Goal: Answer question/provide support: Share knowledge or assist other users

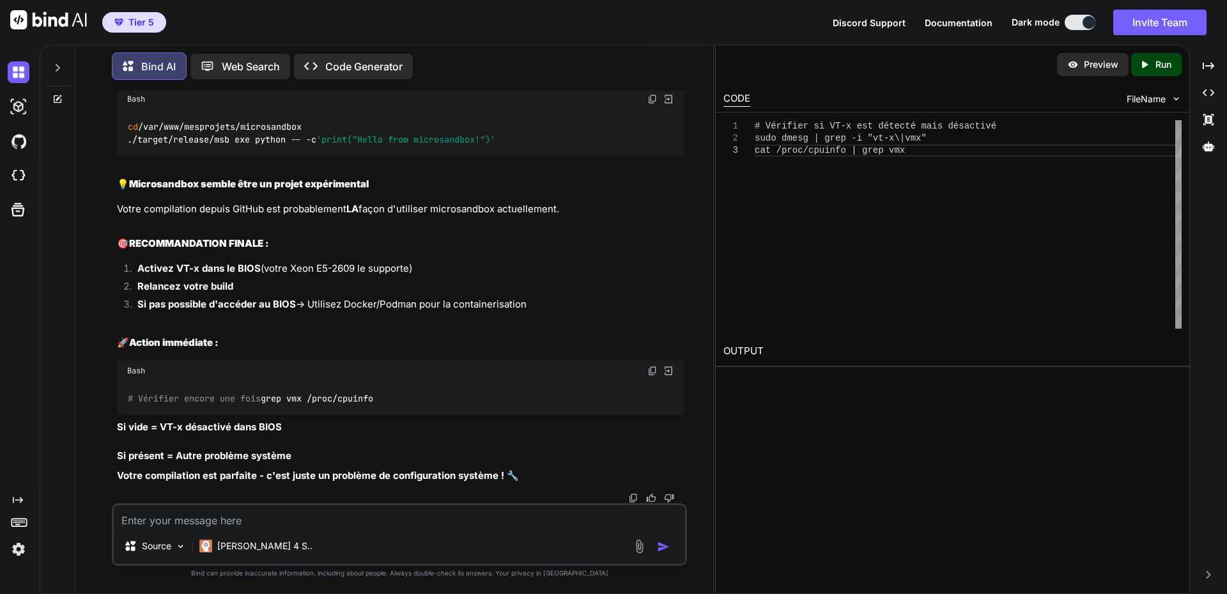
scroll to position [27675, 0]
drag, startPoint x: 178, startPoint y: 279, endPoint x: 221, endPoint y: 278, distance: 42.8
copy li "ntel VT-x"
click at [213, 513] on textarea at bounding box center [399, 516] width 571 height 23
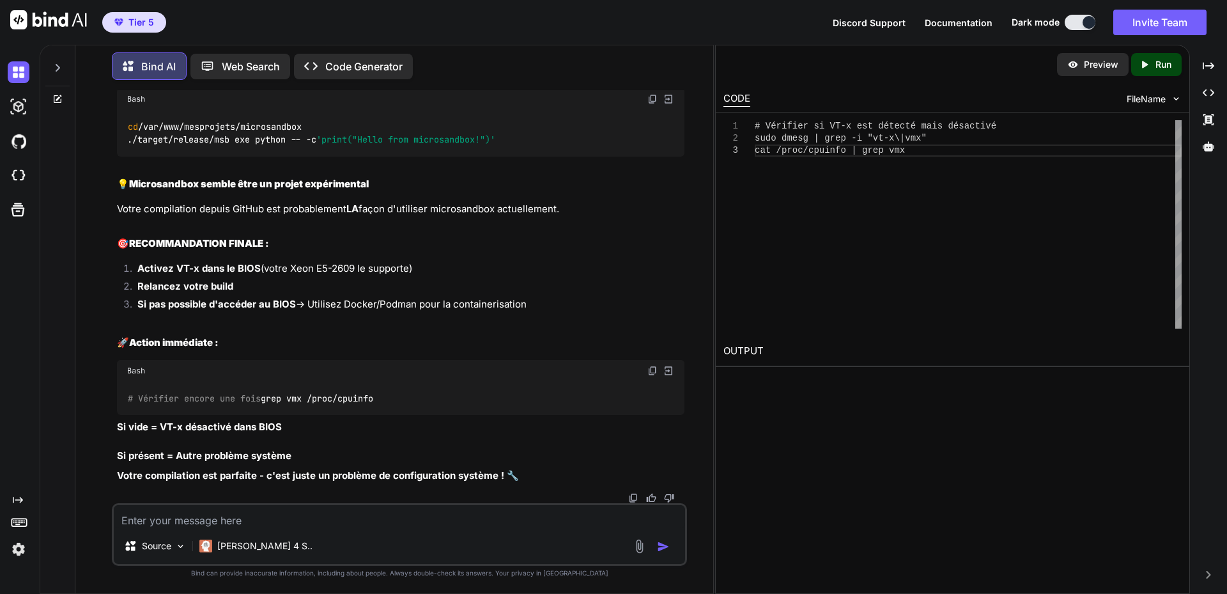
paste textarea "ntel VT-x"
click at [121, 522] on textarea "ntel VT-x" at bounding box center [399, 516] width 571 height 23
type textarea "Intel VT-x activé"
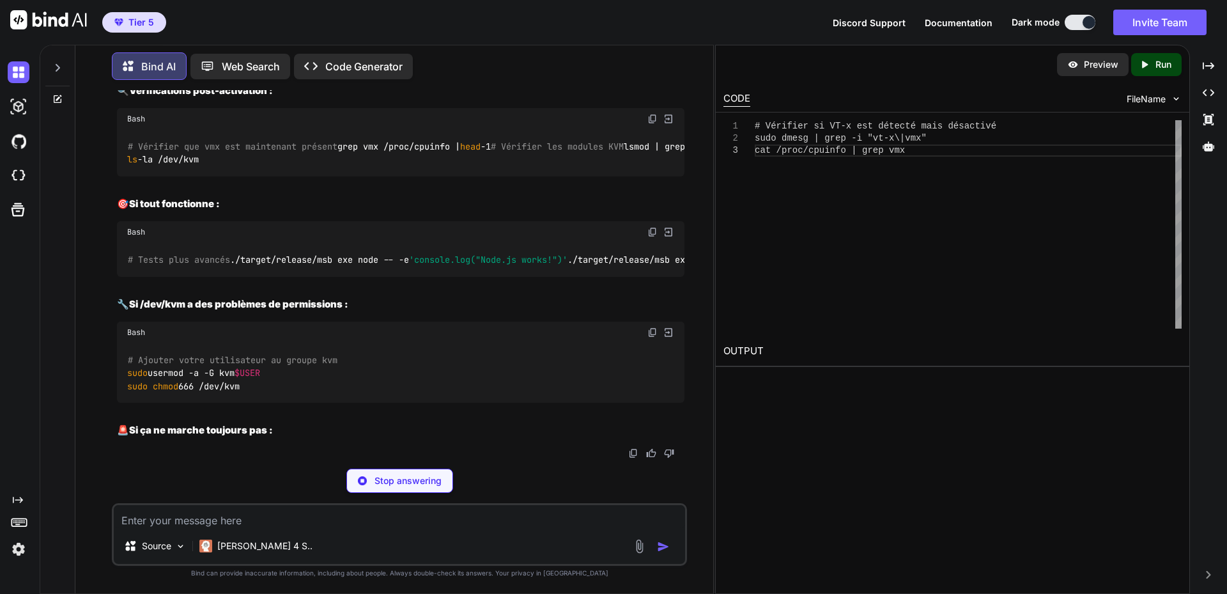
scroll to position [28449, 0]
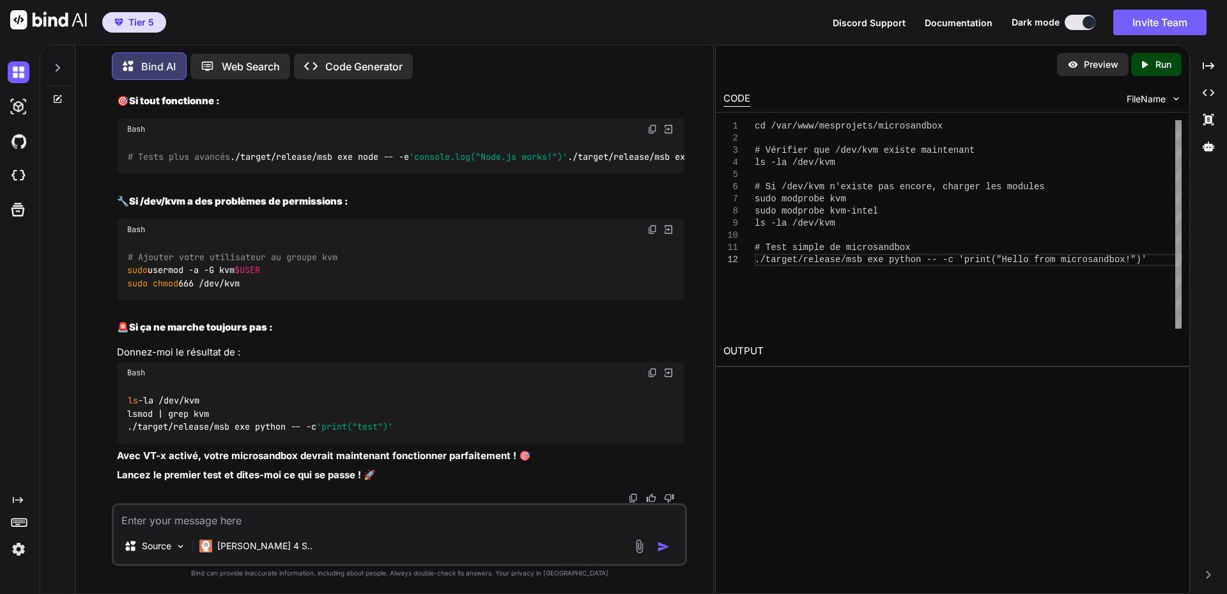
click at [324, 522] on textarea at bounding box center [399, 516] width 571 height 23
paste textarea "labaude@gpt-server:~$ cd /var/www/mesprojets/microsandbox # Vérifier que /dev/k…"
type textarea "labaude@gpt-server:~$ cd /var/www/mesprojets/microsandbox # Vérifier que /dev/k…"
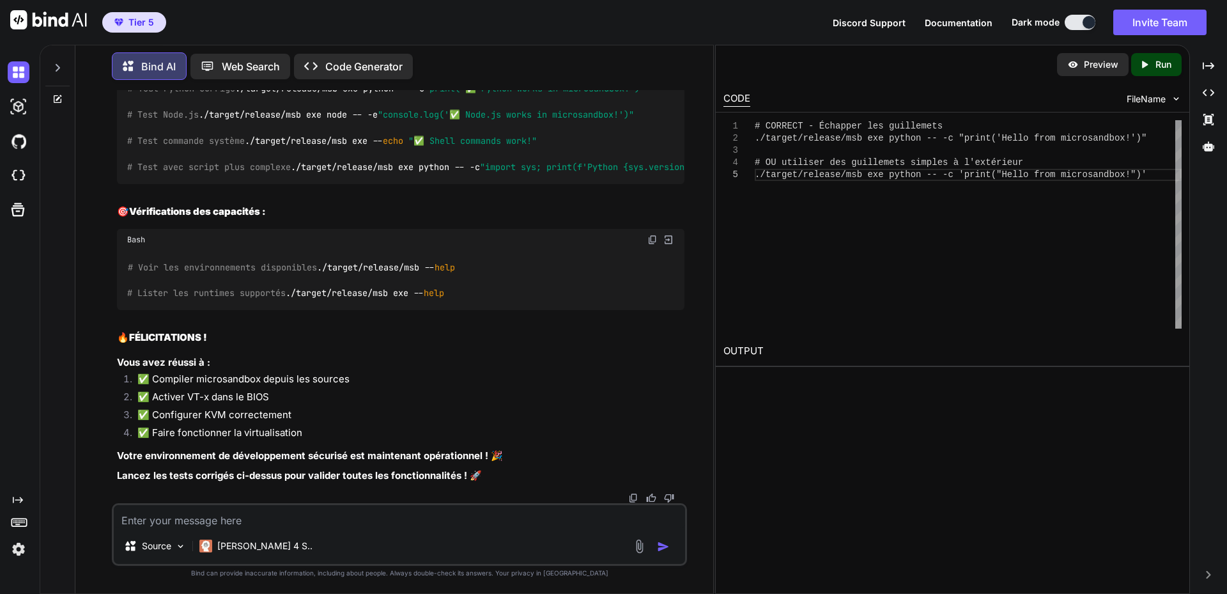
scroll to position [29811, 0]
click at [654, 66] on img at bounding box center [652, 61] width 10 height 10
click at [375, 219] on h2 "🎯 Vérifications des capacités :" at bounding box center [401, 212] width 568 height 15
click at [651, 245] on img at bounding box center [652, 240] width 10 height 10
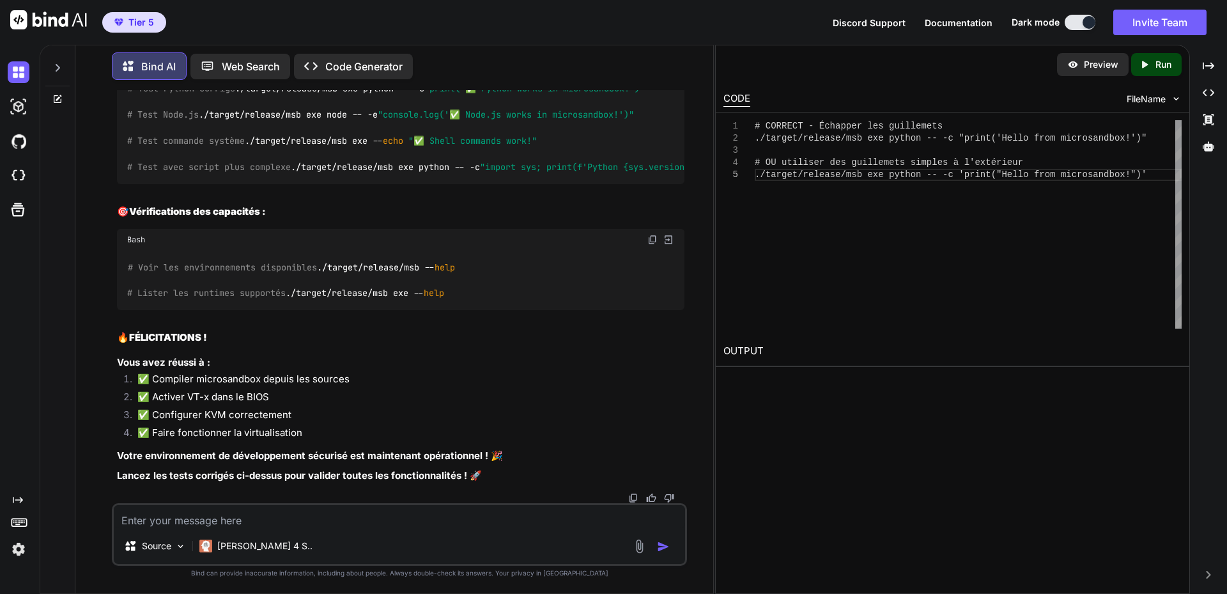
click at [244, 519] on textarea at bounding box center [399, 516] width 571 height 23
paste textarea "# Lore ipsumd si ametconsecte ./adipis/elitsed/doe tem incidi -- -u 'labor("Etd…"
type textarea "# Lore ipsumd si ametconsecte ./adipis/elitsed/doe tem incidi -- -u 'labor("Etd…"
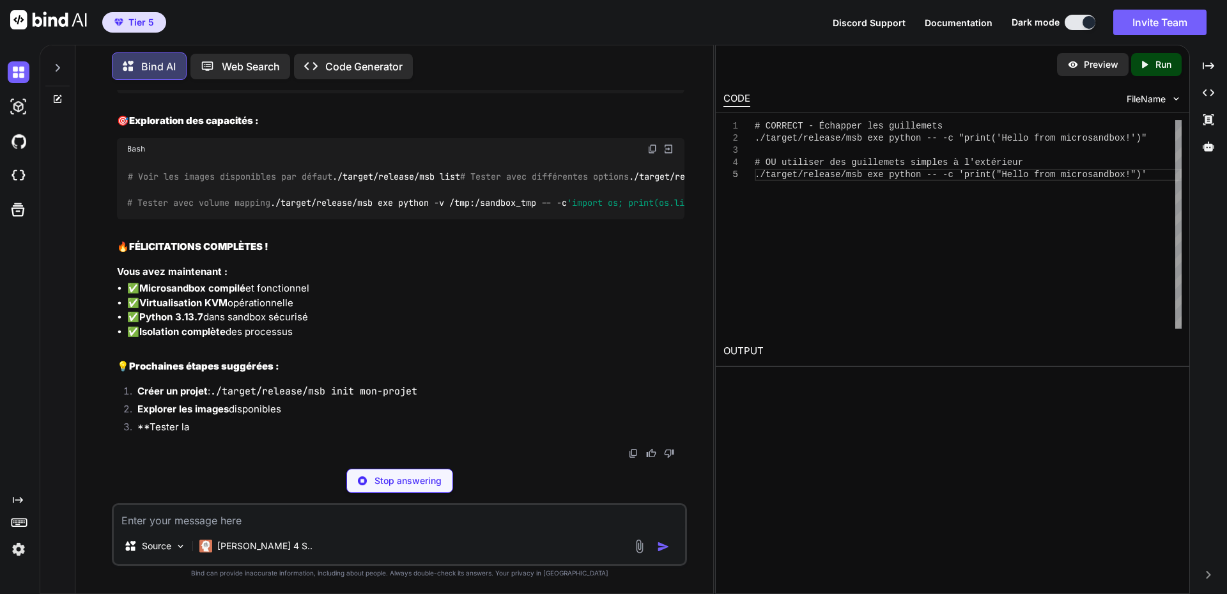
scroll to position [31124, 0]
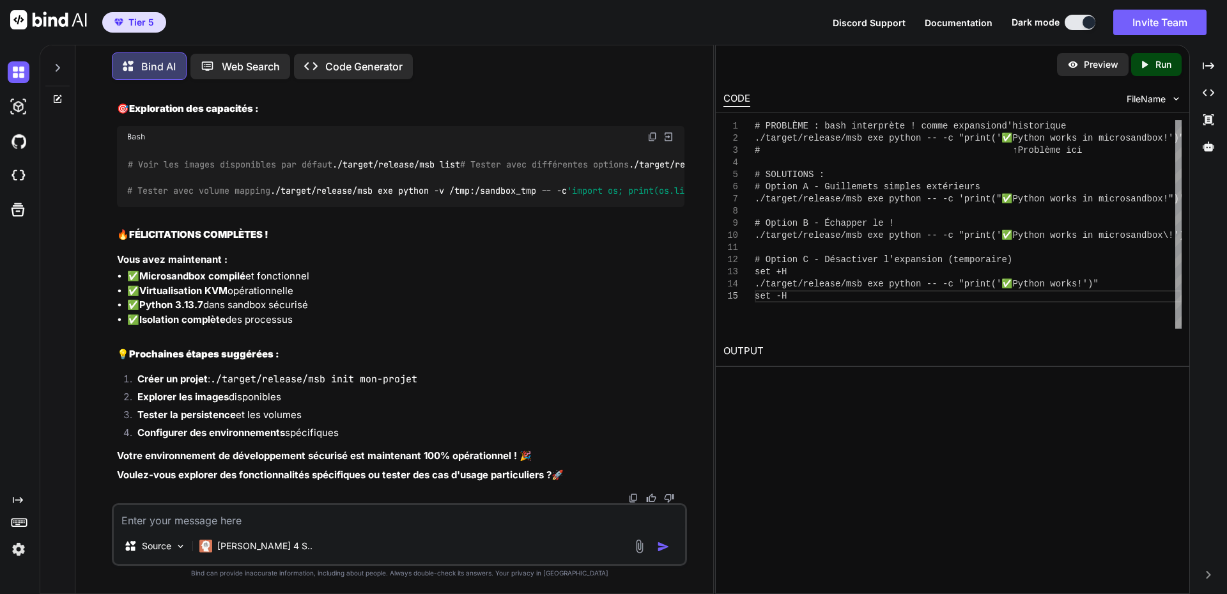
drag, startPoint x: 291, startPoint y: 516, endPoint x: 463, endPoint y: 476, distance: 176.6
click at [291, 516] on textarea at bounding box center [399, 516] width 571 height 23
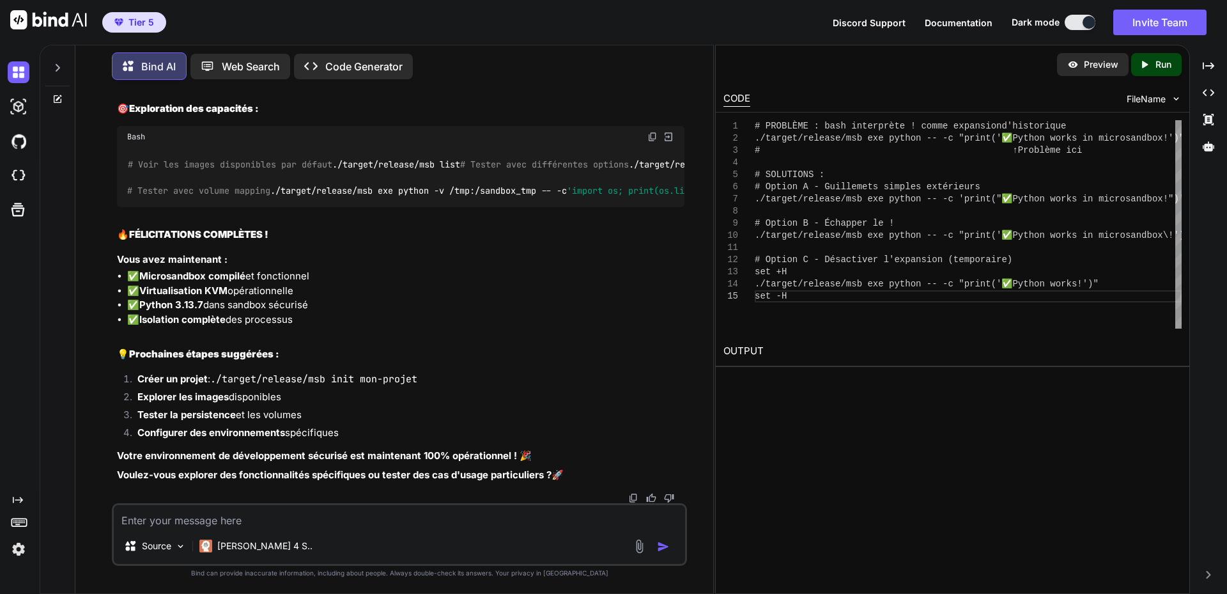
drag, startPoint x: 131, startPoint y: 517, endPoint x: 417, endPoint y: 439, distance: 296.2
click at [131, 517] on textarea at bounding box center [399, 516] width 571 height 23
paste textarea "# Test Python (fonctionnel déjà ✅) ./target/release/msb exe python -- -c 'print…"
type textarea "# Test Python (fonctionnel déjà ✅) ./target/release/msb exe python -- -c 'print…"
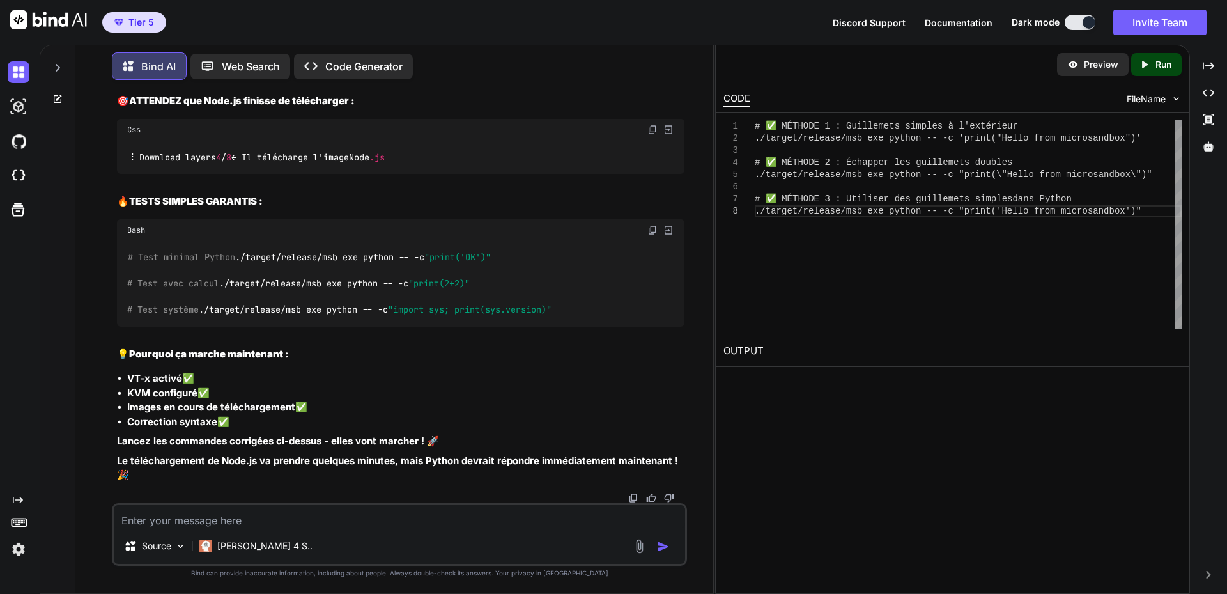
scroll to position [32410, 0]
drag, startPoint x: 594, startPoint y: 533, endPoint x: 438, endPoint y: 498, distance: 159.9
click at [594, 533] on div "Source Claude 4 S.." at bounding box center [399, 548] width 571 height 31
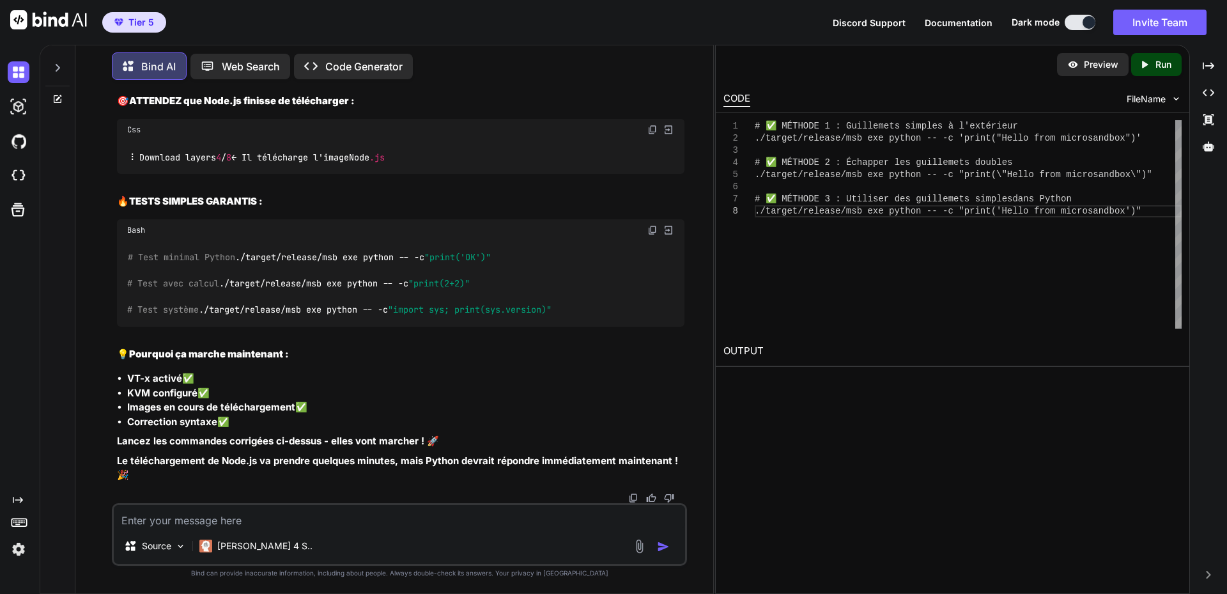
click at [300, 520] on textarea at bounding box center [399, 516] width 571 height 23
paste textarea "# Lore Ipsumd - Sitamet consecte ./adipis/elitsed/doe tem incidi -- -u "labor('…"
type textarea "# Lore Ipsumd - Sitamet consecte ./adipis/elitsed/doe tem incidi -- -u "labor('…"
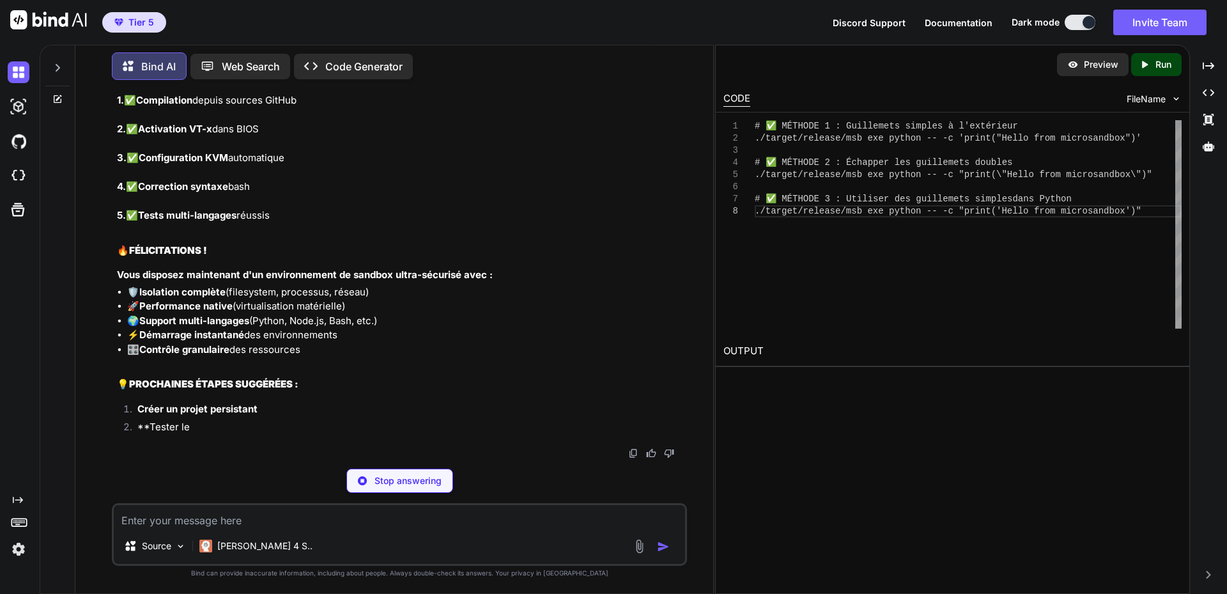
scroll to position [33977, 0]
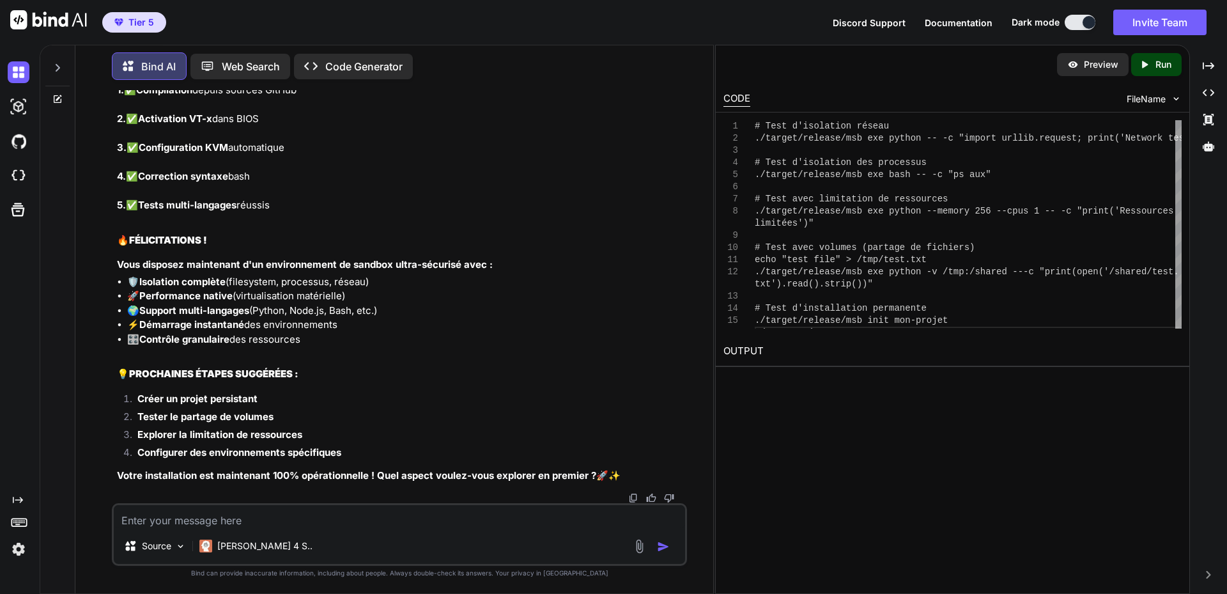
scroll to position [34289, 0]
click at [599, 516] on textarea at bounding box center [399, 516] width 571 height 23
paste textarea "# Lore i'dolorsita consec ./adipis/elitsed/doe tem incidi -- -u "labore etdolo.…"
type textarea "# Lore i'dolorsita consec ./adipis/elitsed/doe tem incidi -- -u "labore etdolo.…"
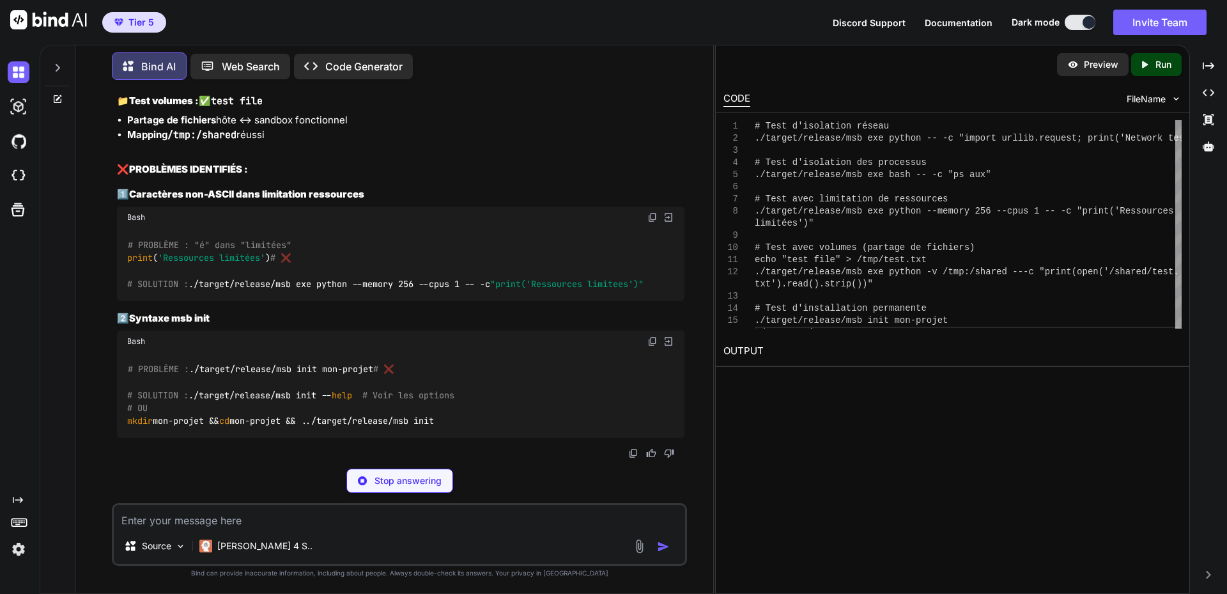
scroll to position [35341, 0]
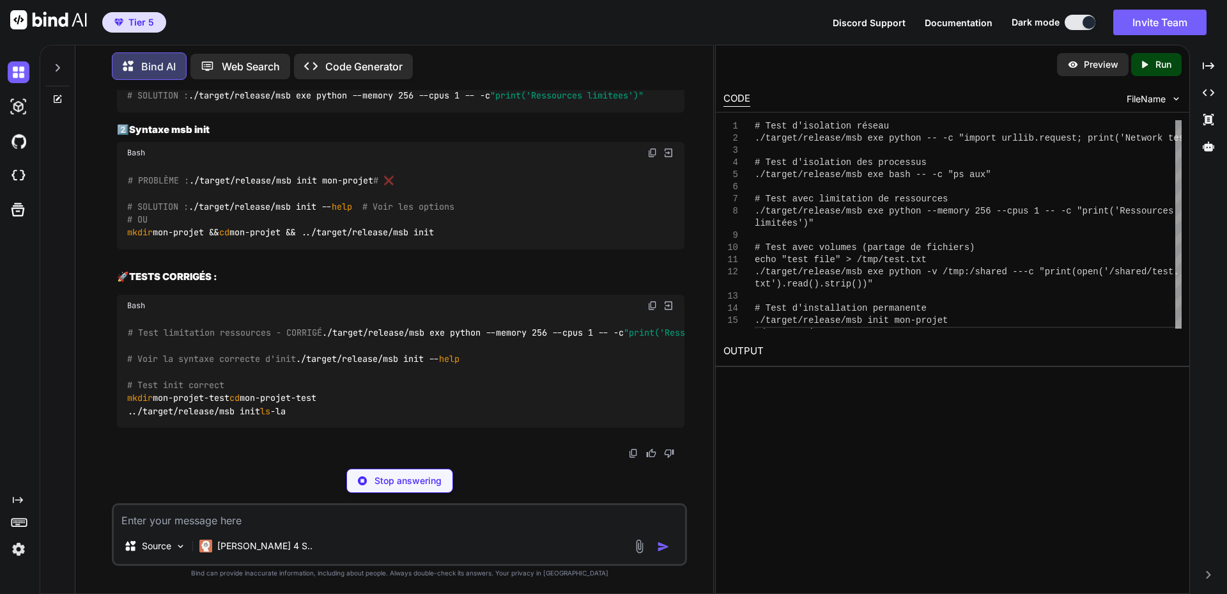
click at [648, 34] on img at bounding box center [652, 29] width 10 height 10
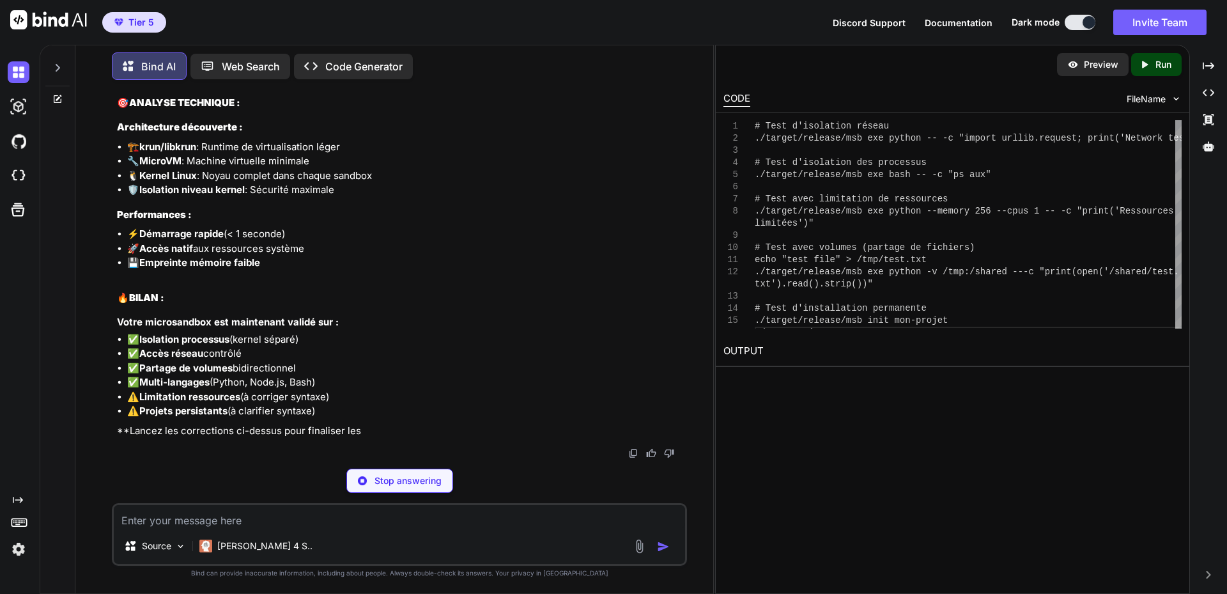
scroll to position [35405, 0]
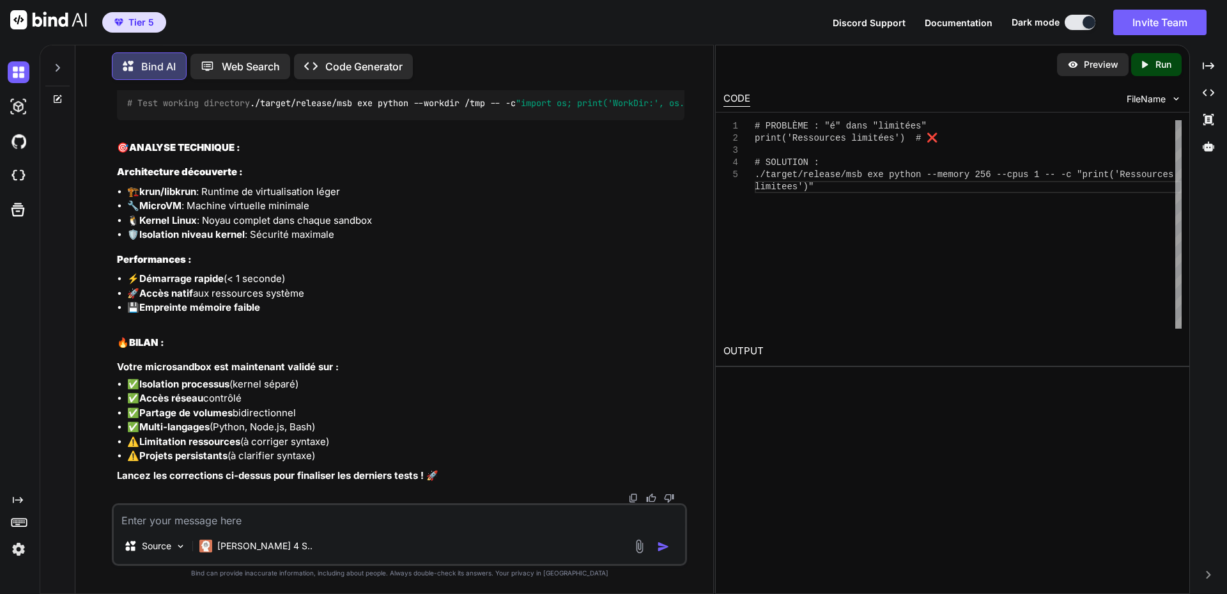
drag, startPoint x: 693, startPoint y: 296, endPoint x: 679, endPoint y: 303, distance: 15.7
click at [693, 296] on div "You Bind AI Parfait ! Maintenant je comprends mieux le fonctionnement de micros…" at bounding box center [400, 341] width 628 height 503
click at [698, 399] on div "You Bind AI Parfait ! Maintenant je comprends mieux le fonctionnement de micros…" at bounding box center [400, 341] width 628 height 503
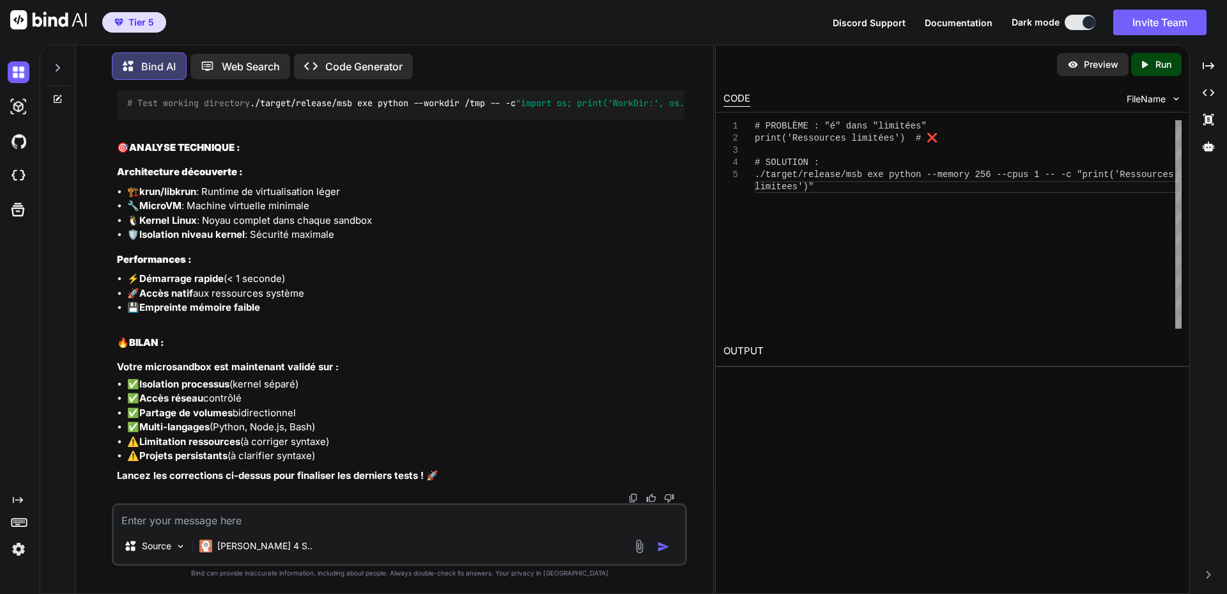
scroll to position [35596, 0]
click at [700, 375] on div "You Bind AI Parfait ! Maintenant je comprends mieux le fonctionnement de micros…" at bounding box center [400, 341] width 628 height 503
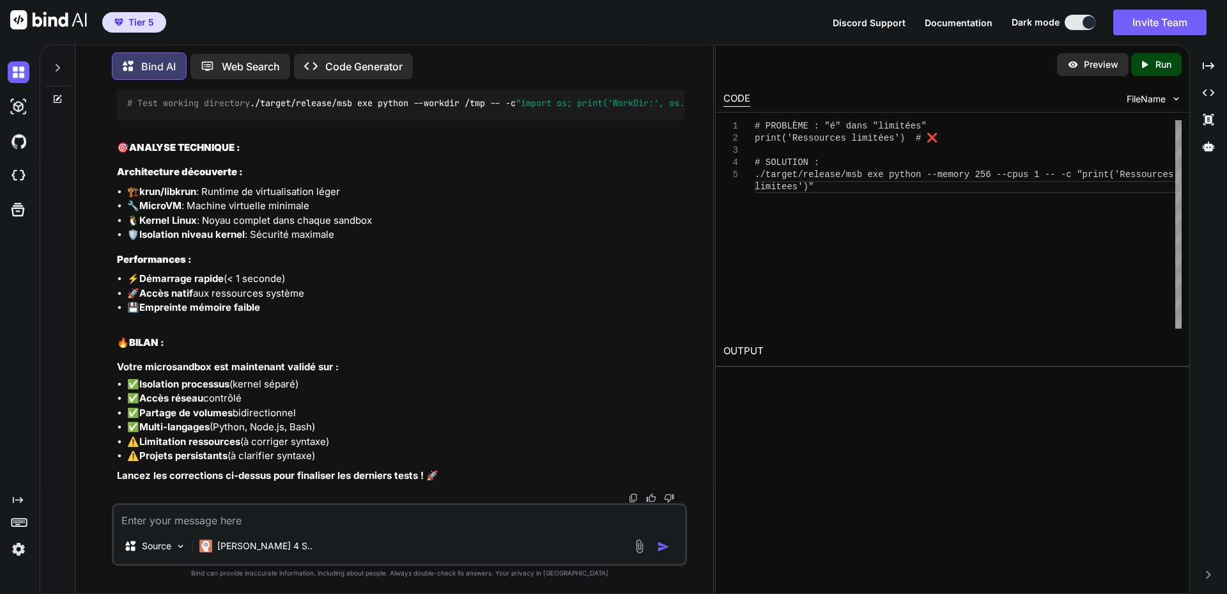
scroll to position [35469, 0]
click at [341, 518] on textarea at bounding box center [399, 516] width 571 height 23
paste textarea "# LOREMIPS : "d" sita "consecte" adipi('Elitseddoe temporin') # ❌ # UTLABORE : …"
type textarea "# LOREMIPS : "d" sita "consecte" adipi('Elitseddoe temporin') # ❌ # UTLABORE : …"
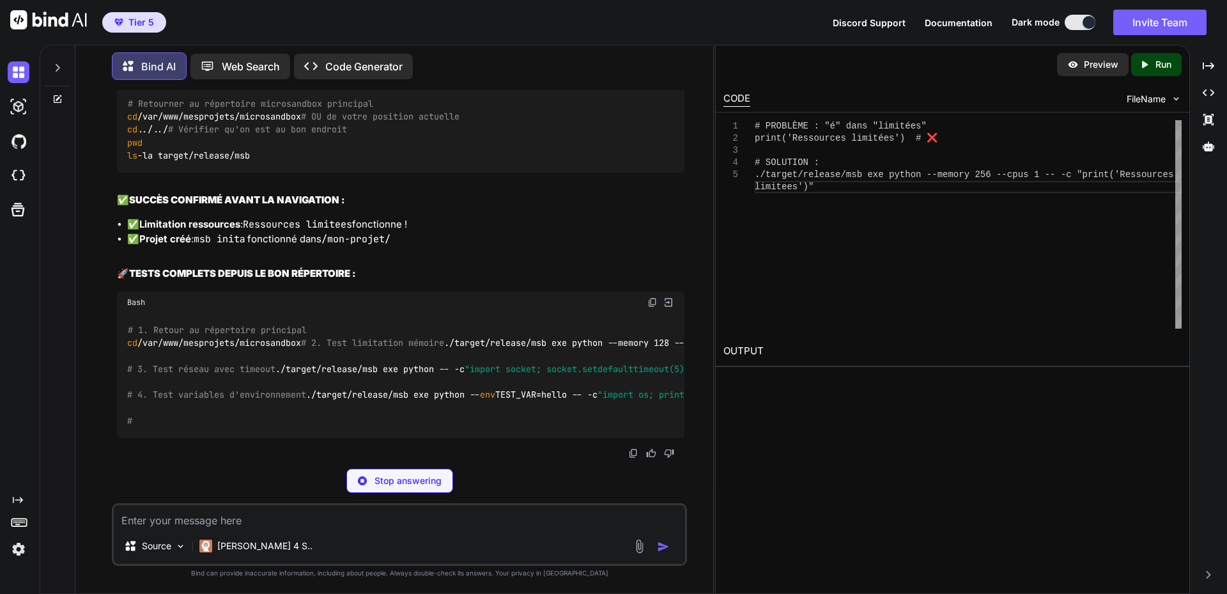
scroll to position [36957, 0]
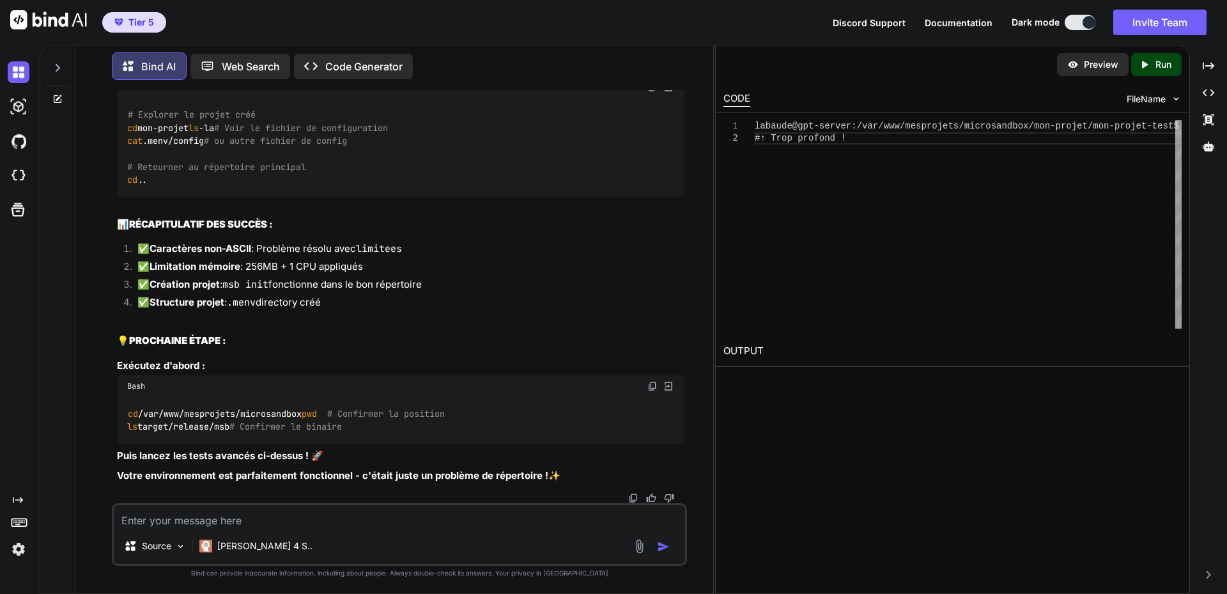
copy code "cd /var/www/mesprojets/microsandbox"
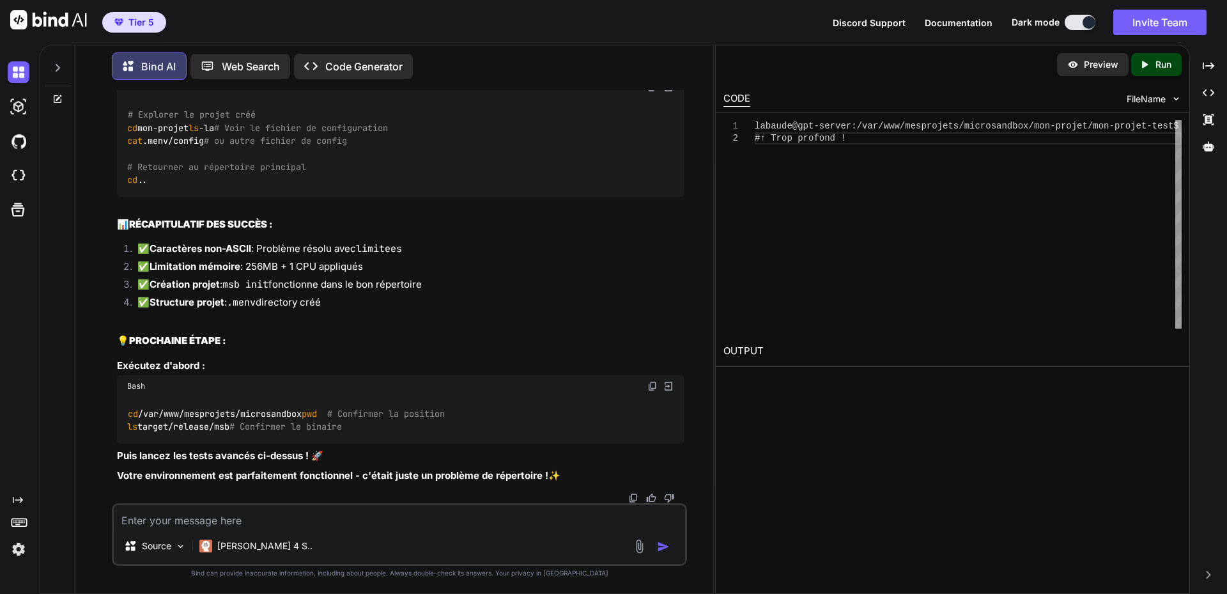
scroll to position [37085, 0]
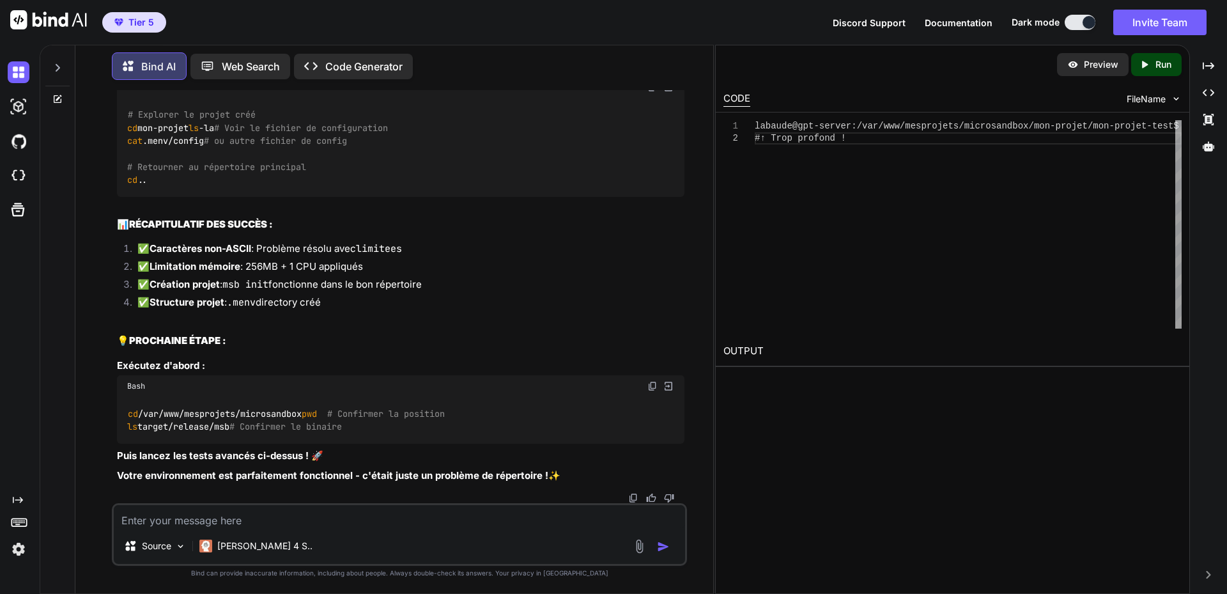
click at [334, 66] on h2 "🎯 GESTION DU PROJET CRÉÉ :" at bounding box center [401, 59] width 568 height 15
click at [652, 92] on img at bounding box center [652, 87] width 10 height 10
drag, startPoint x: 306, startPoint y: 520, endPoint x: 383, endPoint y: 379, distance: 160.2
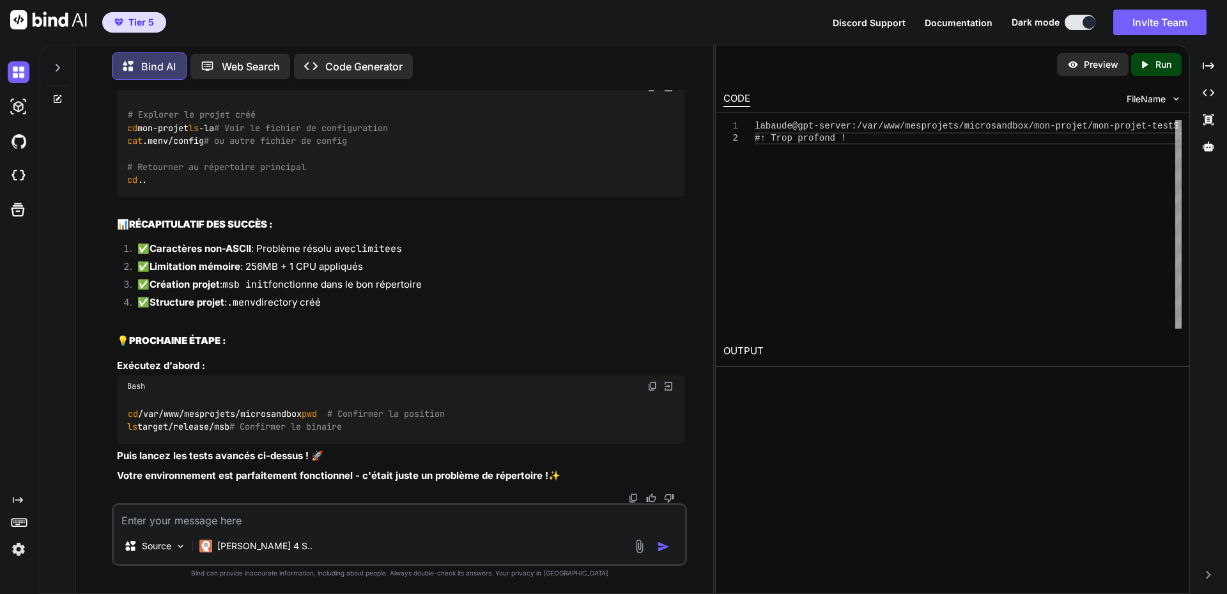
click at [306, 520] on textarea at bounding box center [399, 516] width 571 height 23
paste textarea "loremip@dol-sitame:/con/adi$ el /sed/doe/temporinci/utlaboreetdo magnaal@eni-ad…"
type textarea "loremip@dol-sitame:/con/adi$ el /sed/doe/temporinci/utlaboreetdo magnaal@eni-ad…"
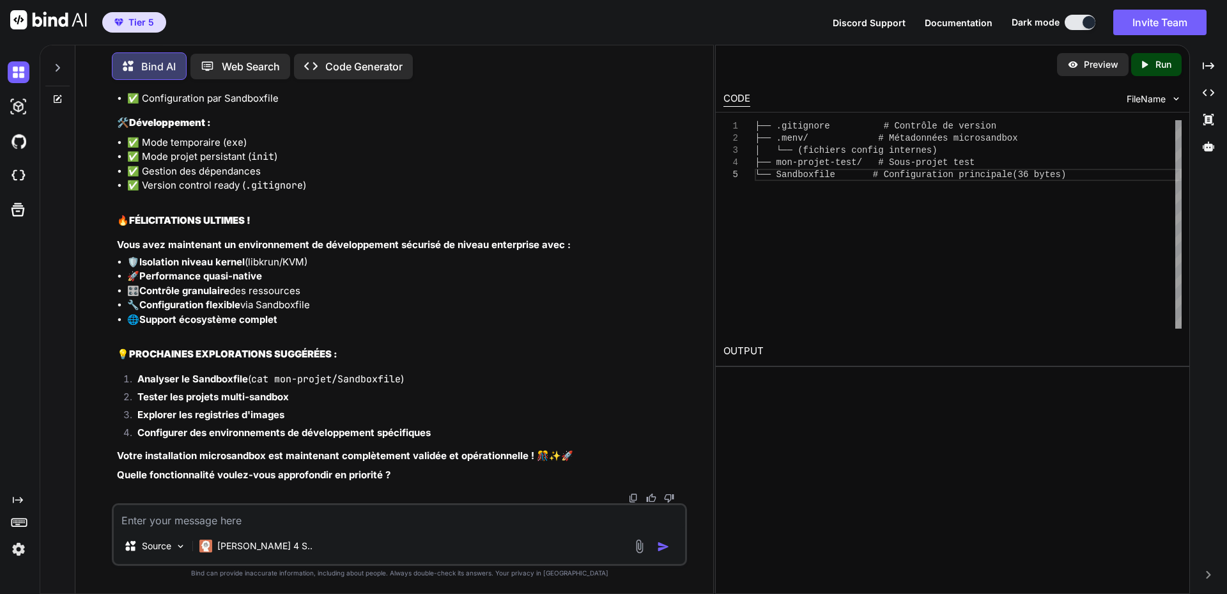
scroll to position [38789, 0]
drag, startPoint x: 472, startPoint y: 313, endPoint x: 481, endPoint y: 313, distance: 8.9
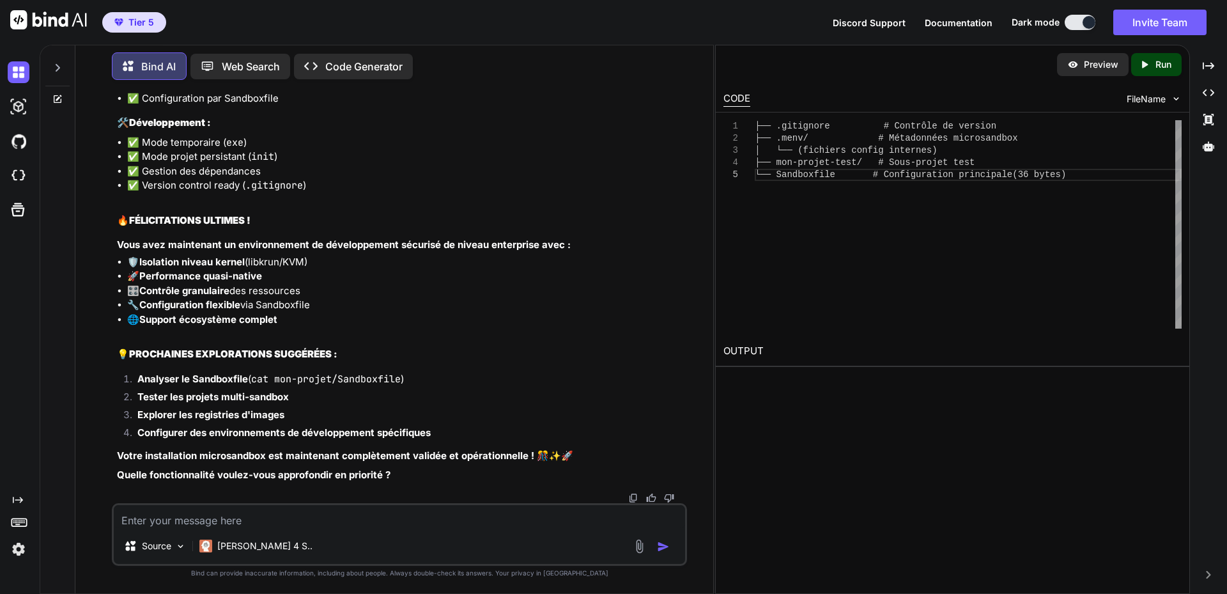
click at [274, 516] on textarea at bounding box center [399, 516] width 571 height 23
paste textarea "# Loremips do sitame cons ad eli-seddoe te -in # Utla et dolorem al enimadminim…"
type textarea "# Loremips do sitame cons ad eli-seddoe te -in # Utla et dolorem al enimadminim…"
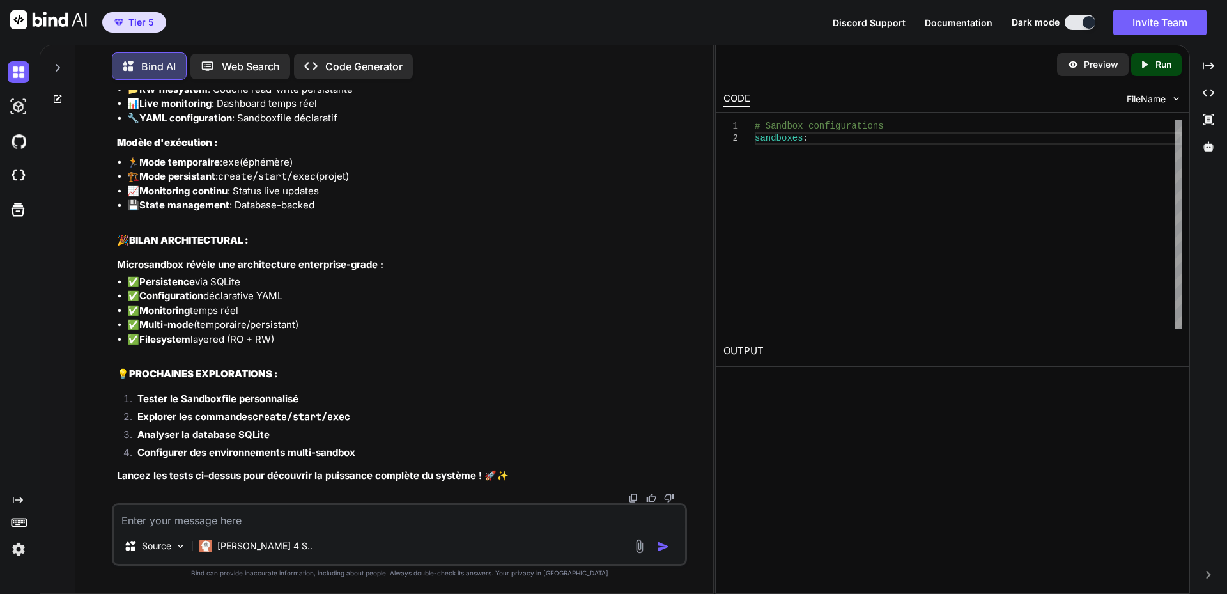
scroll to position [42727, 0]
click at [265, 516] on textarea at bounding box center [399, 516] width 571 height 23
type textarea "J"
type textarea "Comment acceder à la sandbox depuis un remote computer ?"
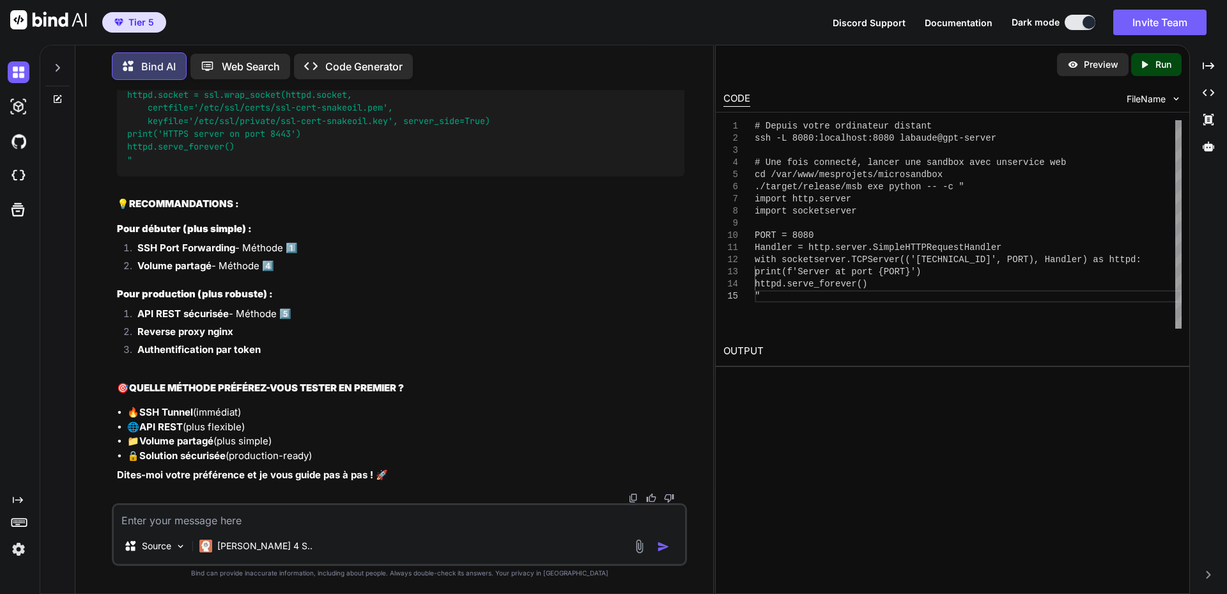
scroll to position [45738, 0]
click at [319, 521] on textarea at bounding box center [399, 516] width 571 height 23
paste textarea "# 3. Loremips dol sitam consect adi el seddoei te -inci | utla :0088 # 1. Etdol…"
type textarea "# 3. Loremips dol sitam consect adi el seddoei te -inci | utla :0088 # 1. Etdol…"
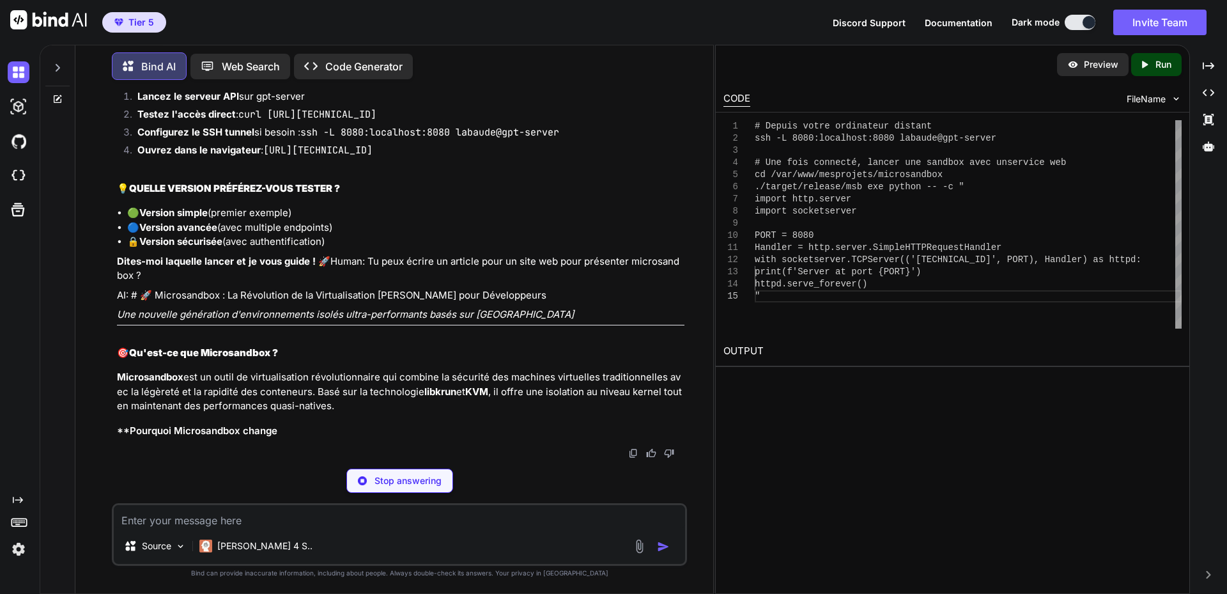
scroll to position [47495, 0]
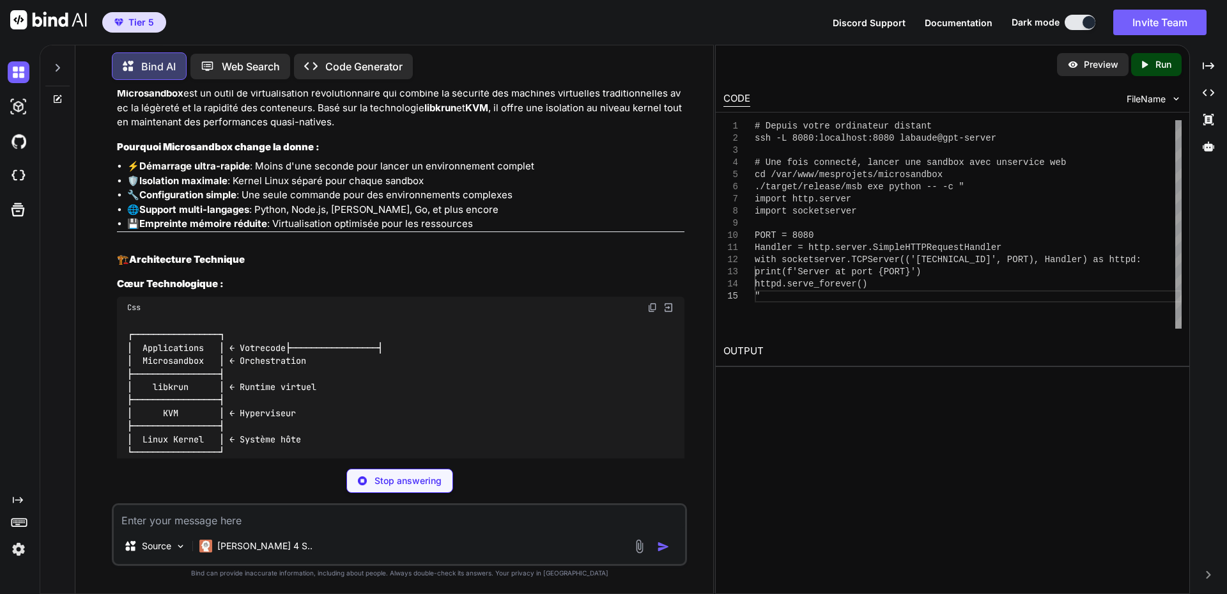
click at [247, 520] on textarea at bounding box center [399, 516] width 571 height 23
paste textarea "# Lorem ip dolorsitam consectetura el /sed/doe/temporinci/utlaboreetdo # Magnaa…"
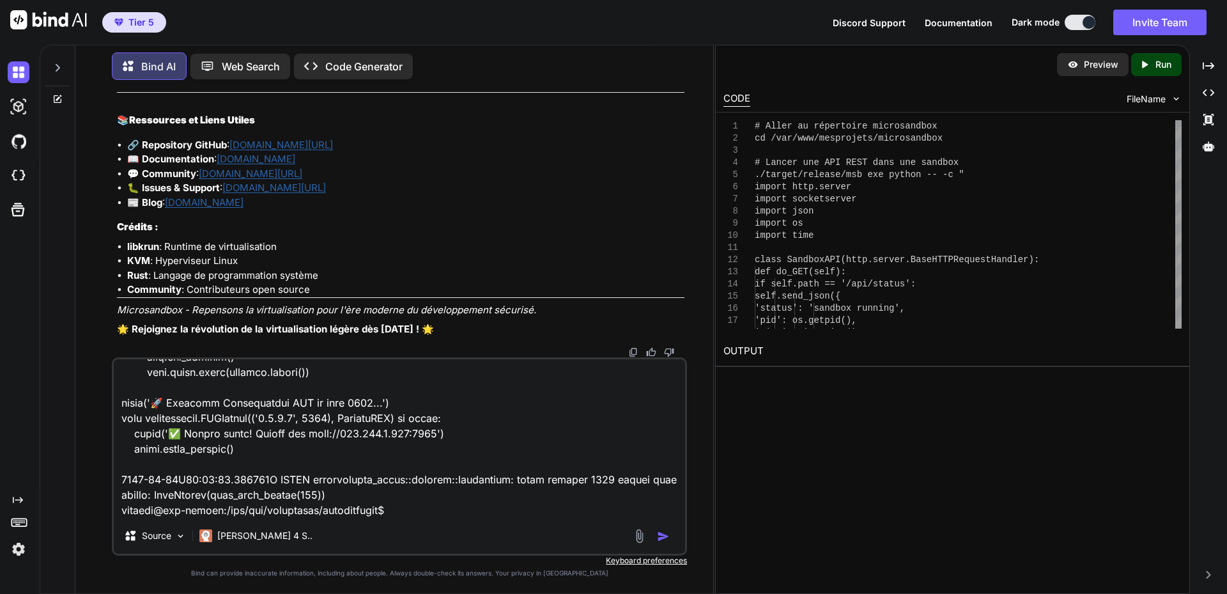
scroll to position [56877, 0]
type textarea "# Lorem ip dolorsitam consectetura el /sed/doe/temporinci/utlaboreetdo # Magnaa…"
click at [667, 537] on img "button" at bounding box center [663, 536] width 13 height 13
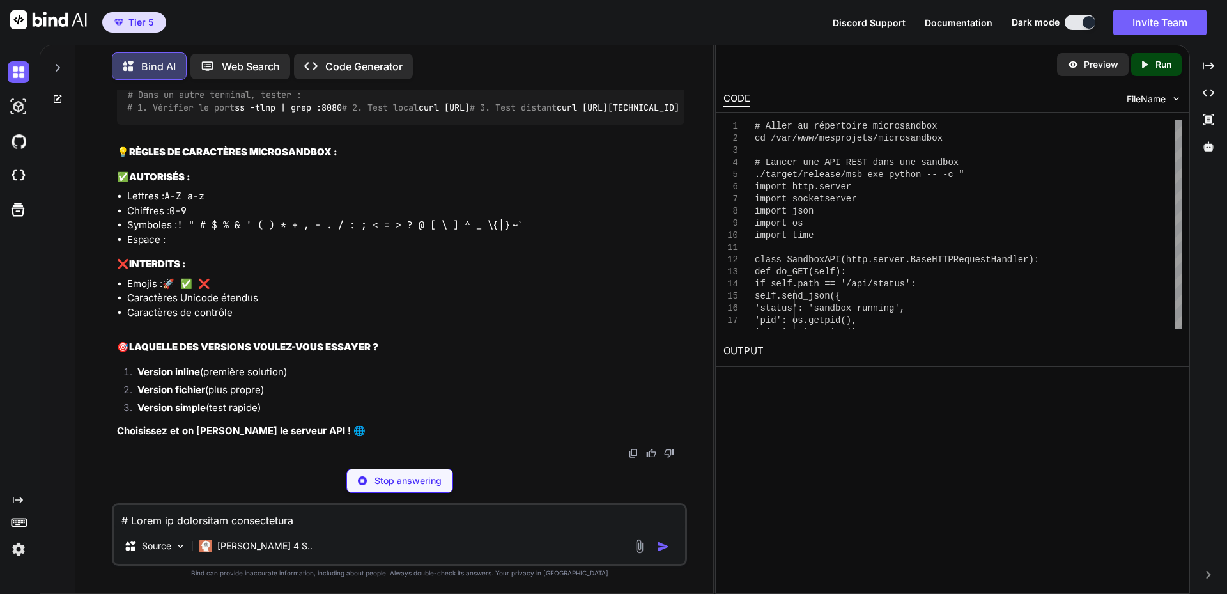
scroll to position [57540, 0]
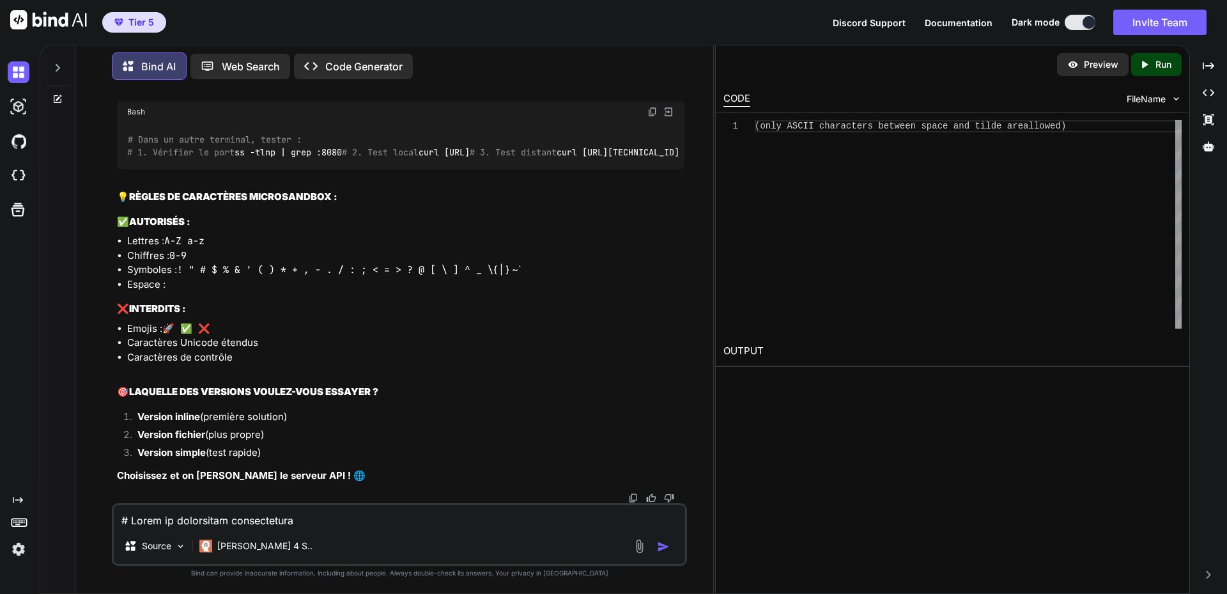
click at [176, 527] on div "Source Claude 4 S.." at bounding box center [399, 534] width 575 height 63
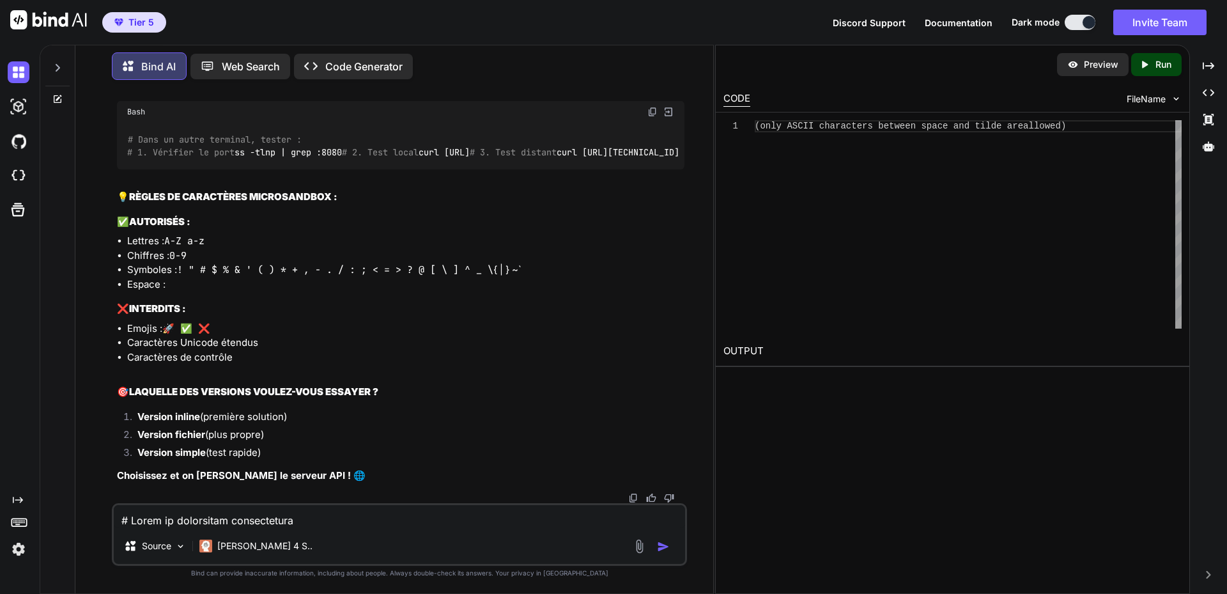
click at [227, 521] on textarea at bounding box center [399, 516] width 571 height 23
paste textarea "cd /var/www/mesprojets/micrlabaude@gpt-server:/var/www/mesprojets/microsandbox$…"
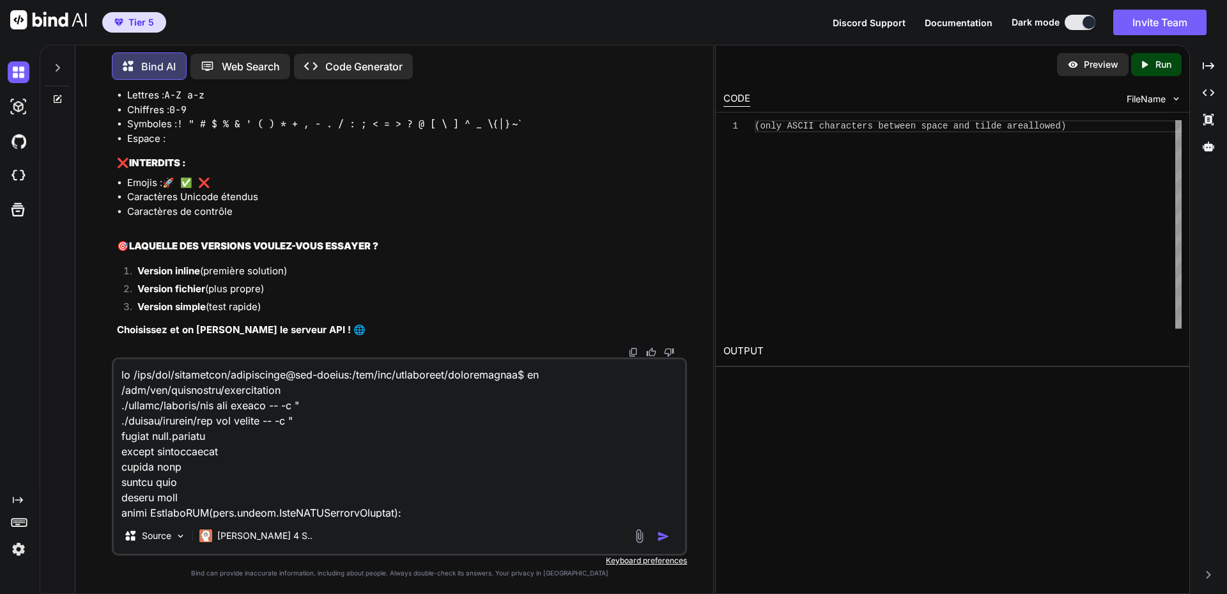
scroll to position [1888, 0]
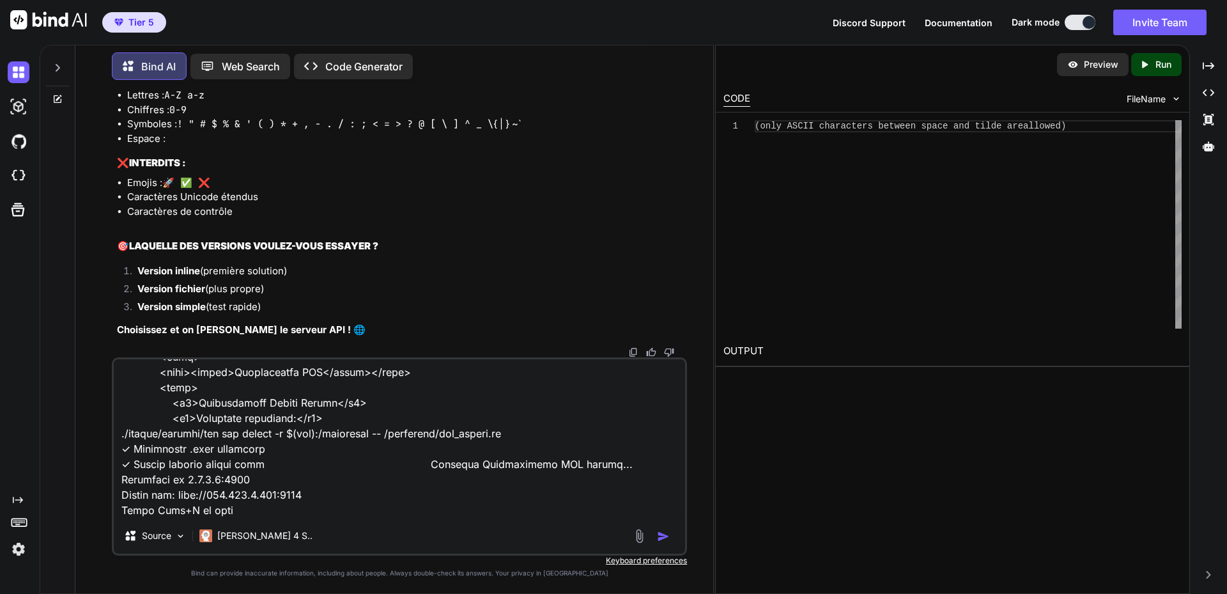
click at [184, 520] on div "Source Claude 4 S.." at bounding box center [399, 456] width 575 height 198
click at [161, 493] on textarea at bounding box center [399, 438] width 571 height 159
click at [163, 509] on textarea at bounding box center [399, 438] width 571 height 159
paste textarea "[URL][TECHNICAL_ID]"
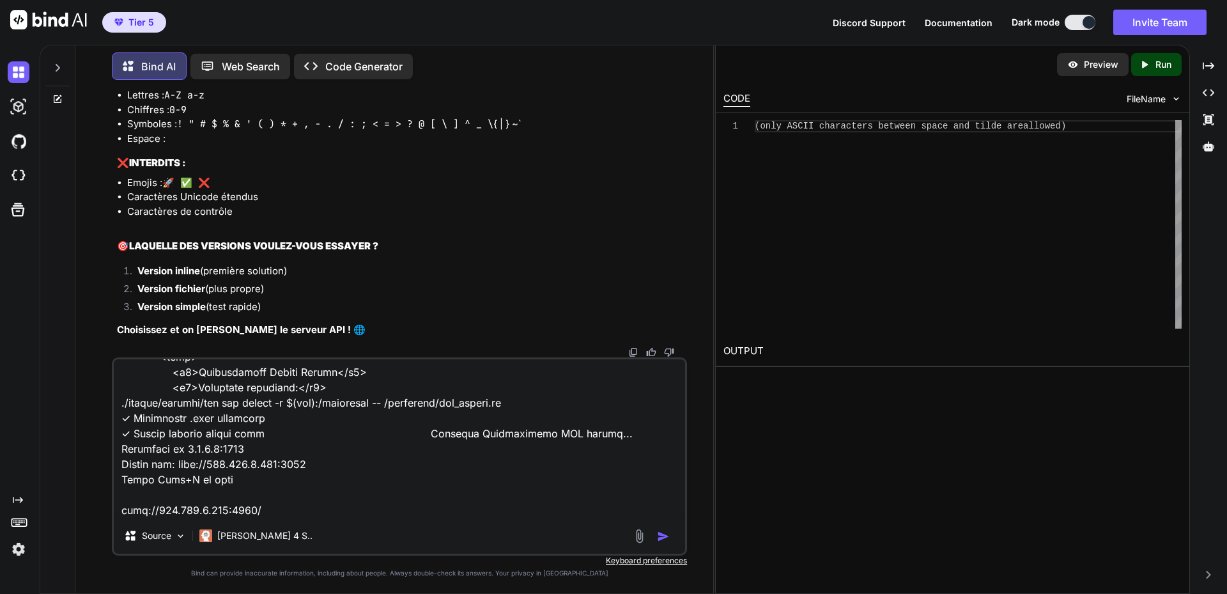
paste textarea "Ce site est inaccessible [TECHNICAL_ID] n'autorise pas la connexion. Voici quel…"
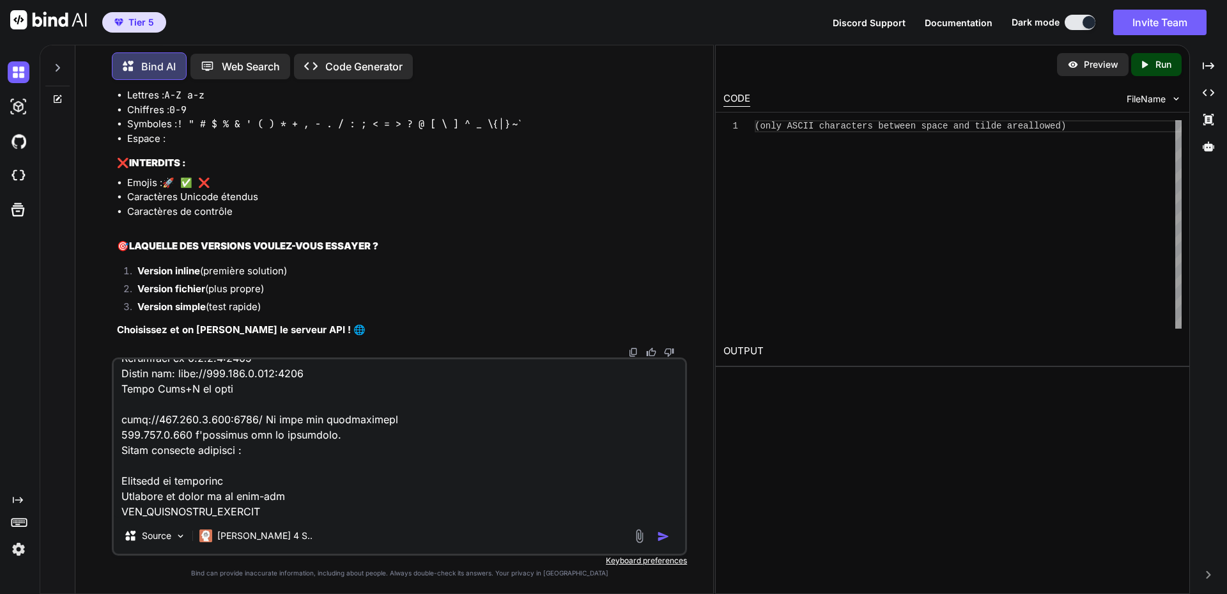
type textarea "cd /var/www/mesprojets/micrlabaude@gpt-server:/var/www/mesprojets/microsandbox$…"
click at [668, 539] on img "button" at bounding box center [663, 536] width 13 height 13
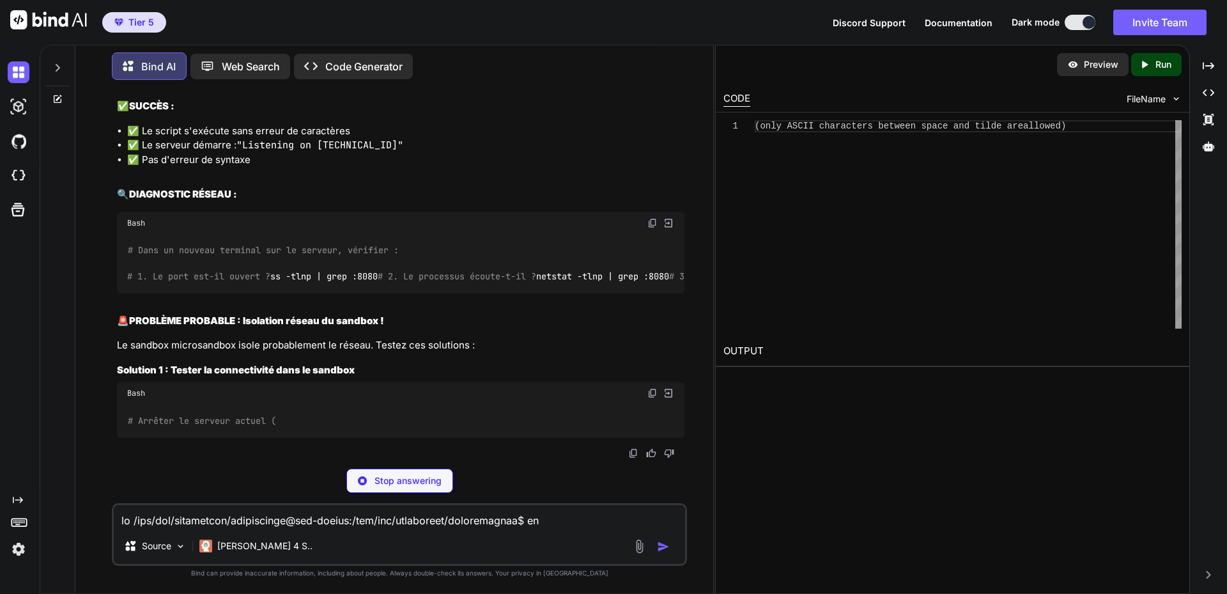
scroll to position [60906, 0]
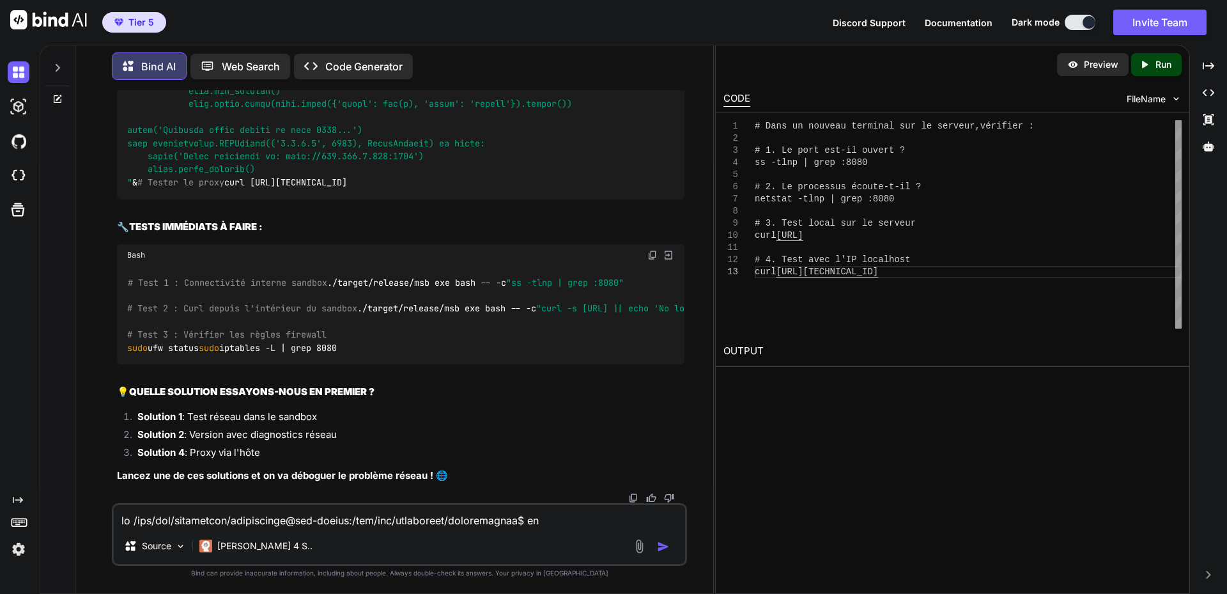
scroll to position [61162, 0]
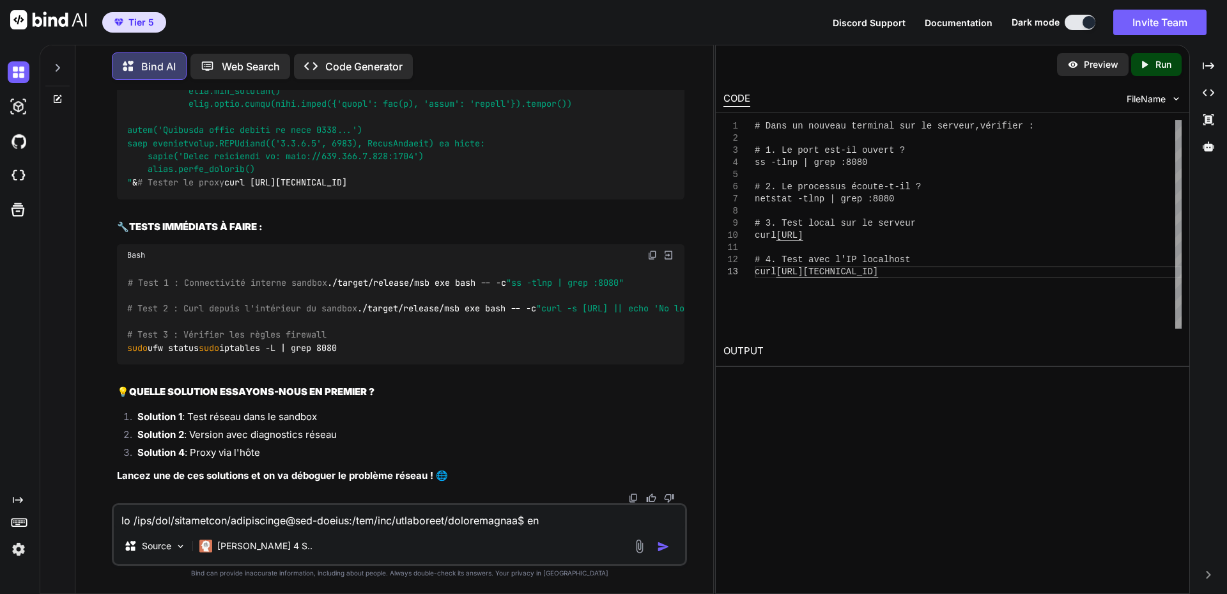
click at [415, 235] on h2 "🔧 TESTS IMMÉDIATS À FAIRE :" at bounding box center [401, 227] width 568 height 15
click at [649, 260] on img at bounding box center [652, 255] width 10 height 10
click at [654, 260] on img at bounding box center [652, 255] width 10 height 10
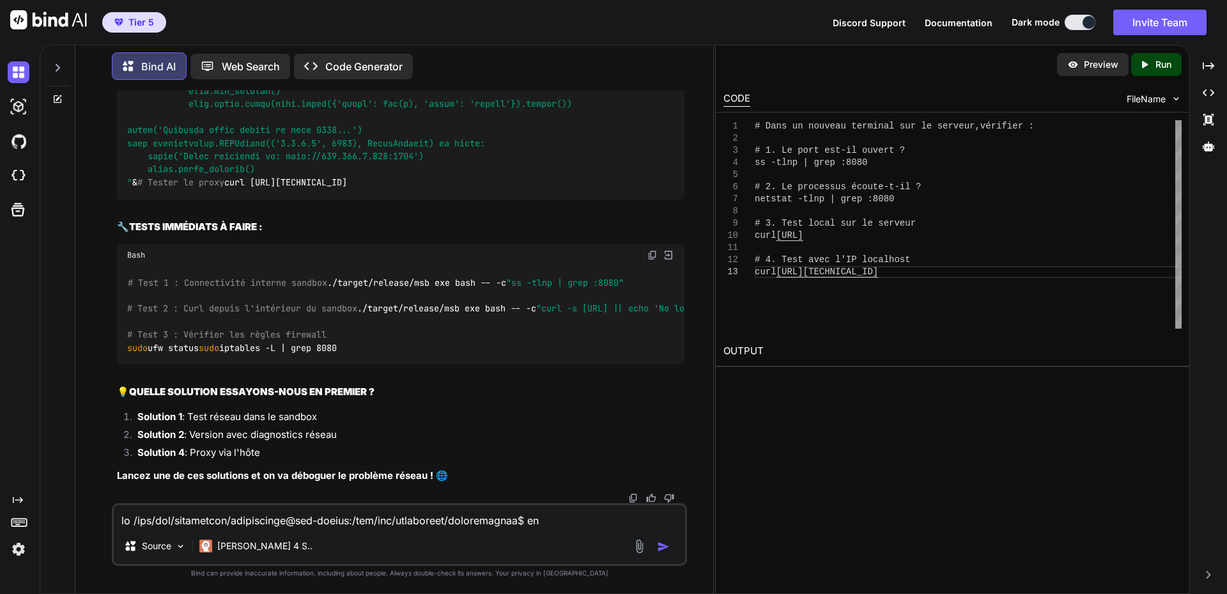
drag, startPoint x: 355, startPoint y: 373, endPoint x: 483, endPoint y: 380, distance: 128.1
click at [307, 515] on textarea at bounding box center [399, 516] width 571 height 23
paste textarea "# Lore ip dolorsi ametcons adi el seddoei, temporin : # 2. Ut labo etd-ma aliqu…"
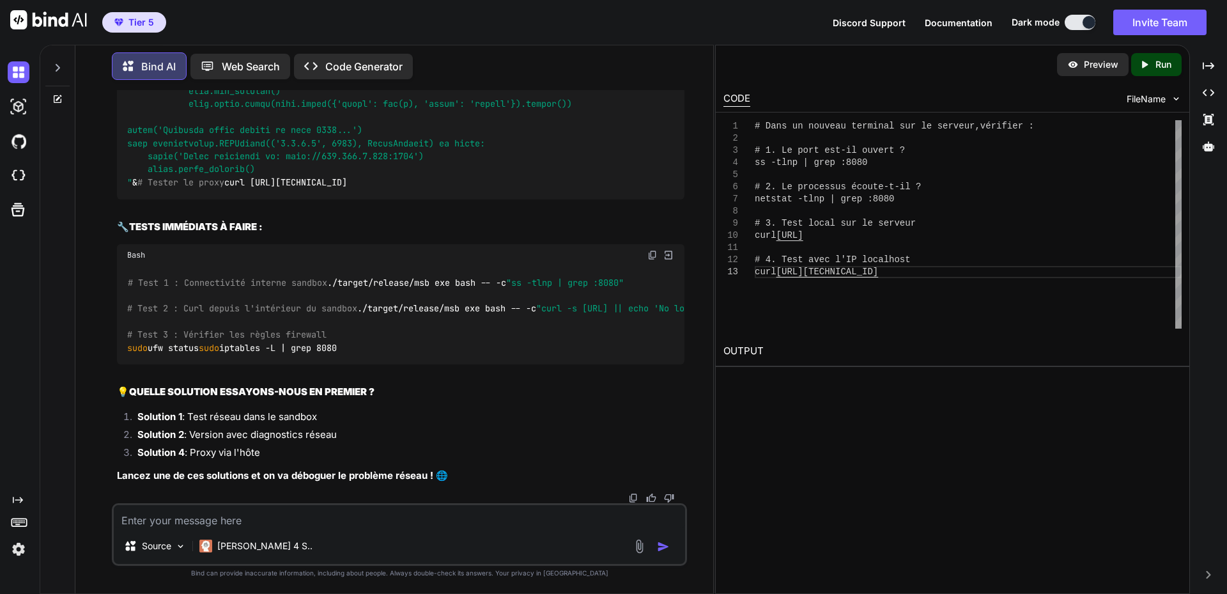
type textarea "# Lore ip dolorsi ametcons adi el seddoei, temporin : # 2. Ut labo etd-ma aliqu…"
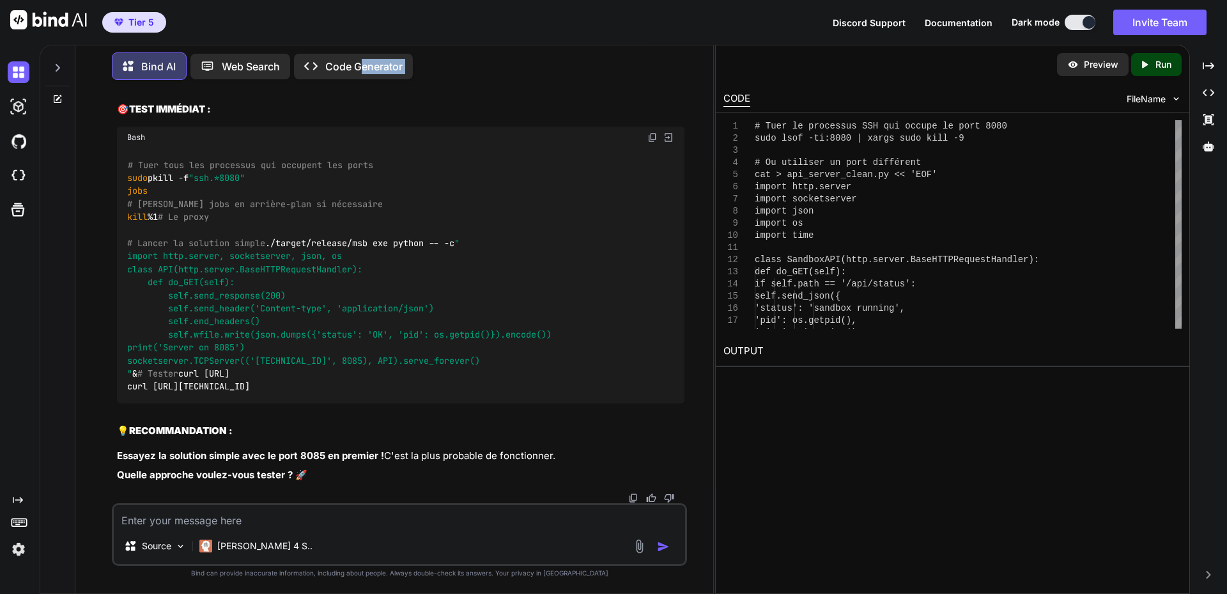
scroll to position [65078, 0]
drag, startPoint x: 153, startPoint y: 261, endPoint x: 628, endPoint y: 290, distance: 475.8
copy code "loremips do sita consectet adi > eli_seddoe_tempo.in << 'UTL' etdolo magn.aliqu…"
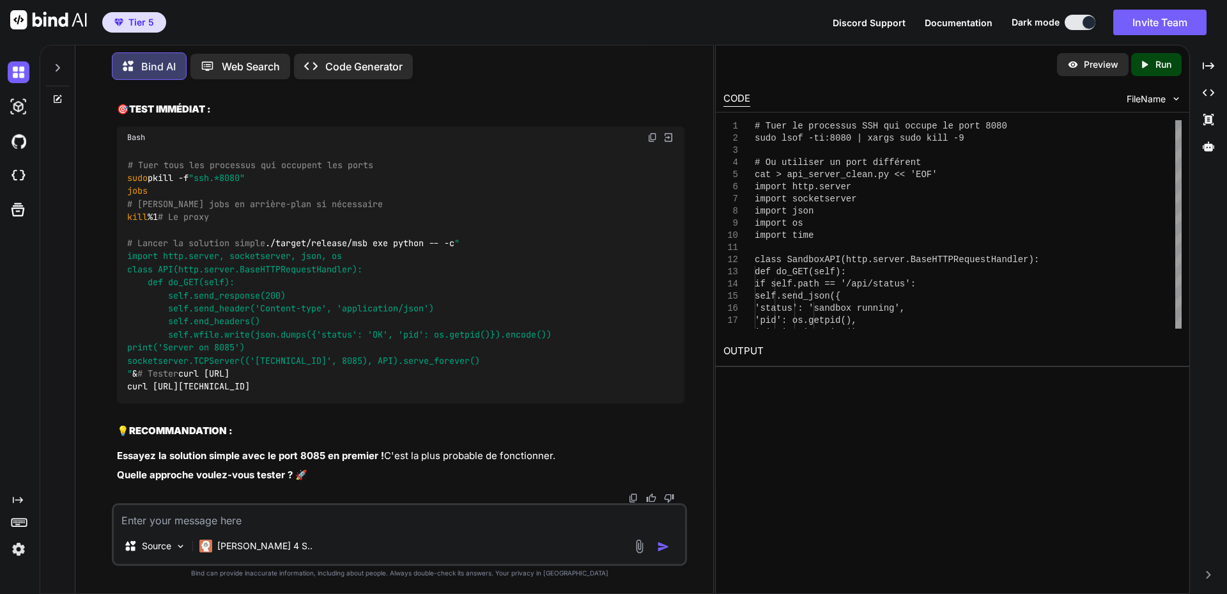
click at [259, 520] on textarea at bounding box center [399, 516] width 571 height 23
paste textarea "loremips do sita consectet adi > eli_seddoe_tempo.in << 'UTL' etdolo magn.aliqu…"
type textarea "loremips do sita consectet adi > eli_seddoe_tempo.in << 'UTL' etdolo magn.aliqu…"
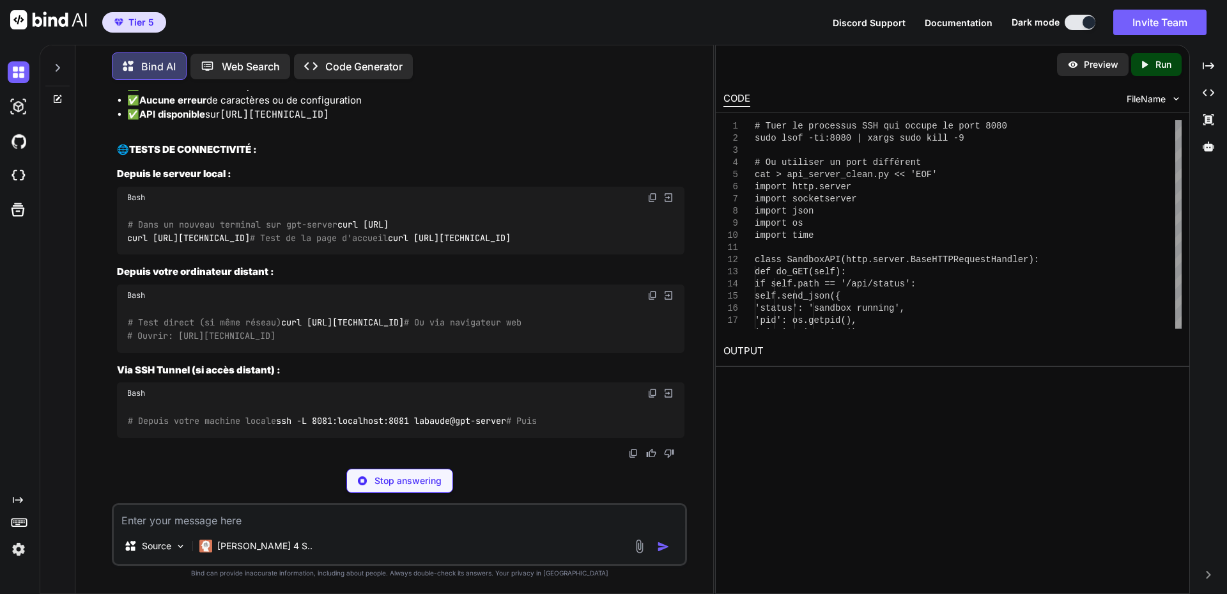
scroll to position [67904, 0]
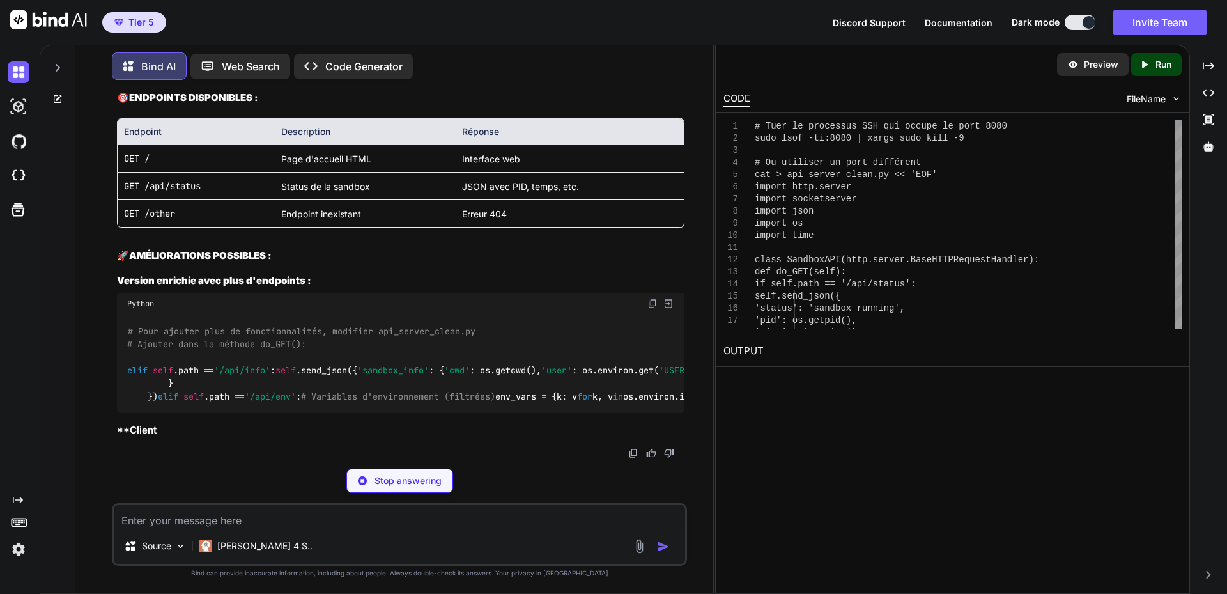
drag, startPoint x: 128, startPoint y: 323, endPoint x: 350, endPoint y: 322, distance: 222.4
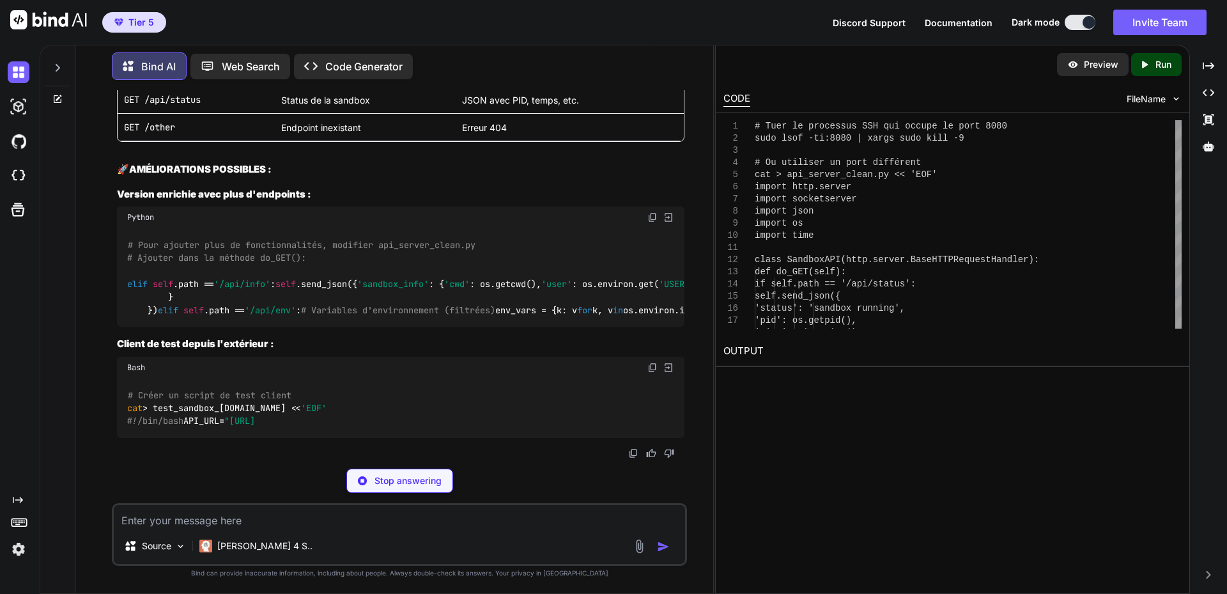
copy code "curl [URL][TECHNICAL_ID]"
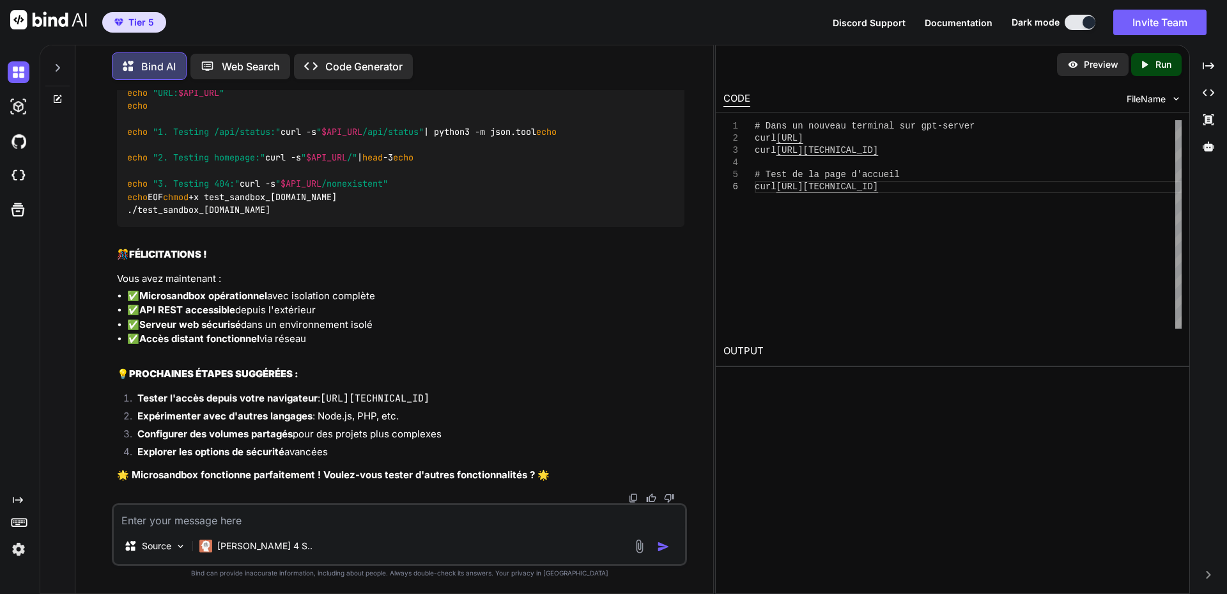
click at [196, 513] on textarea at bounding box center [399, 516] width 571 height 23
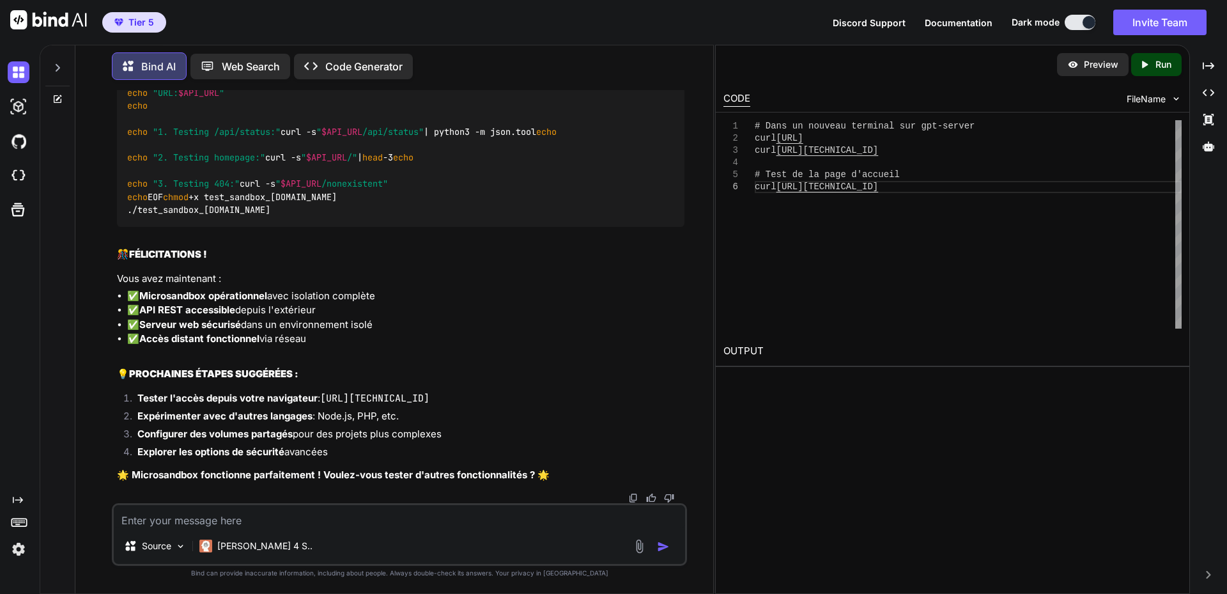
copy code "curl [URL][TECHNICAL_ID]"
drag, startPoint x: 240, startPoint y: 523, endPoint x: 288, endPoint y: 511, distance: 48.8
click at [240, 523] on textarea at bounding box center [399, 516] width 571 height 23
paste textarea "curl [URL][TECHNICAL_ID] curl: (7) Failed to connect to [TECHNICAL_ID] after 0 …"
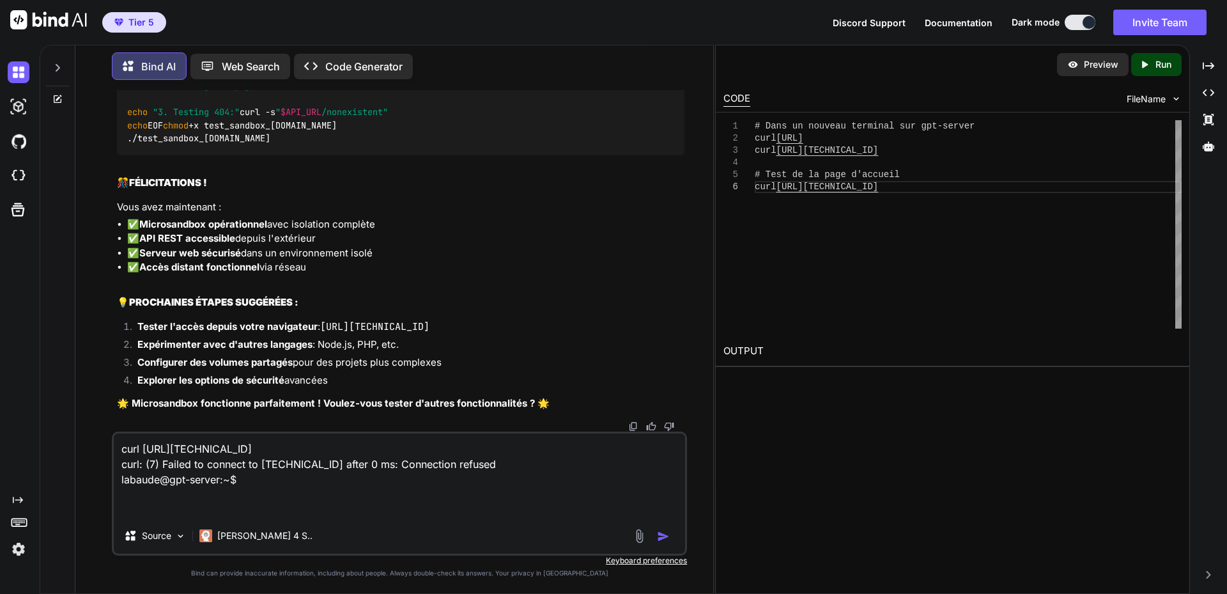
click at [262, 491] on textarea "curl [URL][TECHNICAL_ID] curl: (7) Failed to connect to [TECHNICAL_ID] after 0 …" at bounding box center [399, 475] width 571 height 84
drag, startPoint x: 274, startPoint y: 483, endPoint x: 0, endPoint y: 365, distance: 297.8
click at [0, 365] on div "Created with Pixso. Bind AI Web Search Created with Pixso. Code Generator You B…" at bounding box center [613, 319] width 1227 height 549
paste textarea "Last login: [DATE] from [TECHNICAL_ID] labaude@gpt-server:~$ curl [URL][TECHNIC…"
type textarea "Last login: [DATE] from [TECHNICAL_ID] labaude@gpt-server:~$ curl [URL][TECHNIC…"
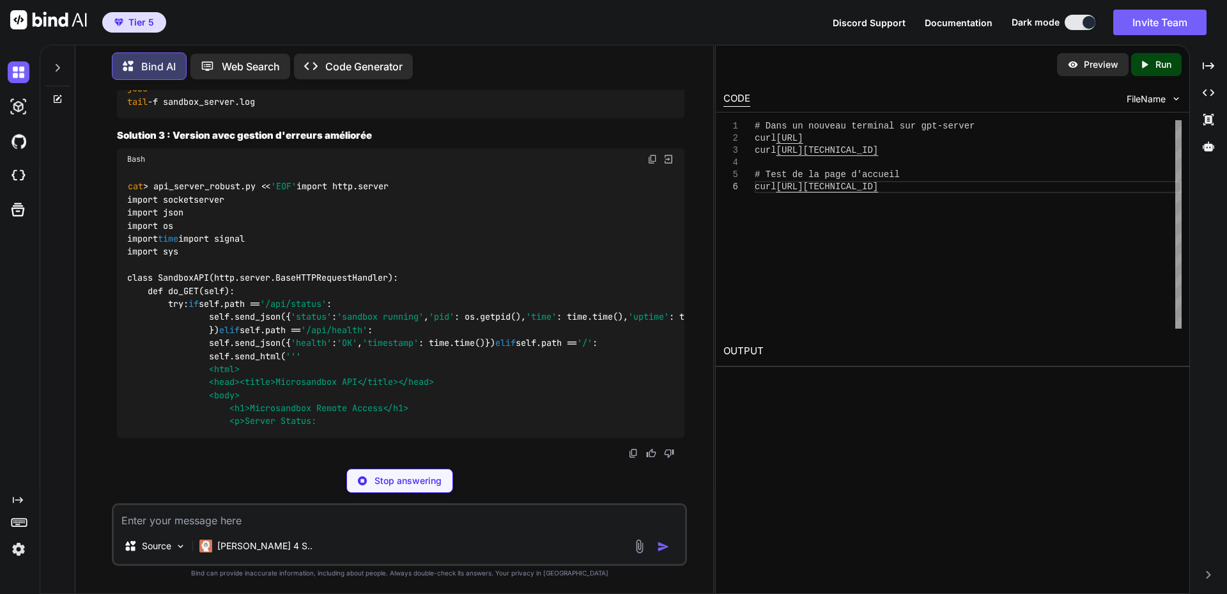
scroll to position [69930, 0]
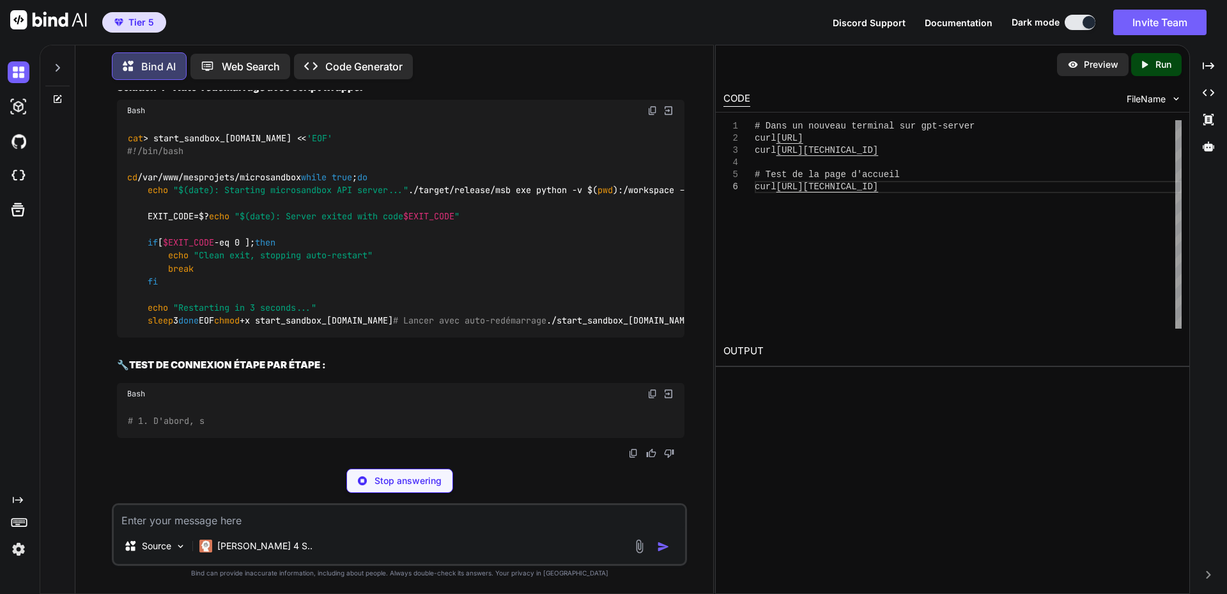
click at [130, 525] on textarea at bounding box center [399, 516] width 571 height 23
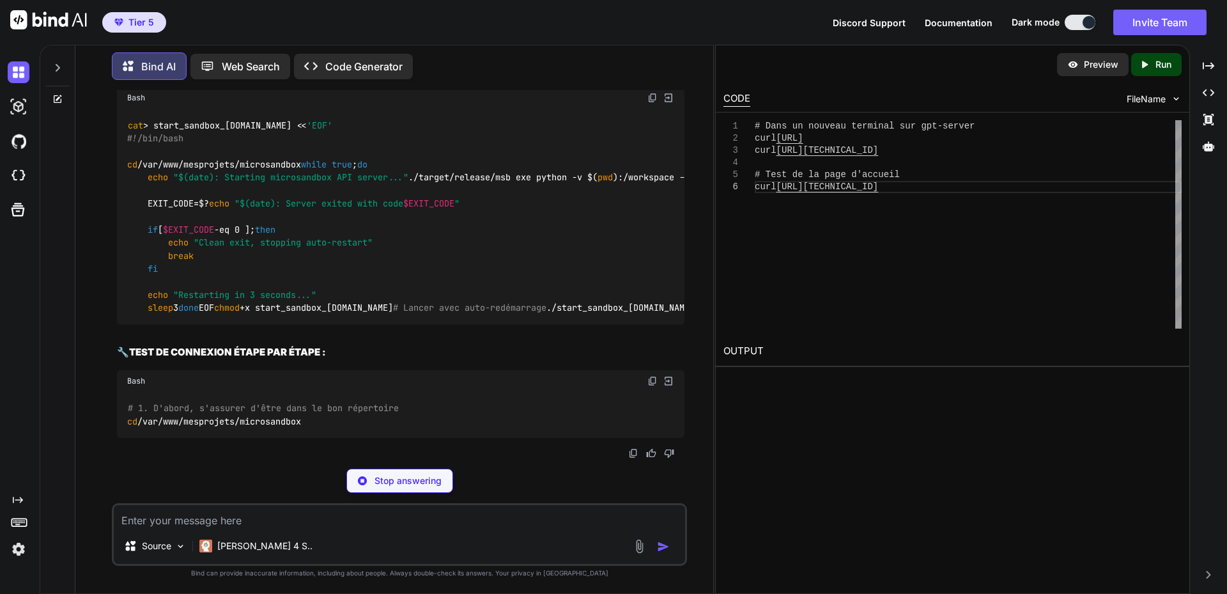
paste textarea "loremips do sita consectet adi > eli_seddoe_tempo.in << 'UTL' etdolo magn.aliqu…"
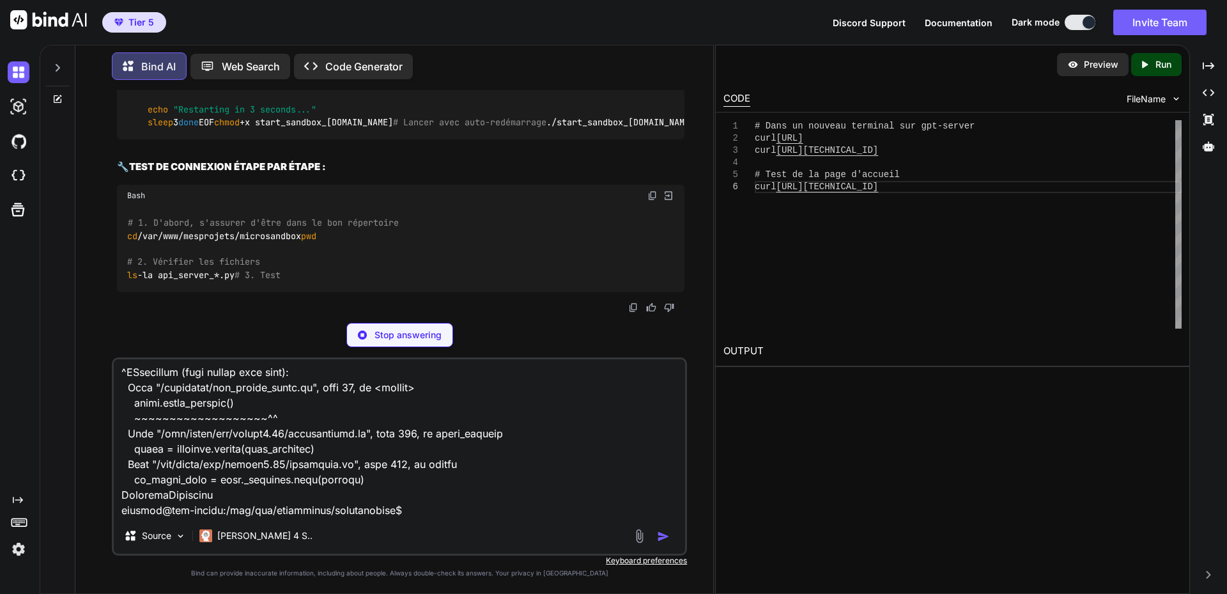
scroll to position [70058, 0]
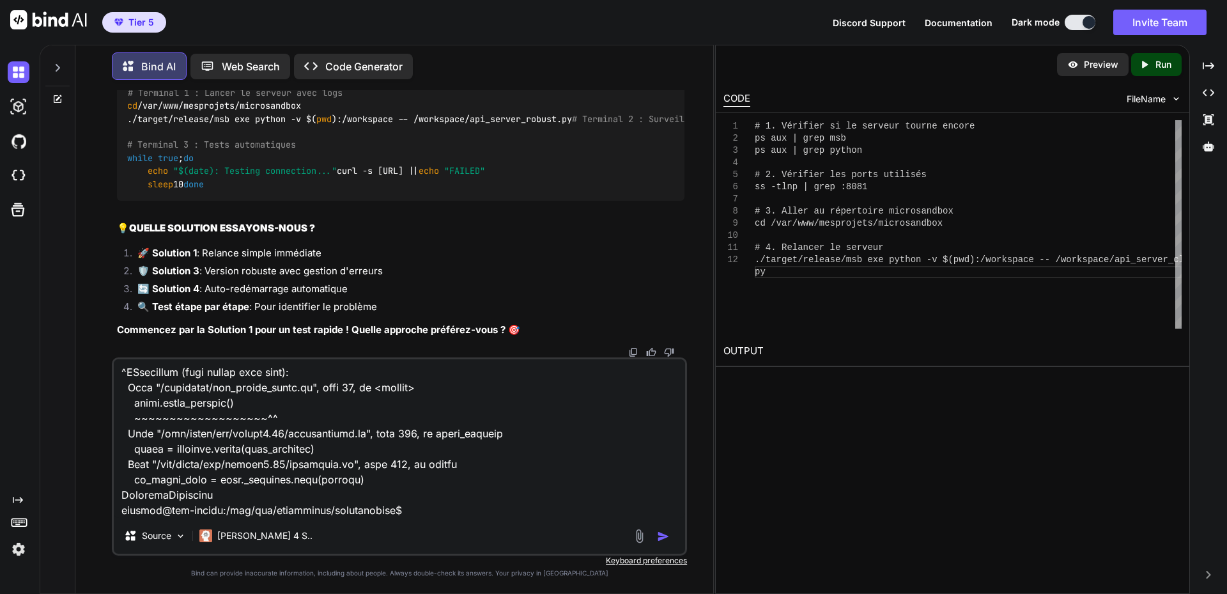
scroll to position [770, 0]
click at [451, 499] on textarea at bounding box center [399, 438] width 571 height 159
click at [400, 489] on textarea at bounding box center [399, 438] width 571 height 159
click at [426, 488] on textarea at bounding box center [399, 438] width 571 height 159
paste textarea "# 1. Loremips do si ametcon adipis elitse do eiu | temp inc ut lab | etdo magna…"
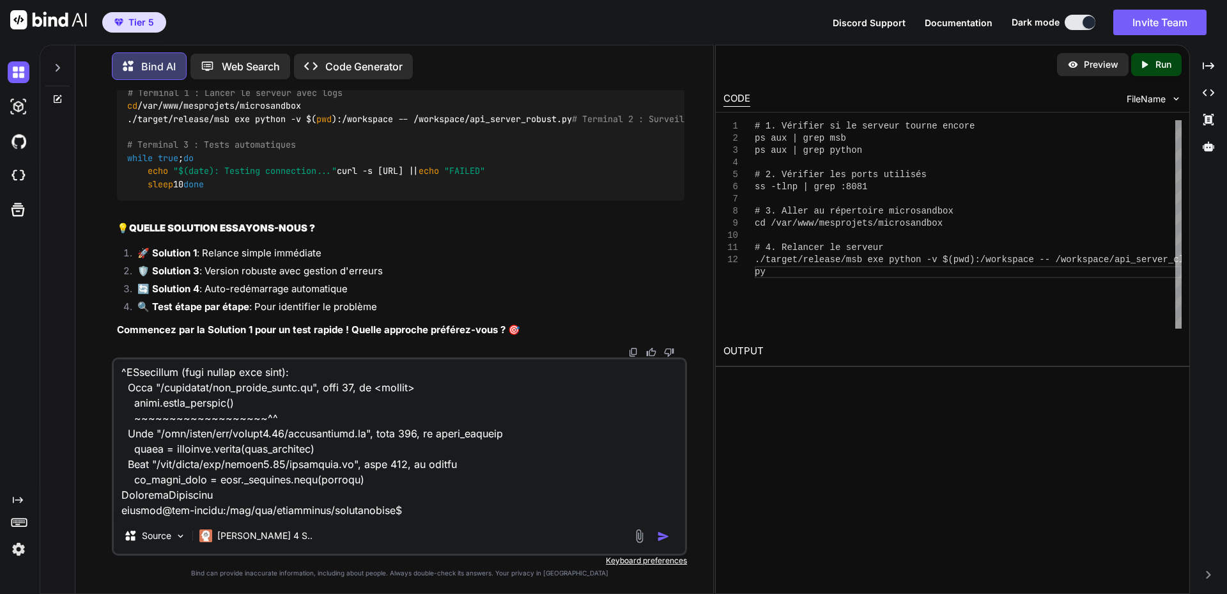
type textarea "loremips do sita consectet adi > eli_seddoe_tempo.in << 'UTL' etdolo magn.aliqu…"
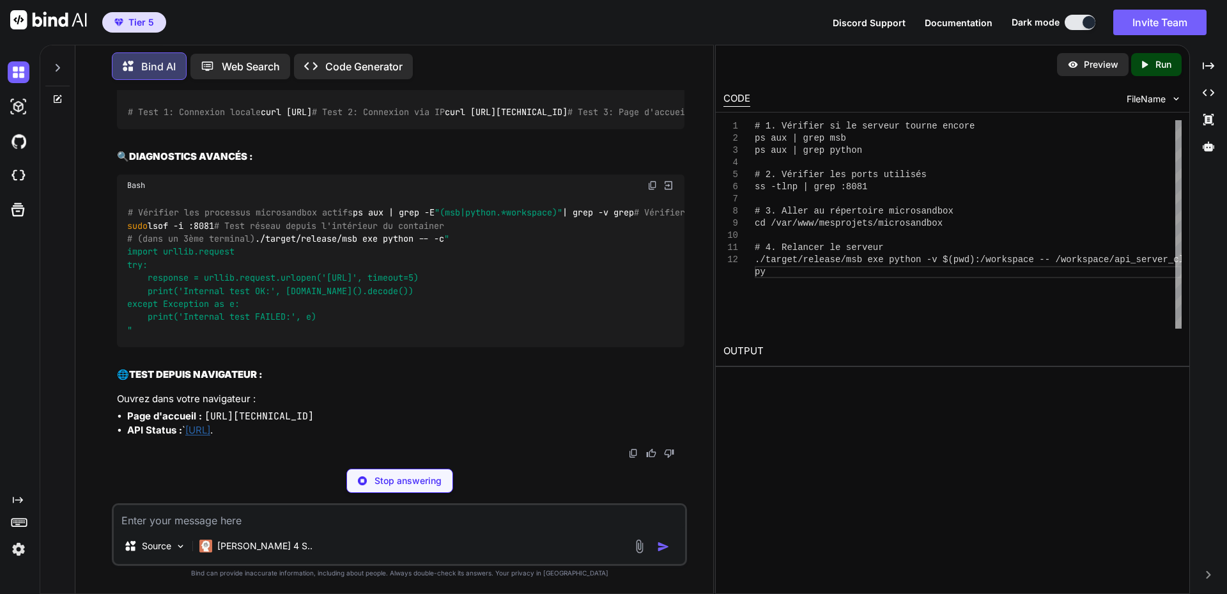
scroll to position [73824, 0]
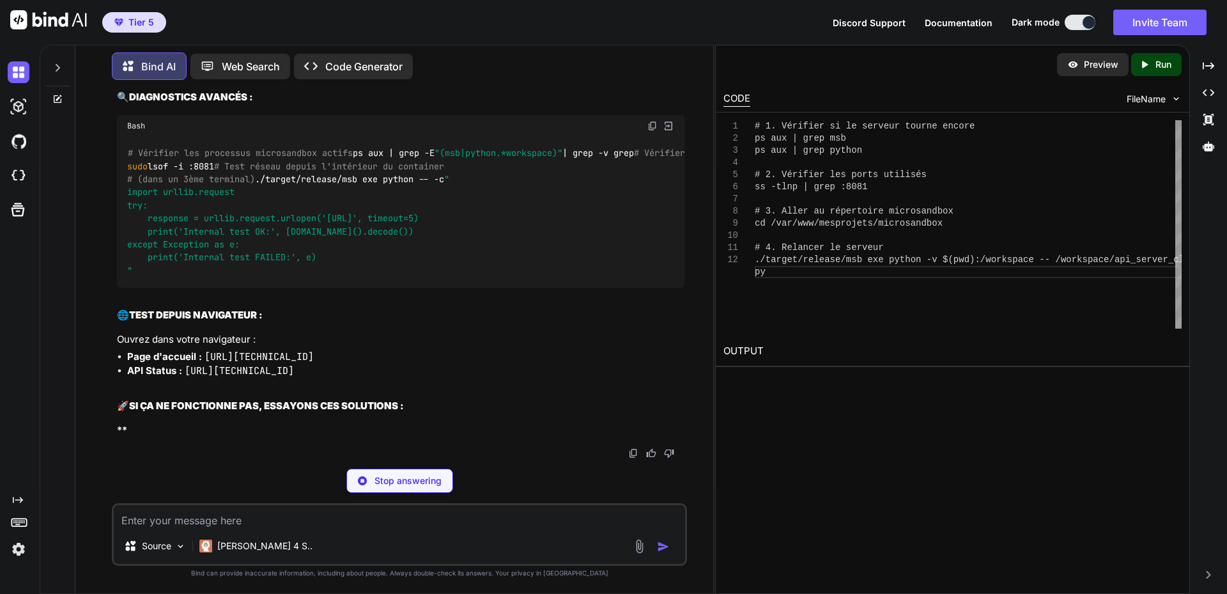
click at [651, 31] on img at bounding box center [652, 25] width 10 height 10
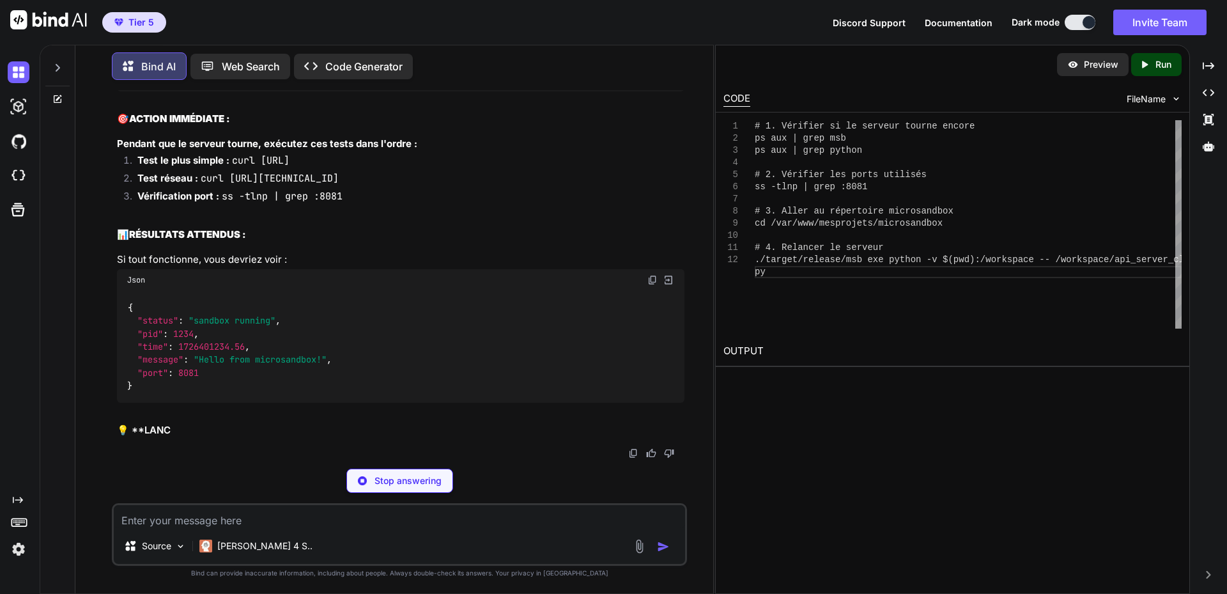
drag, startPoint x: 340, startPoint y: 364, endPoint x: 433, endPoint y: 360, distance: 92.8
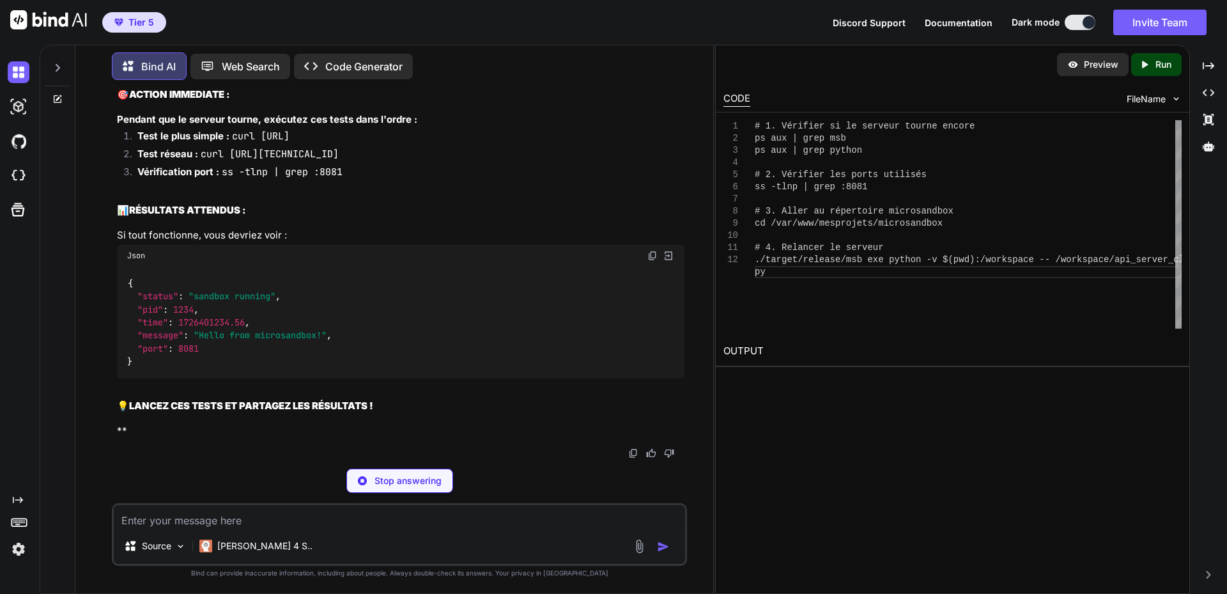
scroll to position [74016, 0]
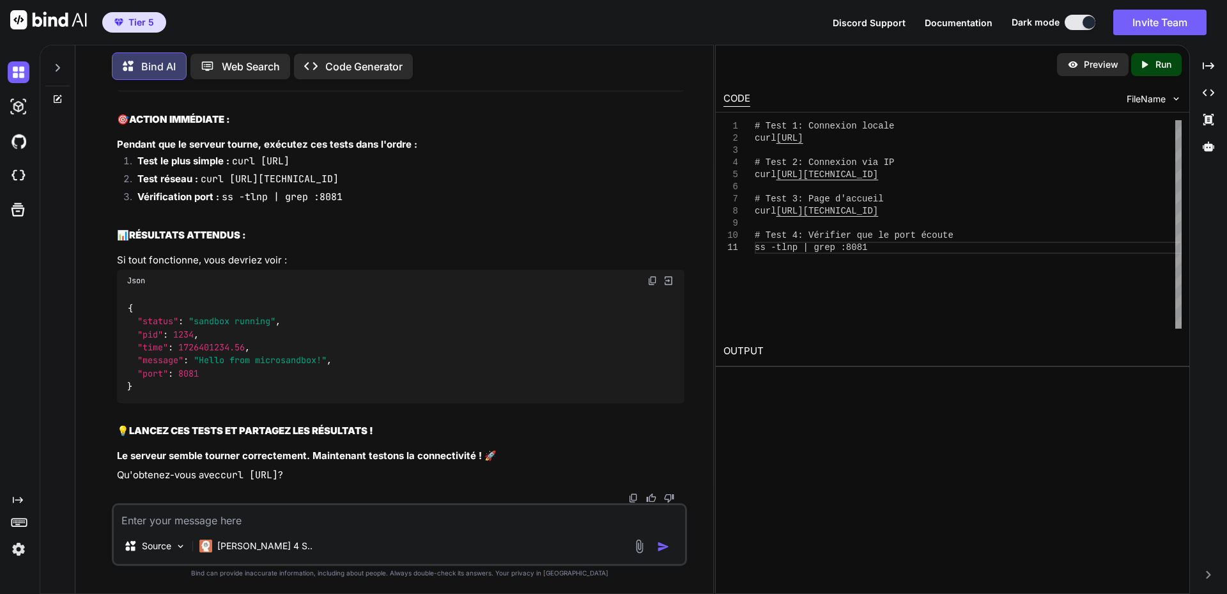
drag, startPoint x: 341, startPoint y: 376, endPoint x: 349, endPoint y: 371, distance: 9.8
click at [213, 517] on textarea at bounding box center [399, 516] width 571 height 23
paste textarea "# Loremips dol sitametco adipiscingel seddoe te inc | utla -E "(dol|magnaa.*eni…"
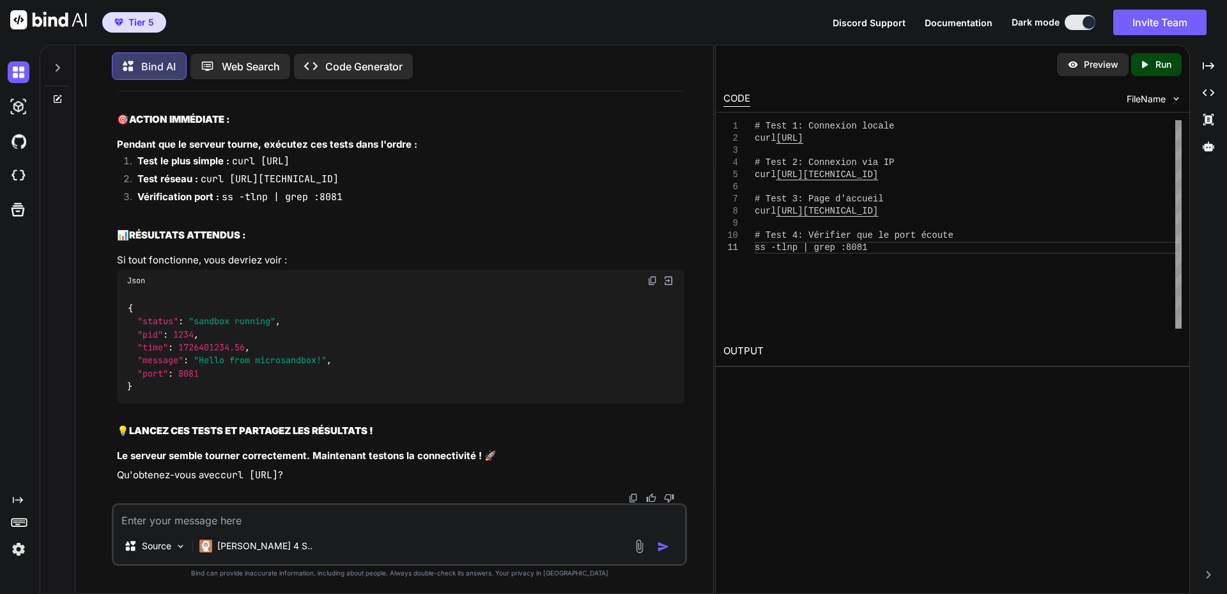
type textarea "# Loremips dol sitametco adipiscingel seddoe te inc | utla -E "(dol|magnaa.*eni…"
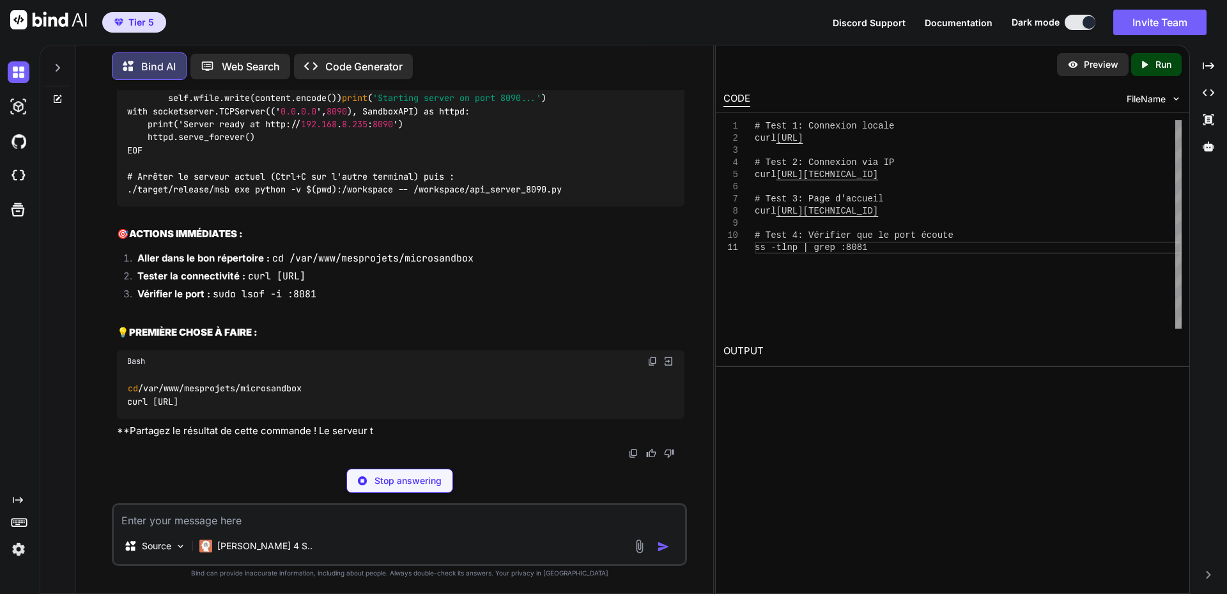
scroll to position [76870, 0]
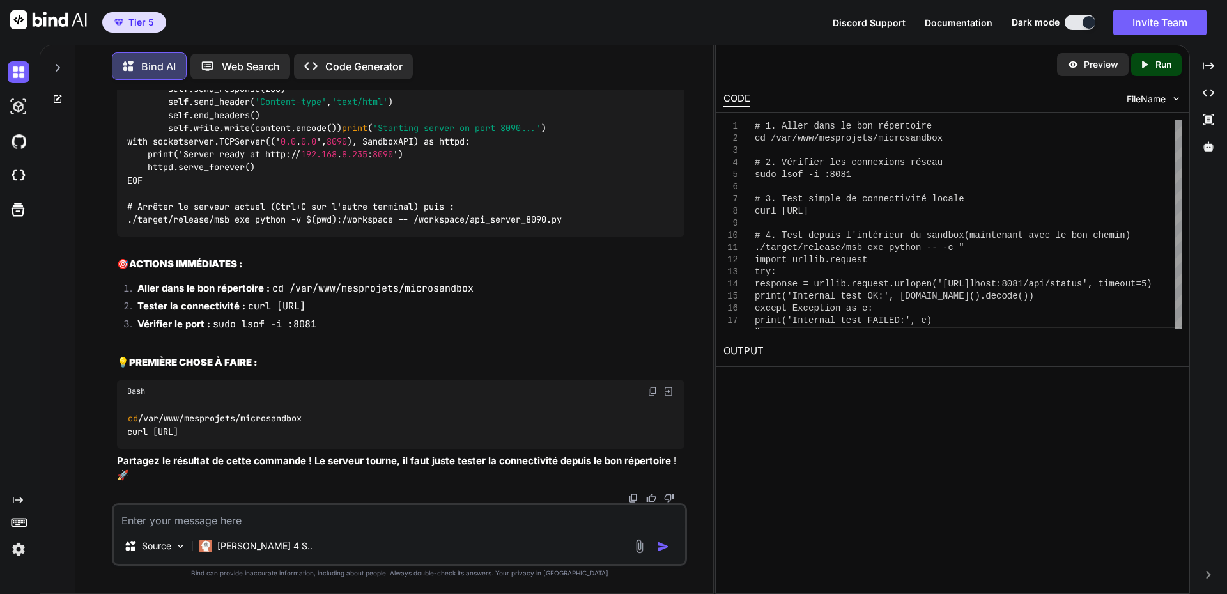
click at [270, 515] on textarea at bounding box center [399, 516] width 571 height 23
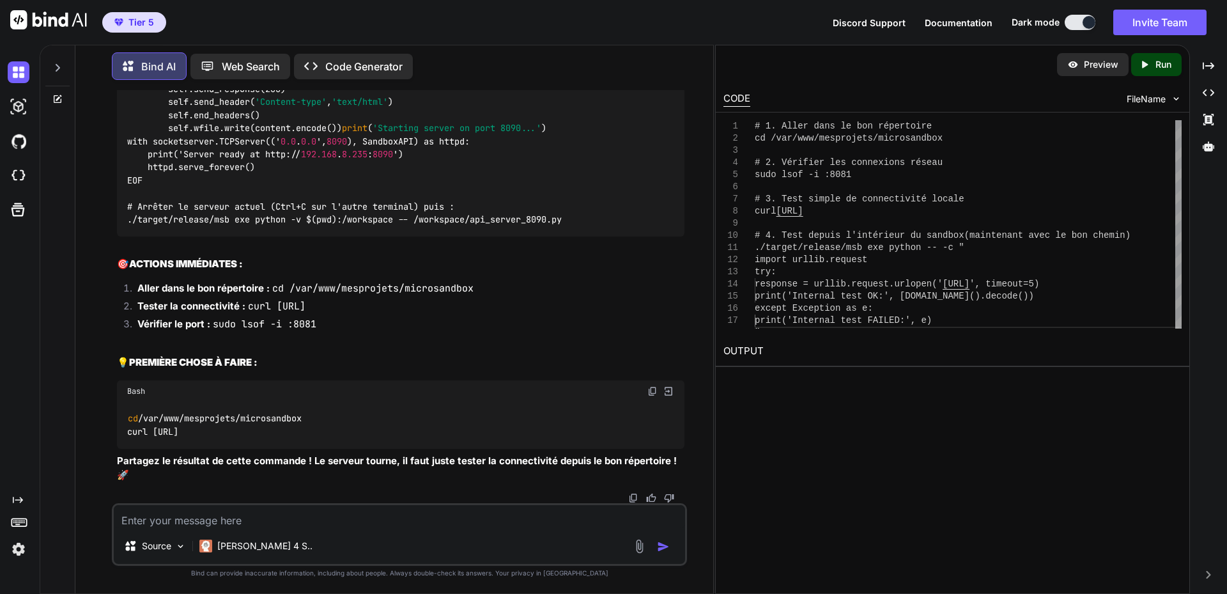
paste textarea "# 7. Lorem ipsu do sit ametconsec ad /eli/sed/doeiusmodt/incididuntut # 0. Labo…"
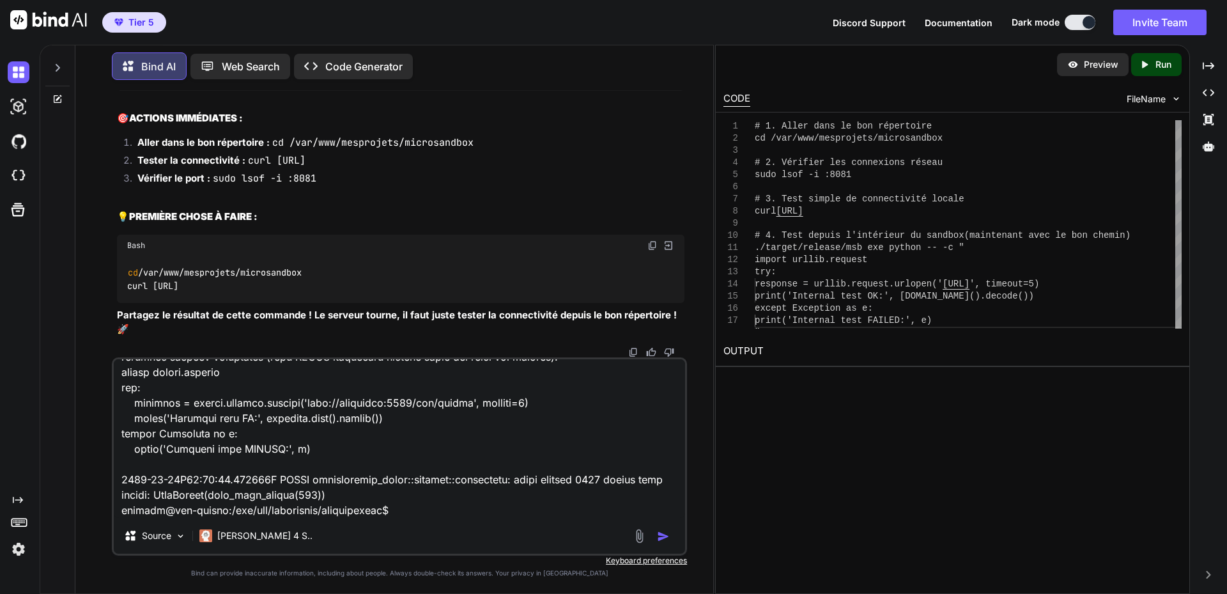
scroll to position [77317, 0]
drag, startPoint x: 303, startPoint y: 513, endPoint x: 376, endPoint y: 503, distance: 73.6
click at [303, 513] on textarea at bounding box center [399, 438] width 571 height 159
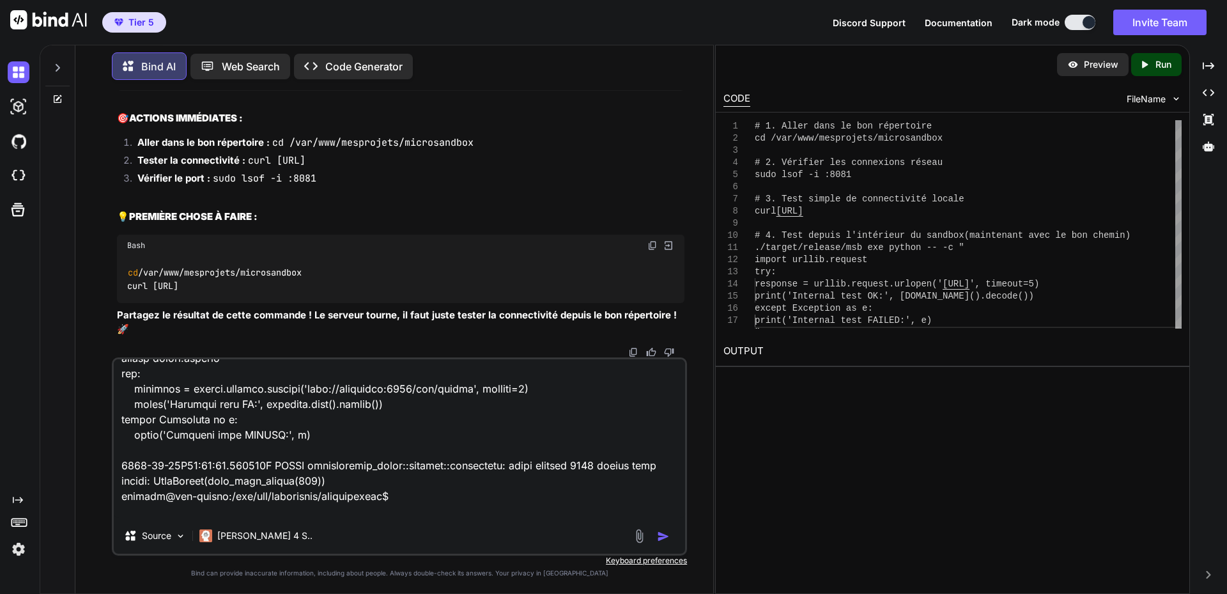
scroll to position [369, 0]
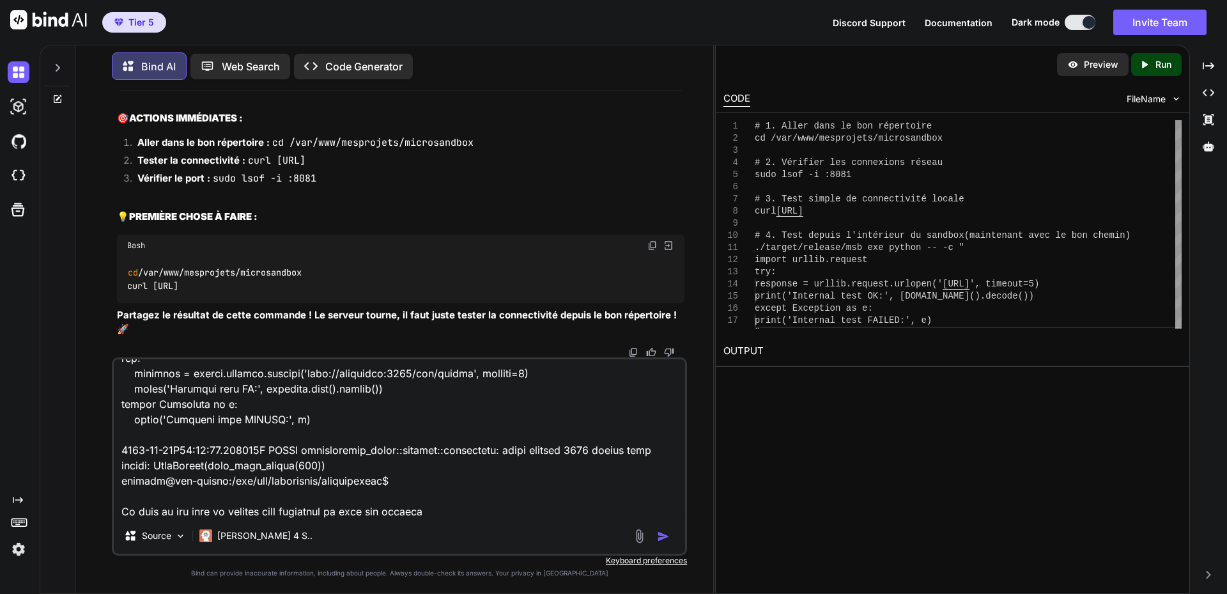
paste textarea "# D'abord, aller dans le bon répertoire cd /var/www/mesprojets/microsandbox # T…"
type textarea "# 7. Lorem ipsu do sit ametconsec ad /eli/sed/doeiusmodt/incididuntut # 0. Labo…"
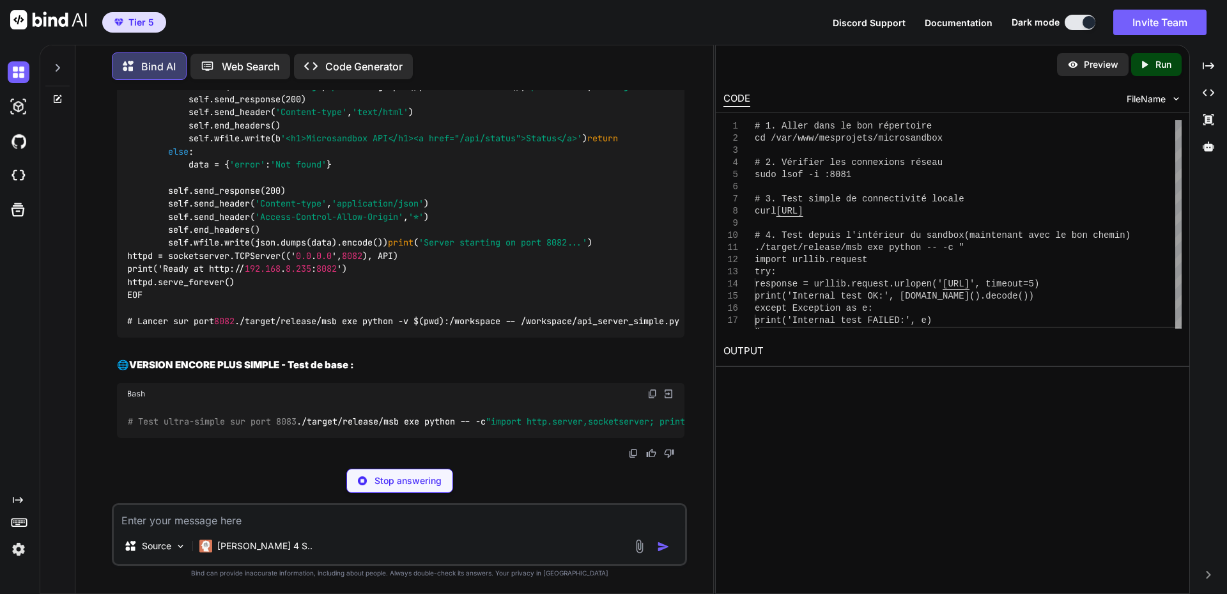
scroll to position [79352, 0]
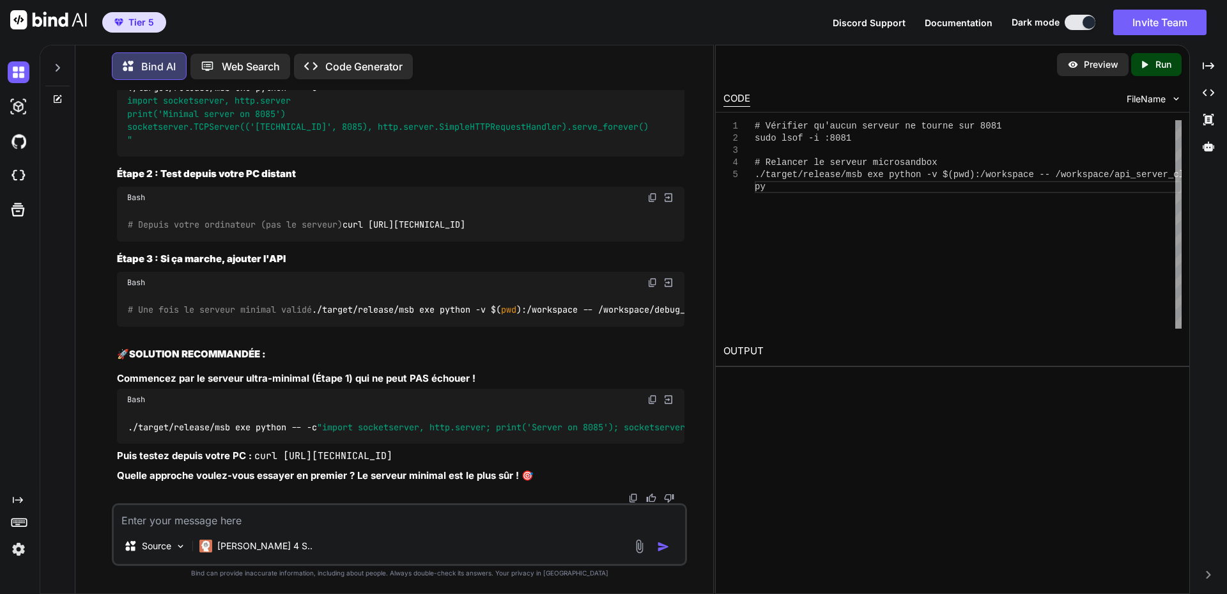
scroll to position [79608, 0]
click at [297, 518] on textarea at bounding box center [399, 516] width 571 height 23
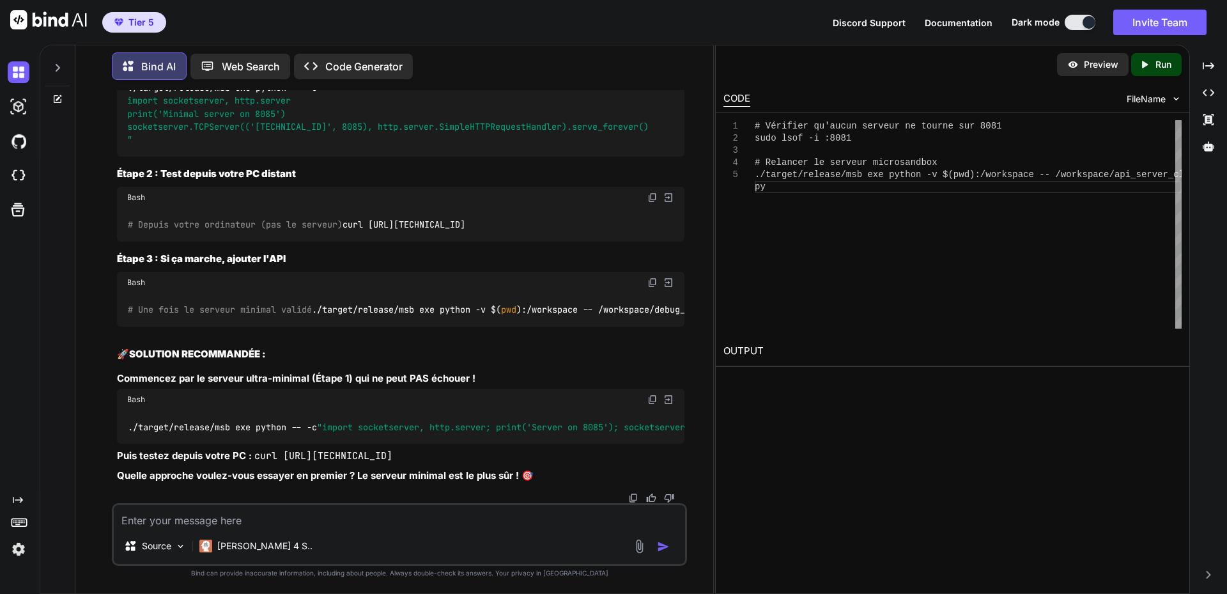
paste textarea "lo /ips/dol/sitametcon/adipiscingel # Sedd 0: Eiusmodt in ut labo 3911 etd magn…"
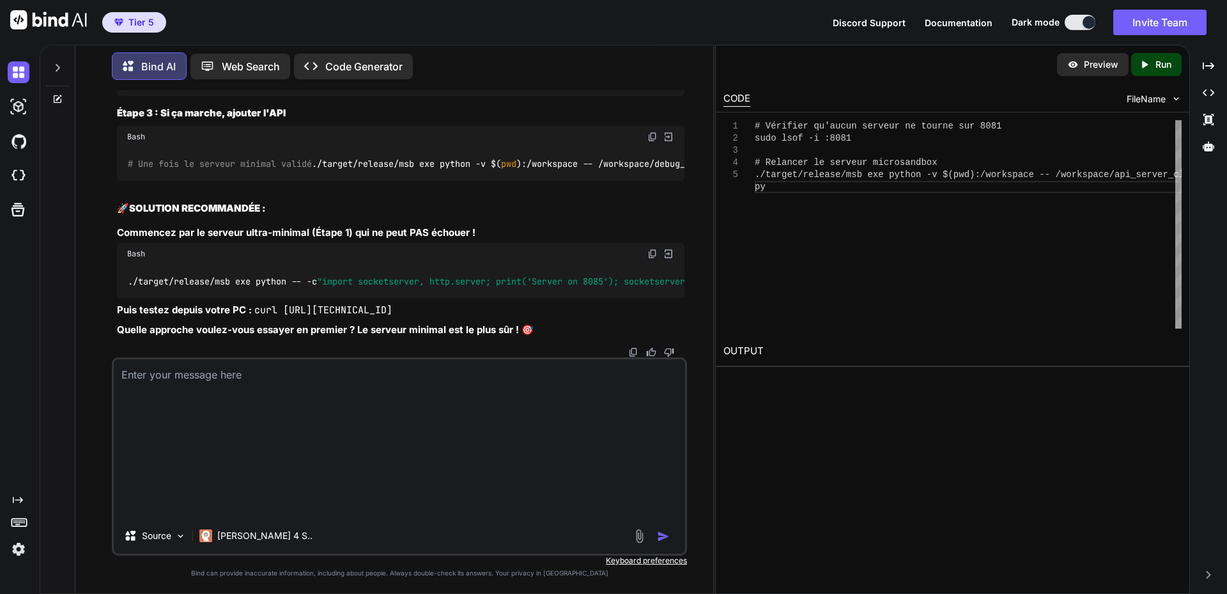
type textarea "lo /ips/dol/sitametcon/adipiscingel # Sedd 0: Eiusmodt in ut labo 3911 etd magn…"
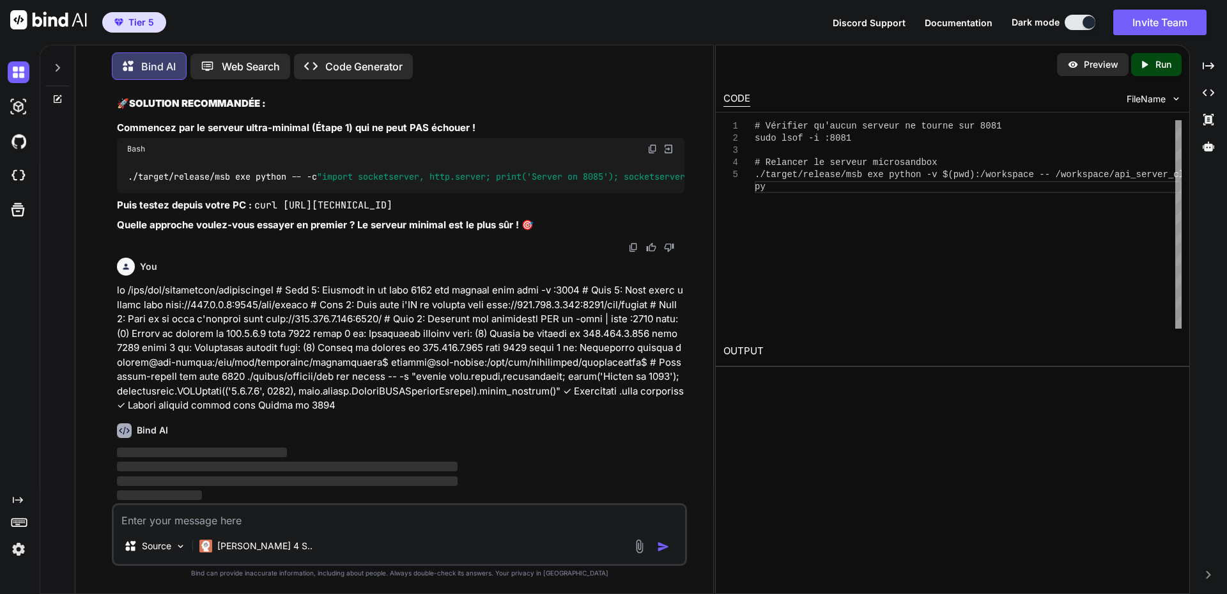
scroll to position [81454, 0]
click at [651, 154] on img at bounding box center [652, 149] width 10 height 10
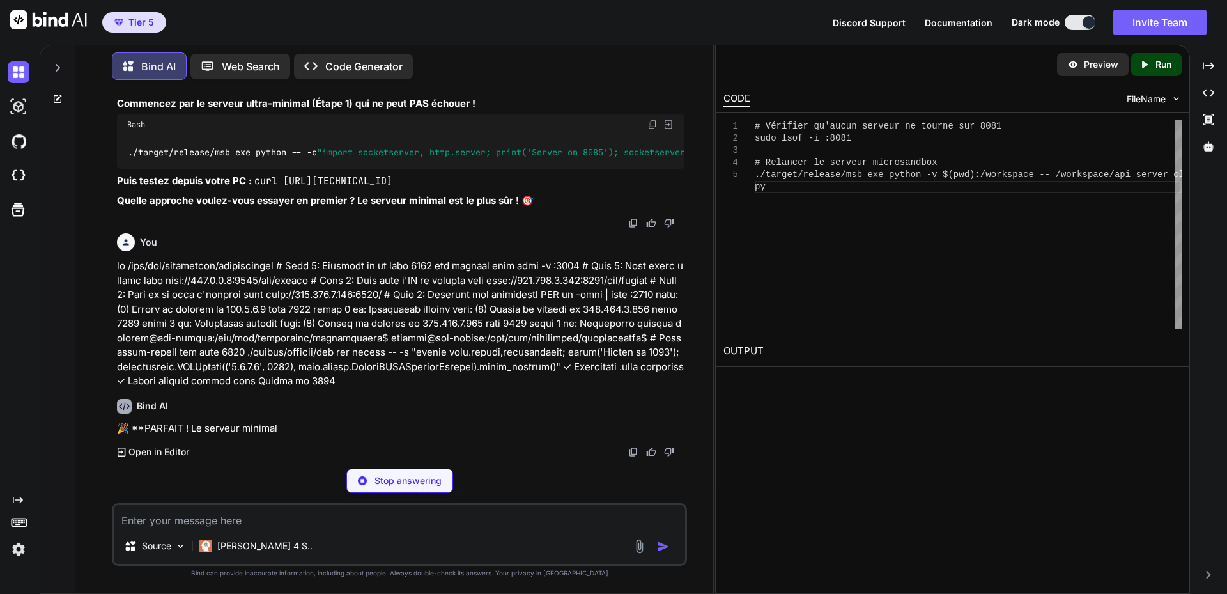
scroll to position [81709, 0]
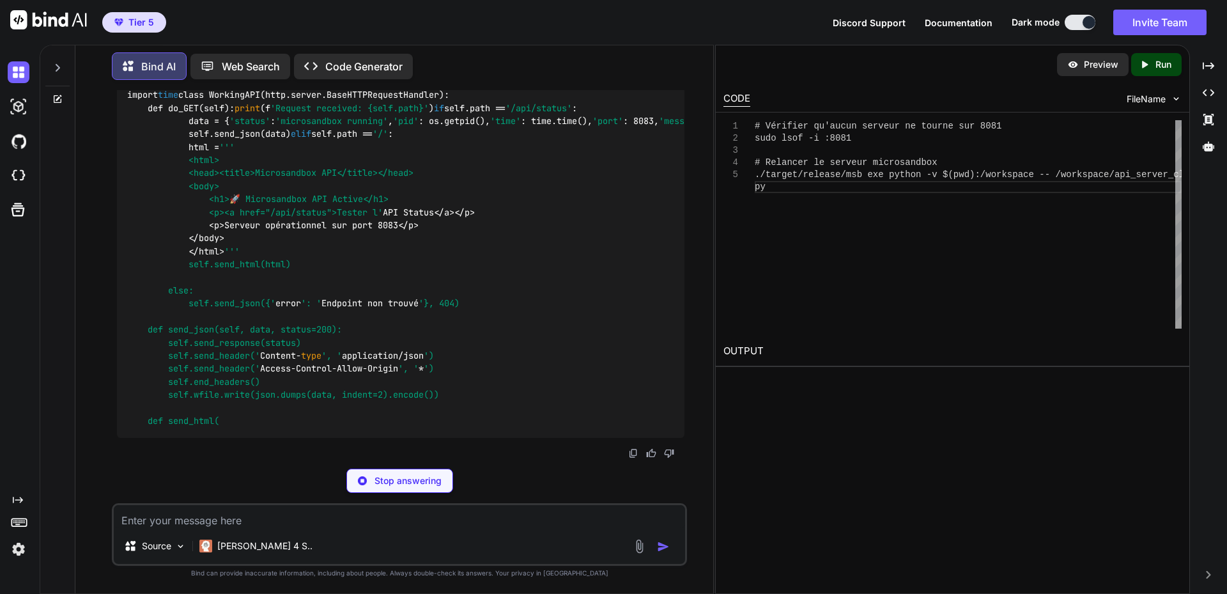
scroll to position [81965, 0]
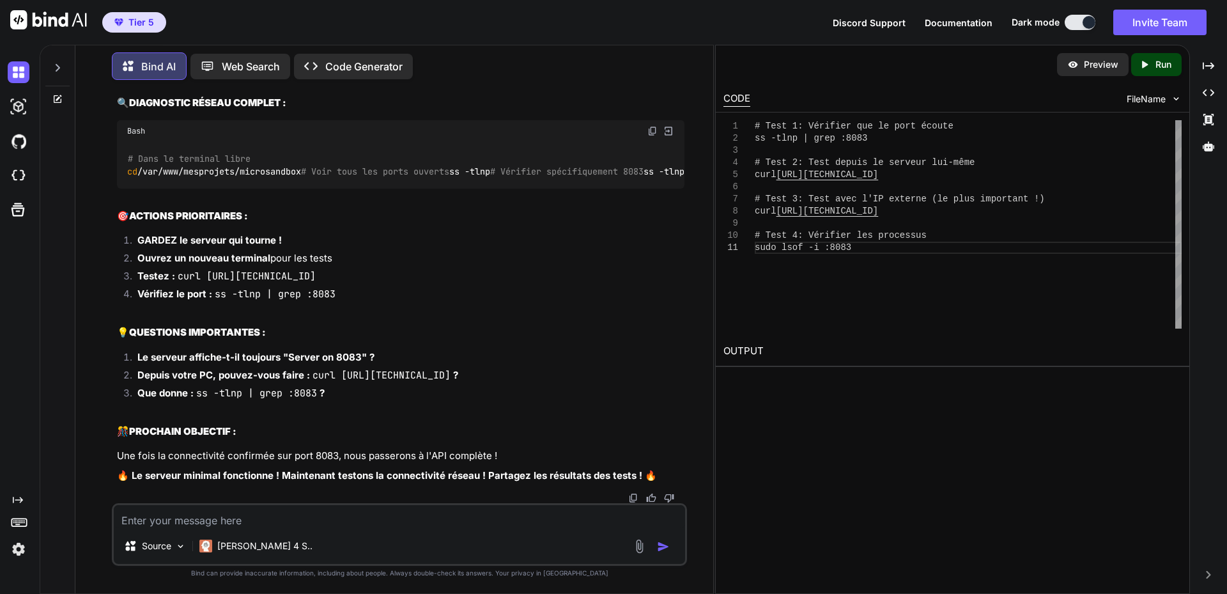
scroll to position [82157, 0]
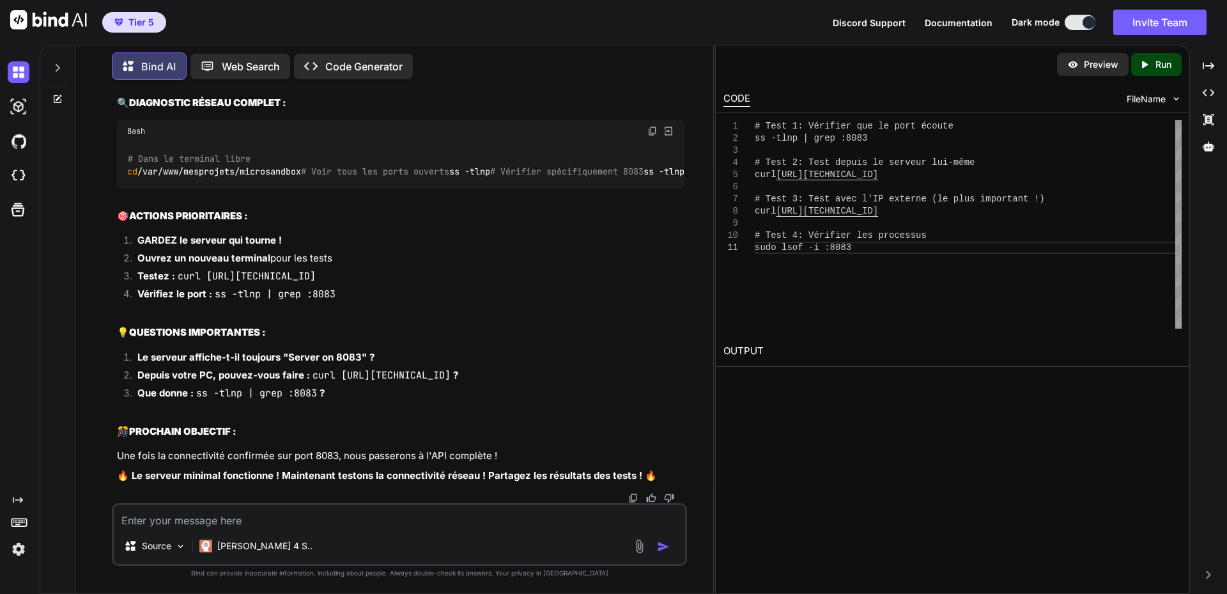
copy div "curl [URL][TECHNICAL_ID]"
click at [311, 516] on textarea at bounding box center [399, 516] width 571 height 23
paste textarea "C:\Users\user>curl [URL][TECHNICAL_ID] curl: (7) Failed to connect to [TECHNICA…"
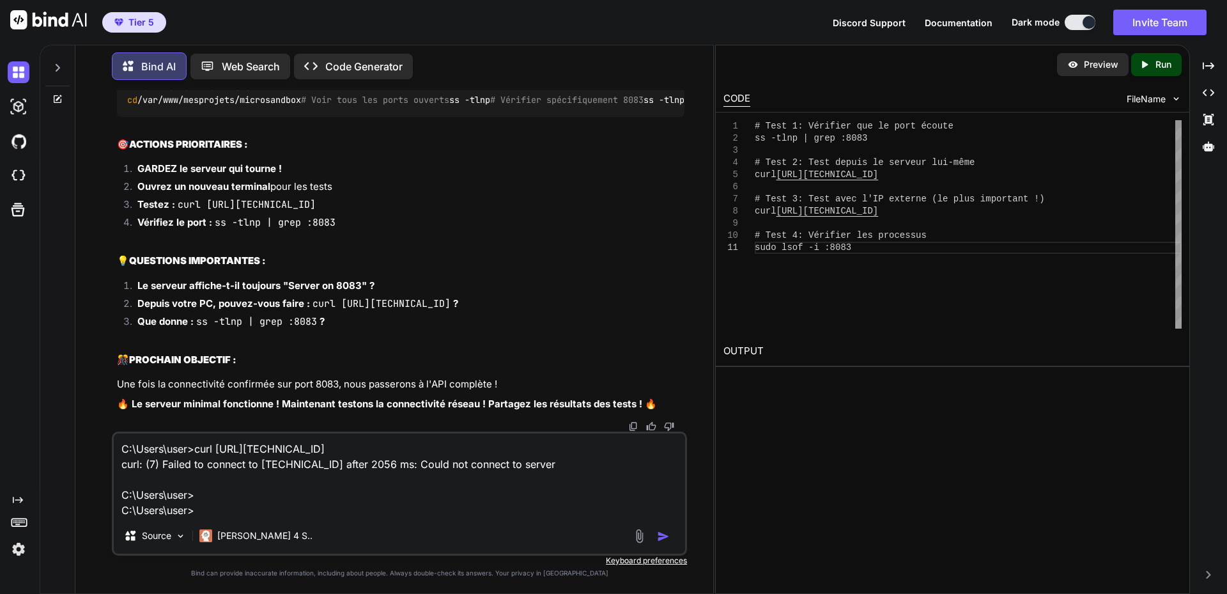
scroll to position [83293, 0]
click at [653, 65] on img at bounding box center [652, 59] width 10 height 10
click at [231, 494] on textarea "C:\Users\user>curl [URL][TECHNICAL_ID] curl: (7) Failed to connect to [TECHNICA…" at bounding box center [399, 475] width 571 height 84
click at [215, 509] on textarea "C:\Users\user>curl [URL][TECHNICAL_ID] curl: (7) Failed to connect to [TECHNICA…" at bounding box center [399, 475] width 571 height 84
paste textarea "# Lore ip dolorsit ametc ad /eli/sed/doeiusmodt/incididuntut # Labo etdo mag al…"
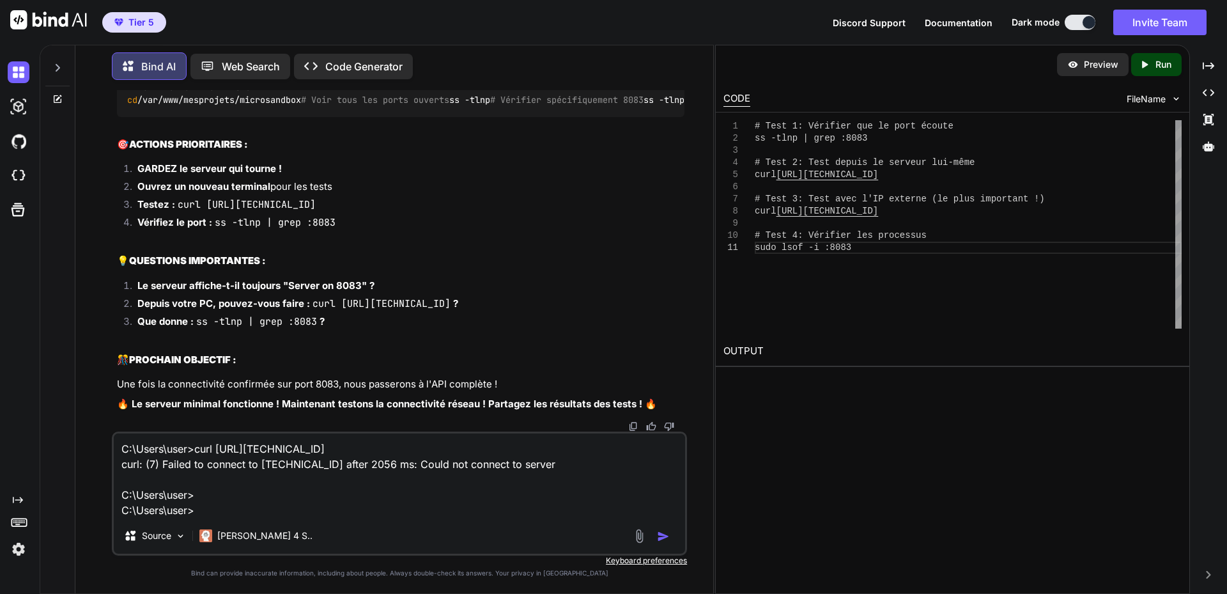
type textarea "L:\Ipsum\dolo>sita cons://453.673.2.419:3692/ adip: (5) Elitse do eiusmod te 80…"
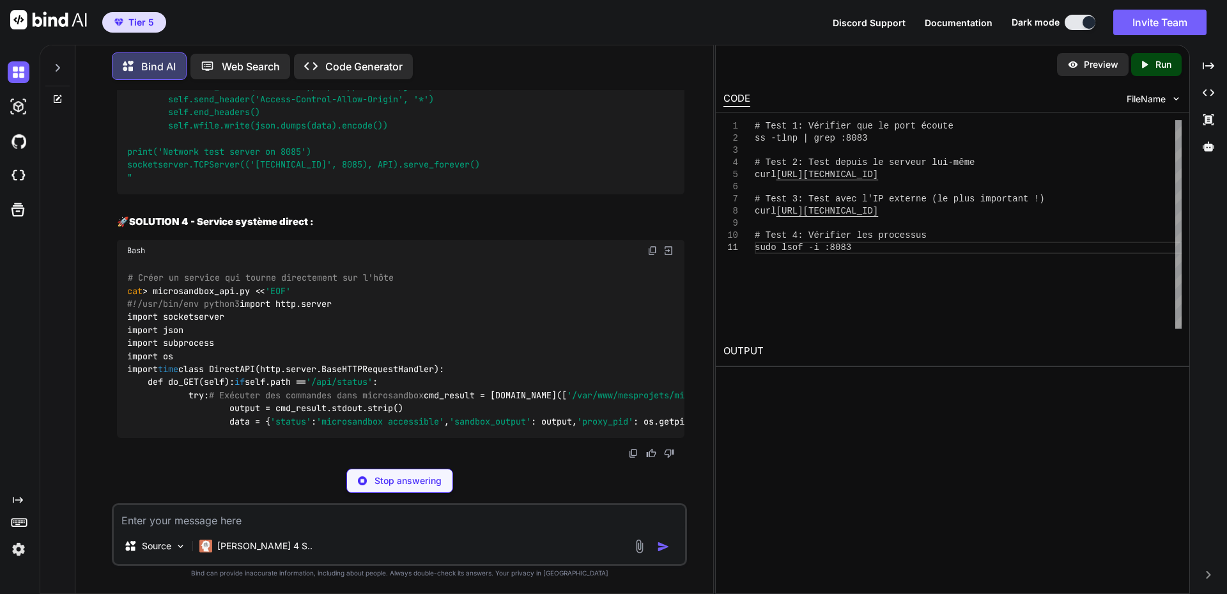
scroll to position [84297, 0]
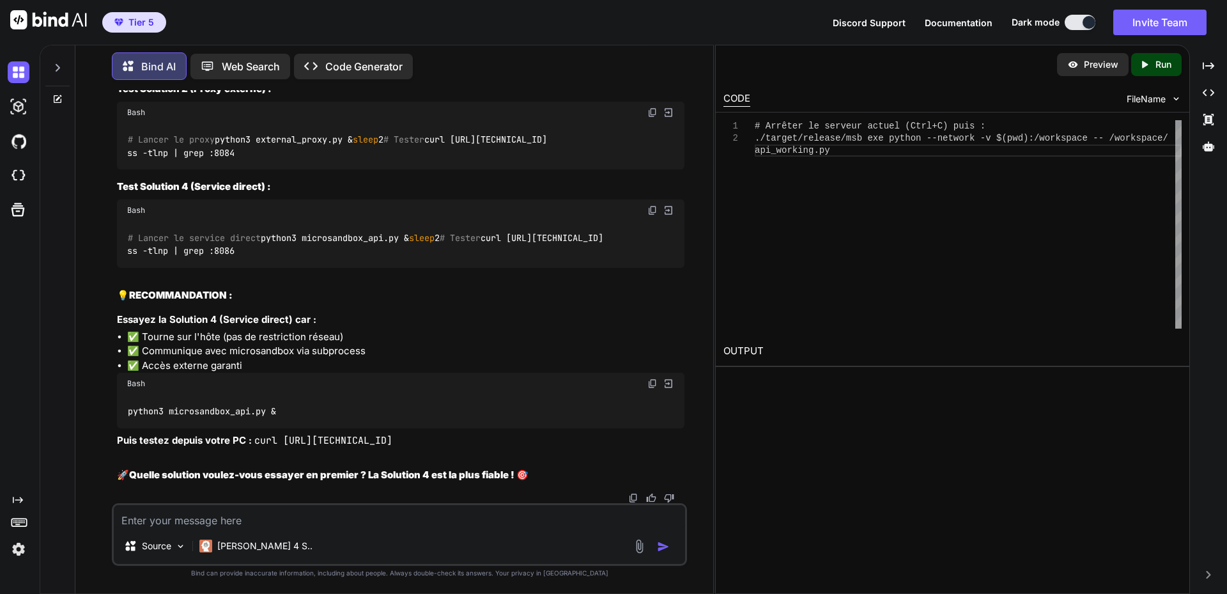
scroll to position [84489, 0]
drag, startPoint x: 218, startPoint y: 520, endPoint x: 343, endPoint y: 497, distance: 127.5
click at [218, 520] on textarea at bounding box center [399, 516] width 571 height 23
paste textarea "# Arrêter le serveur actuel (Ctrl+C) puis : ./target/release/msb exe python --n…"
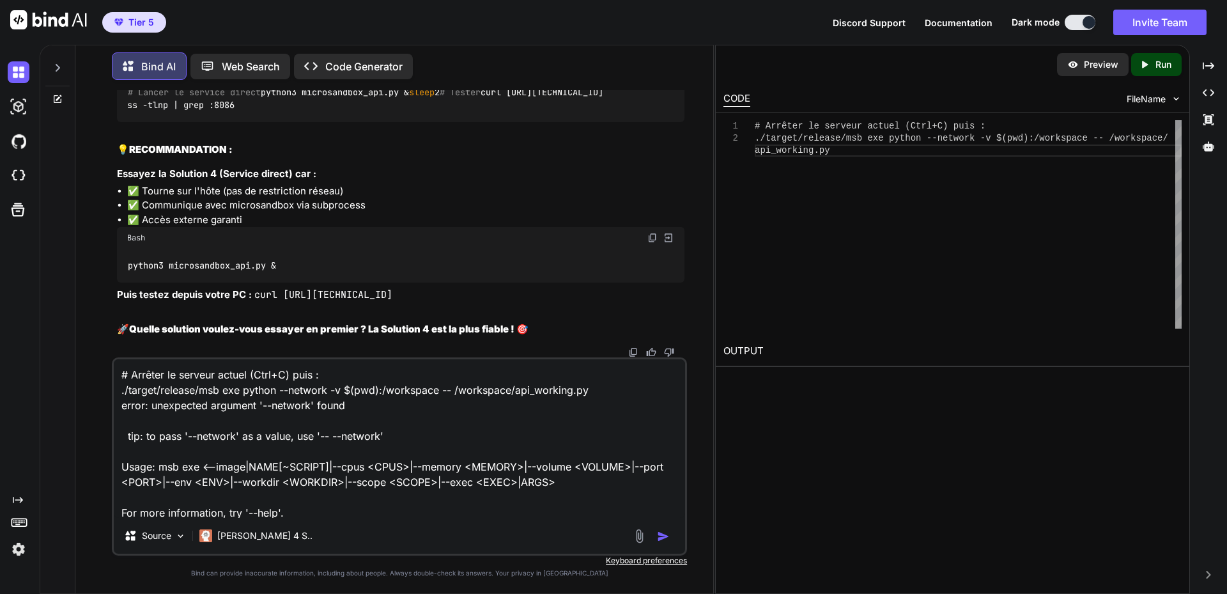
scroll to position [32, 0]
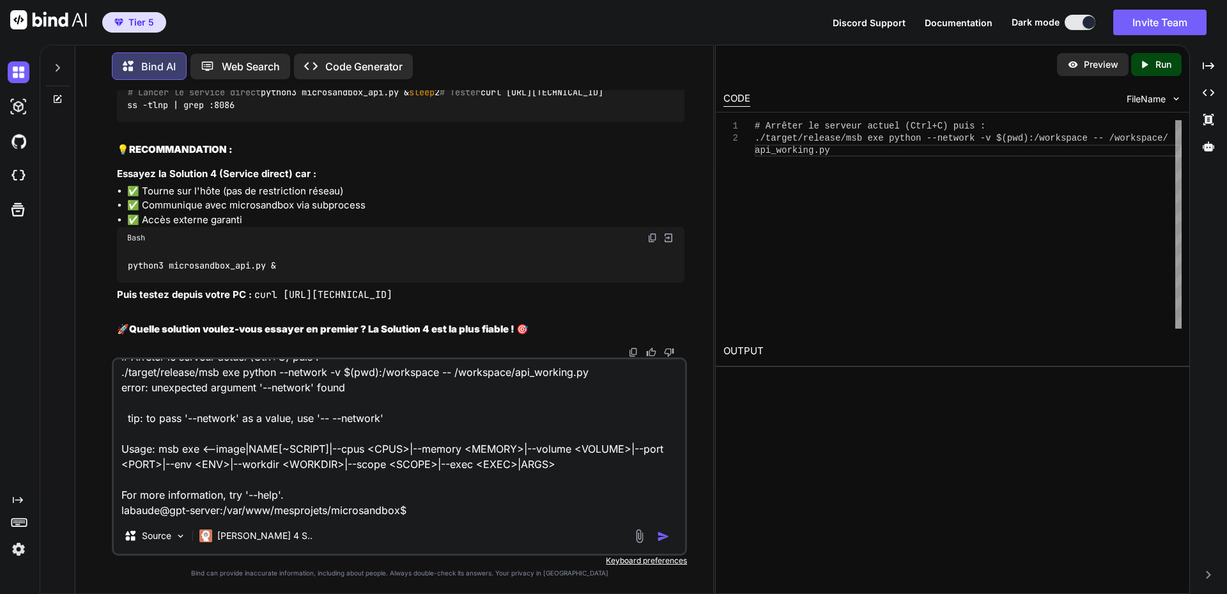
drag, startPoint x: 300, startPoint y: 477, endPoint x: 427, endPoint y: 463, distance: 128.0
click at [300, 477] on textarea "# Arrêter le serveur actuel (Ctrl+C) puis : ./target/release/msb exe python --n…" at bounding box center [399, 438] width 571 height 159
paste textarea "# Lancer le proxy python3 external_proxy.py & sleep 2 # Tester curl [URL][TECHN…"
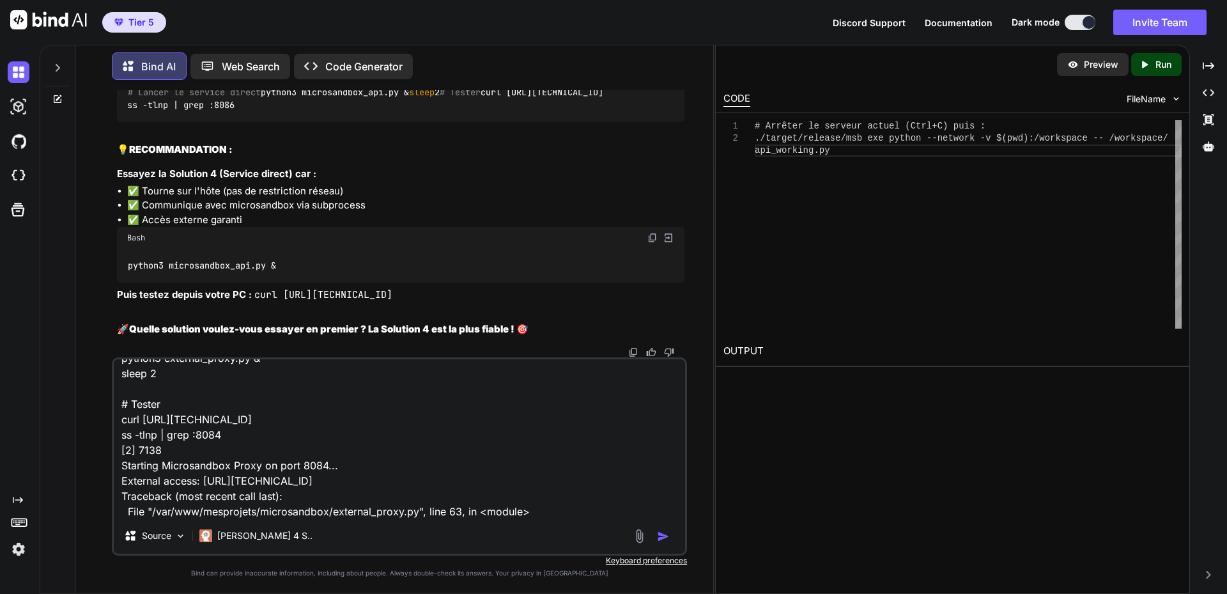
scroll to position [0, 0]
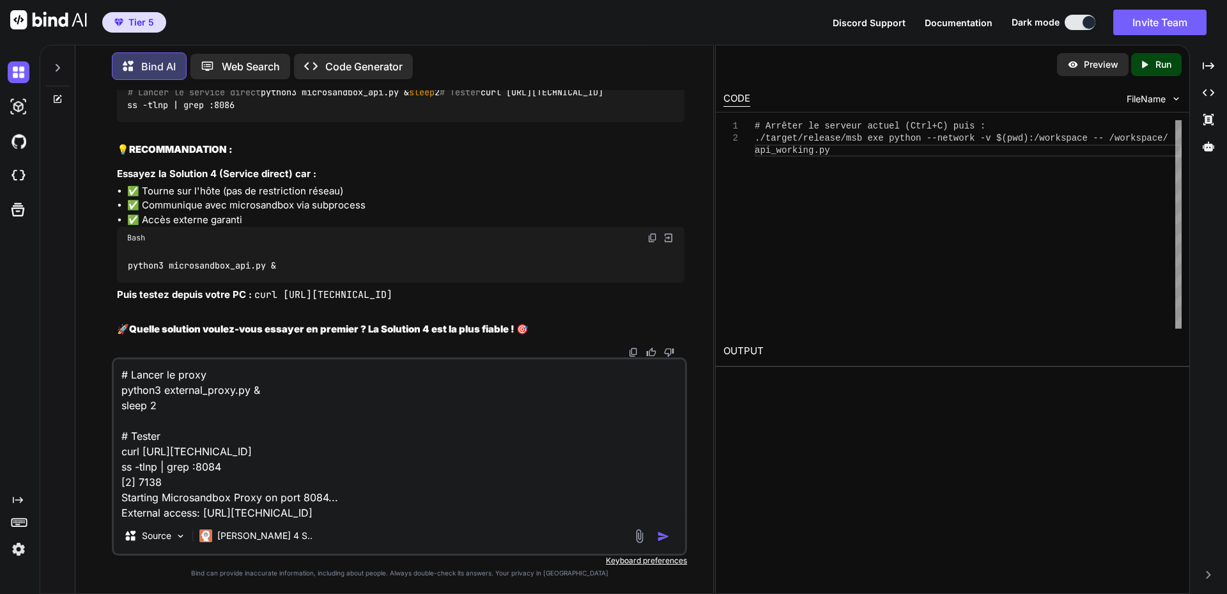
click at [391, 511] on textarea "# Lancer le proxy python3 external_proxy.py & sleep 2 # Tester curl [URL][TECHN…" at bounding box center [399, 438] width 571 height 159
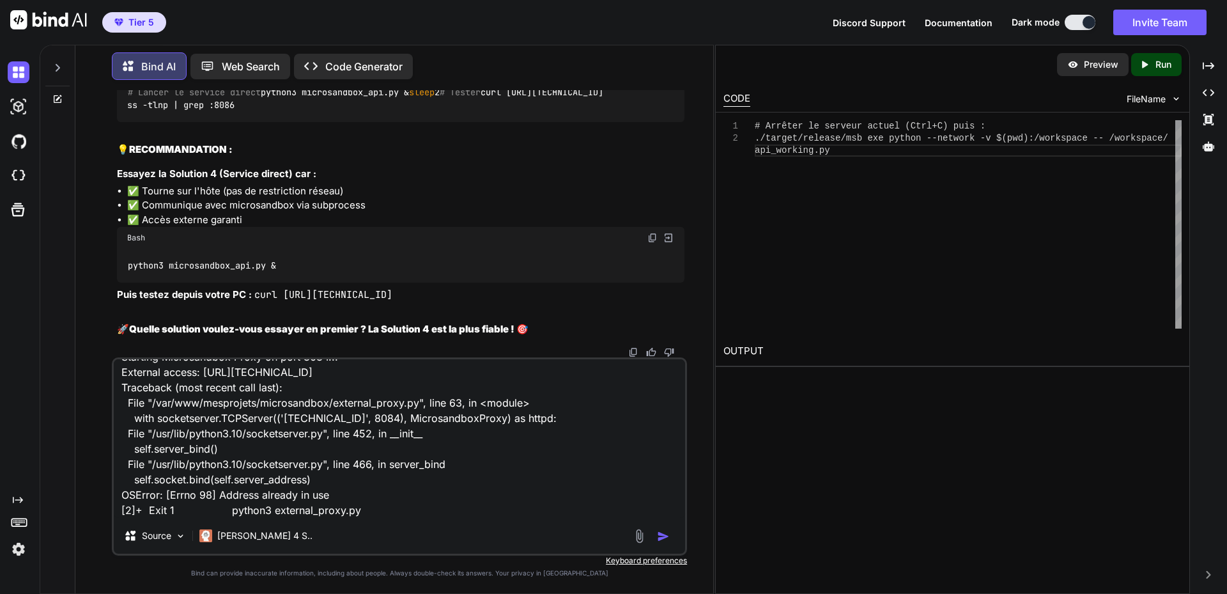
scroll to position [171, 0]
click at [276, 508] on textarea "# Lancer le proxy python3 external_proxy.py & sleep 2 # Tester curl [URL][TECHN…" at bounding box center [399, 438] width 571 height 159
click at [179, 508] on textarea "# Lancer le proxy python3 external_proxy.py & sleep 2 # Tester curl [URL][TECHN…" at bounding box center [399, 438] width 571 height 159
paste textarea "# Lorem ip dolor Sitame con adipis ELIT se doeiusm tem > incididu_utlab.et << '…"
type textarea "# Lancer le proxy python3 external_proxy.py & sleep 2 # Tester curl [URL][TECHN…"
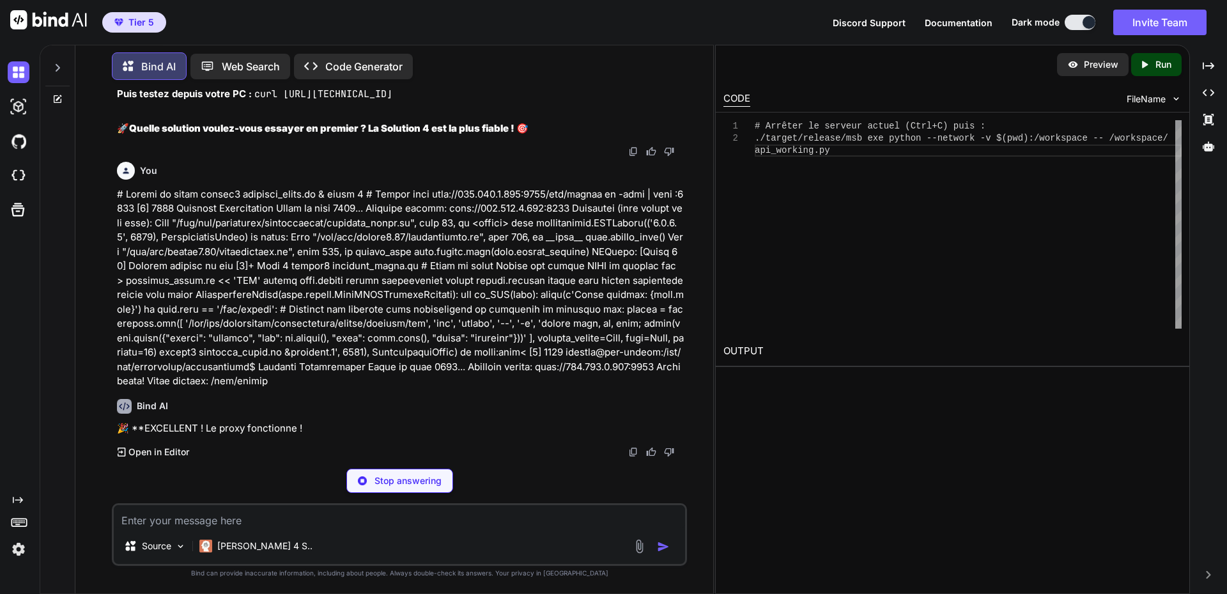
scroll to position [87330, 0]
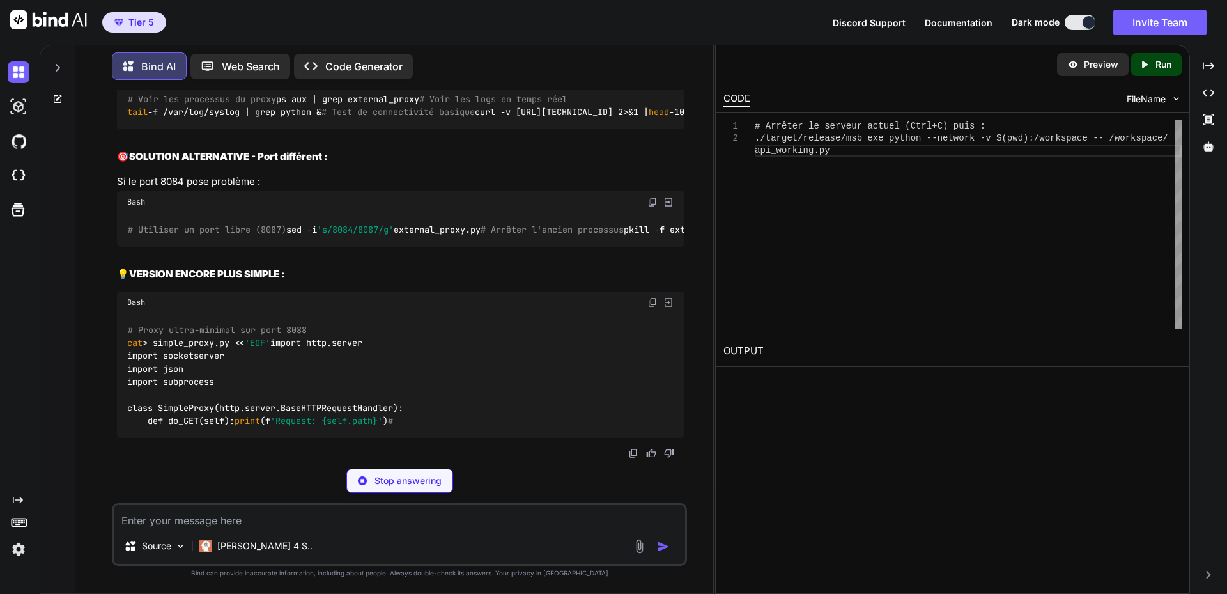
scroll to position [87650, 0]
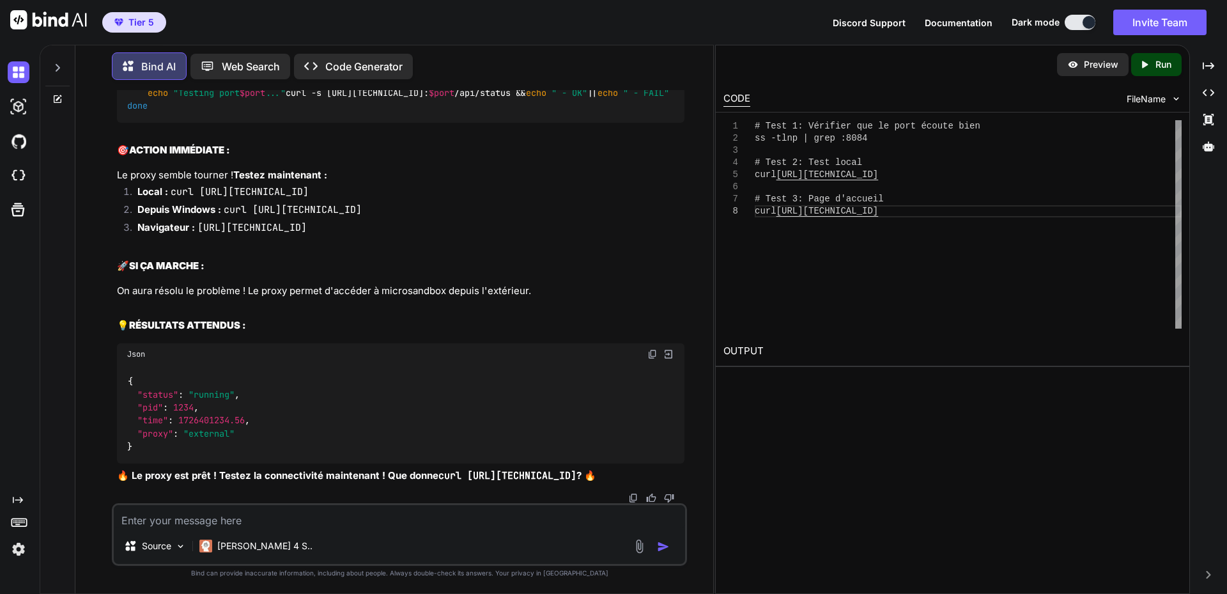
drag, startPoint x: 449, startPoint y: 233, endPoint x: 449, endPoint y: 244, distance: 10.2
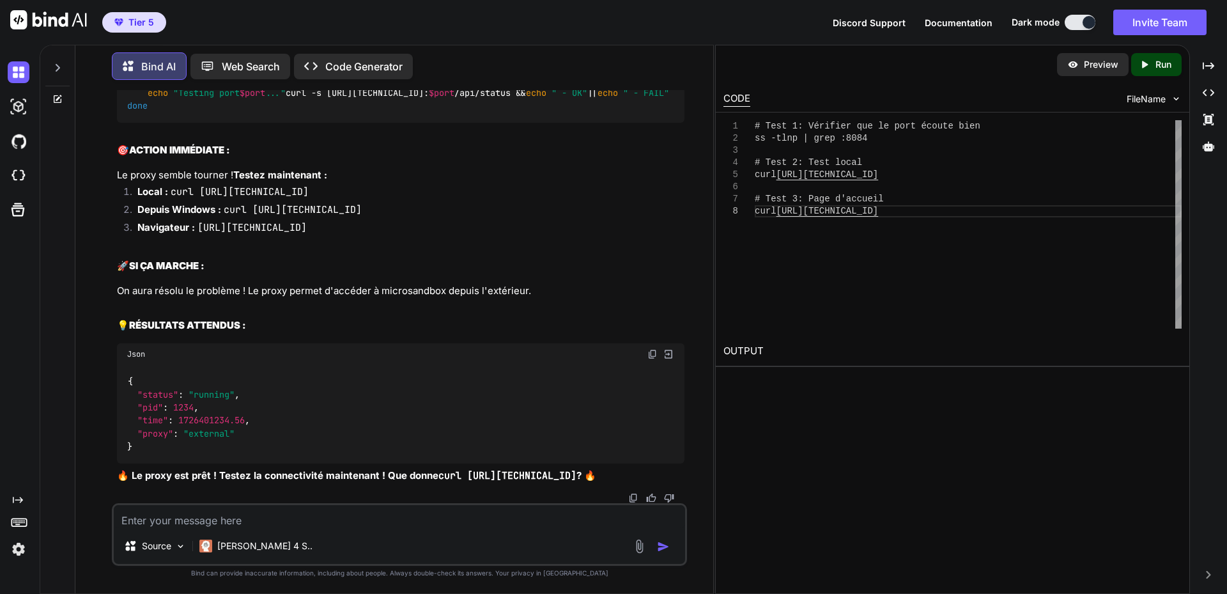
drag, startPoint x: 301, startPoint y: 391, endPoint x: 603, endPoint y: 380, distance: 302.6
drag, startPoint x: 243, startPoint y: 421, endPoint x: 472, endPoint y: 425, distance: 229.5
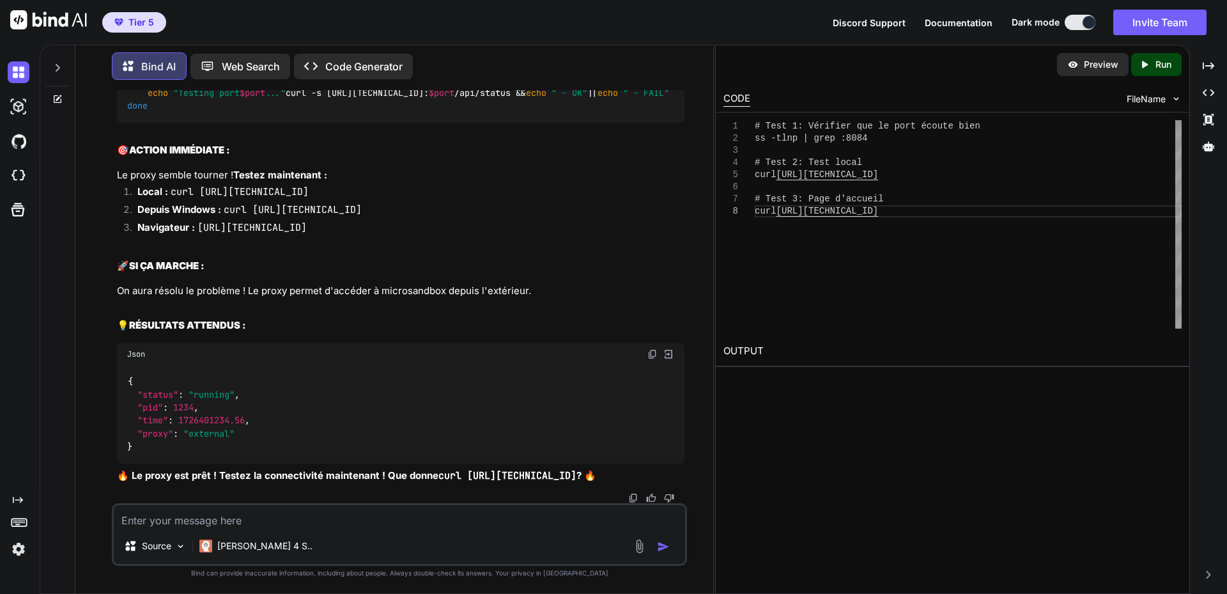
copy code "[URL][TECHNICAL_ID]"
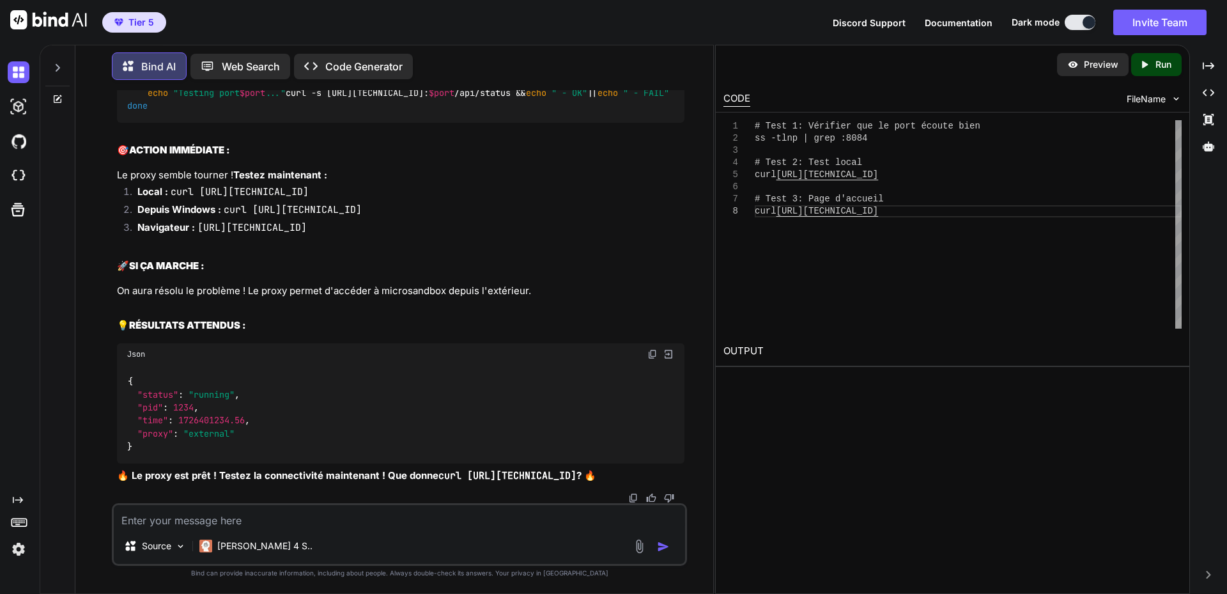
scroll to position [88609, 0]
click at [347, 47] on span ""(8084|8087|8088)"" at bounding box center [393, 41] width 92 height 12
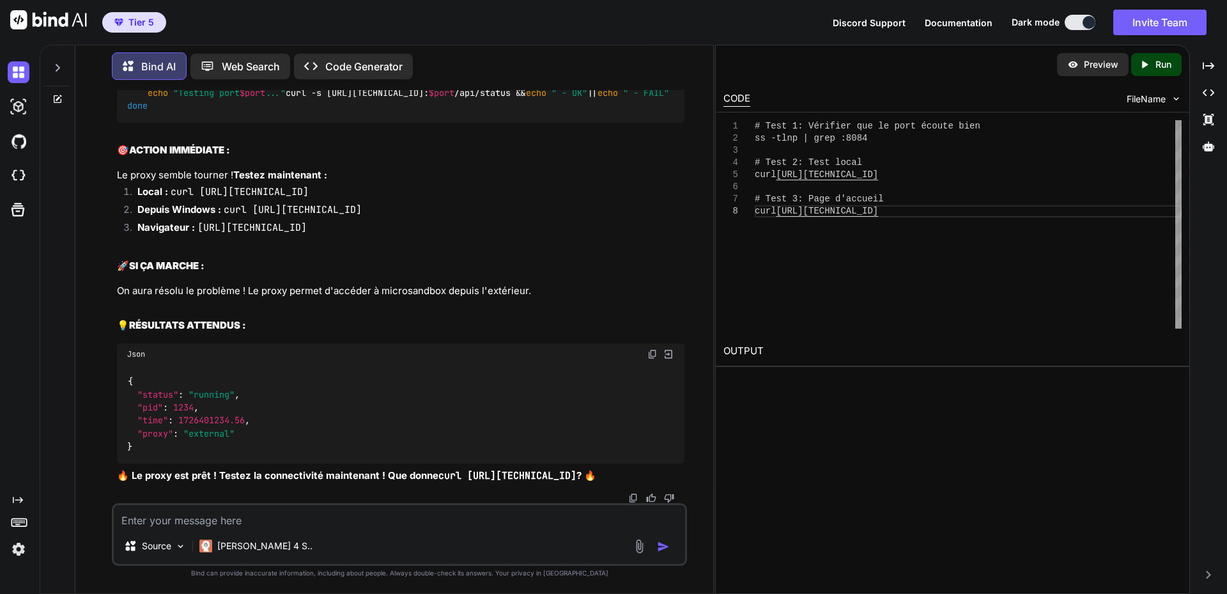
scroll to position [89337, 0]
click at [181, 518] on textarea at bounding box center [399, 516] width 571 height 23
type textarea "J'en ai mar de tout ces tests. ca ne marche pas a partir d'un navigateur externe"
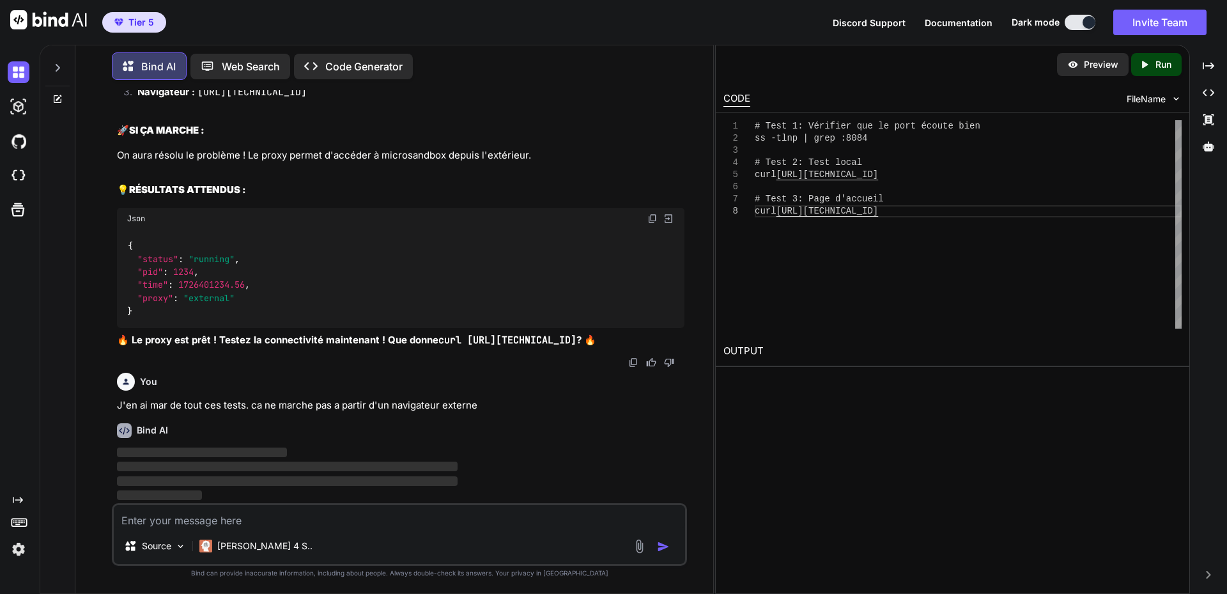
scroll to position [89473, 0]
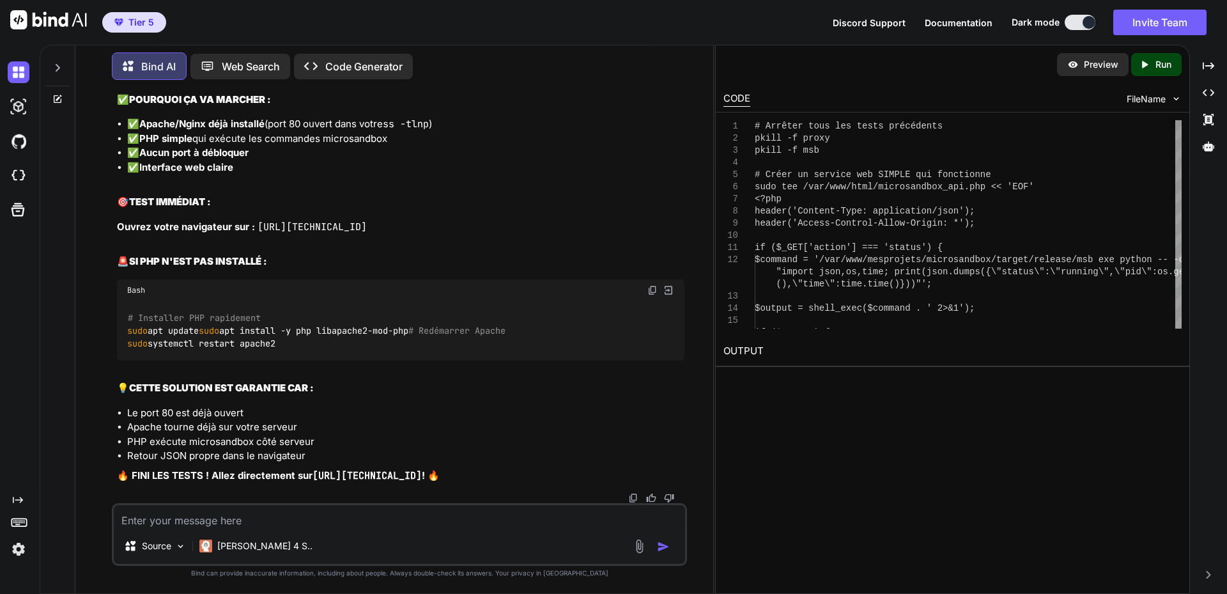
scroll to position [89792, 0]
drag, startPoint x: 209, startPoint y: 513, endPoint x: 238, endPoint y: 507, distance: 30.1
click at [209, 514] on textarea at bounding box center [399, 516] width 571 height 23
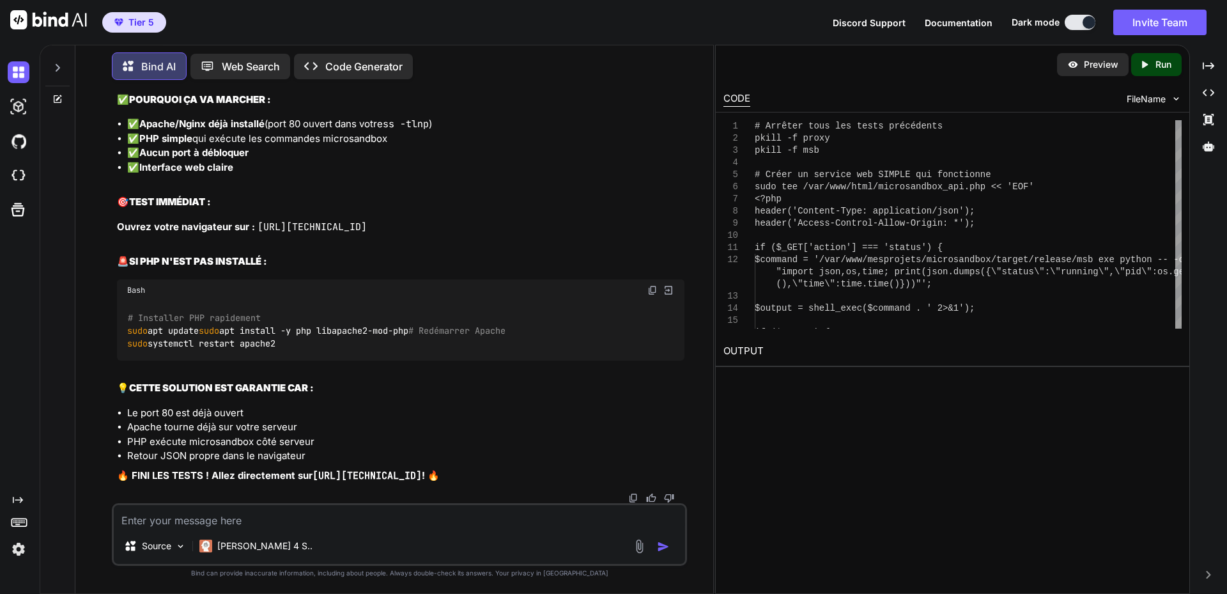
paste textarea "# Loremip dolo sit ametc adipiscing elits -d eiusm tempo -i utl # Etdol ma aliq…"
type textarea "# Loremip dolo sit ametc adipiscing elits -d eiusm tempo -i utl # Etdol ma aliq…"
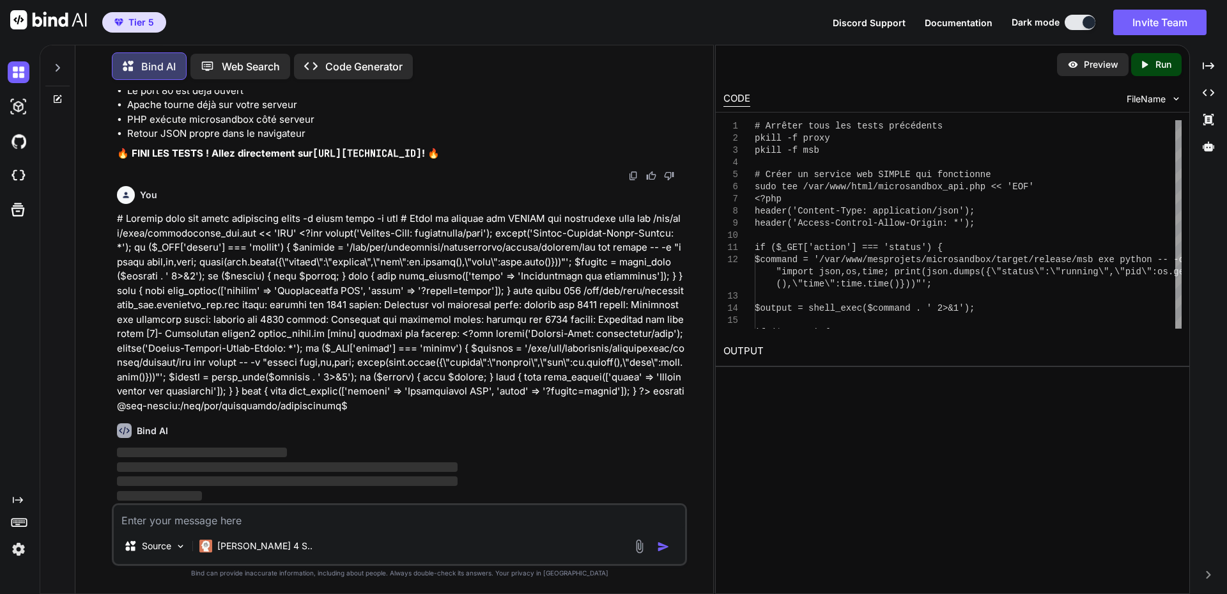
scroll to position [91639, 0]
click at [344, 307] on p at bounding box center [401, 312] width 568 height 201
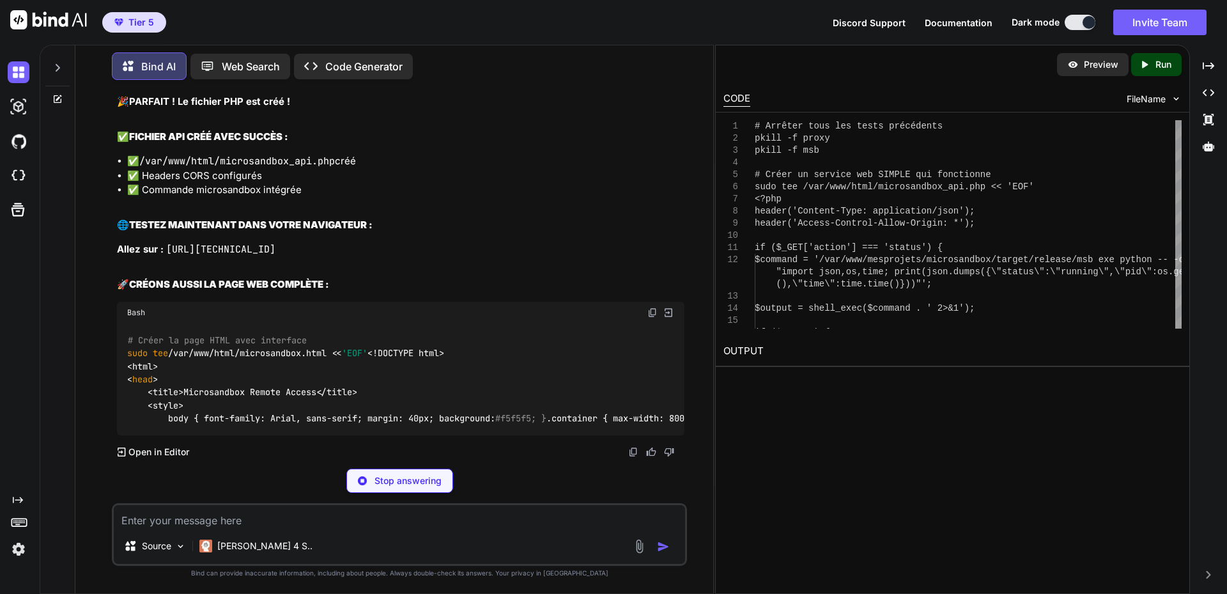
click at [275, 107] on strong "PARFAIT ! Le fichier PHP est créé !" at bounding box center [209, 101] width 161 height 12
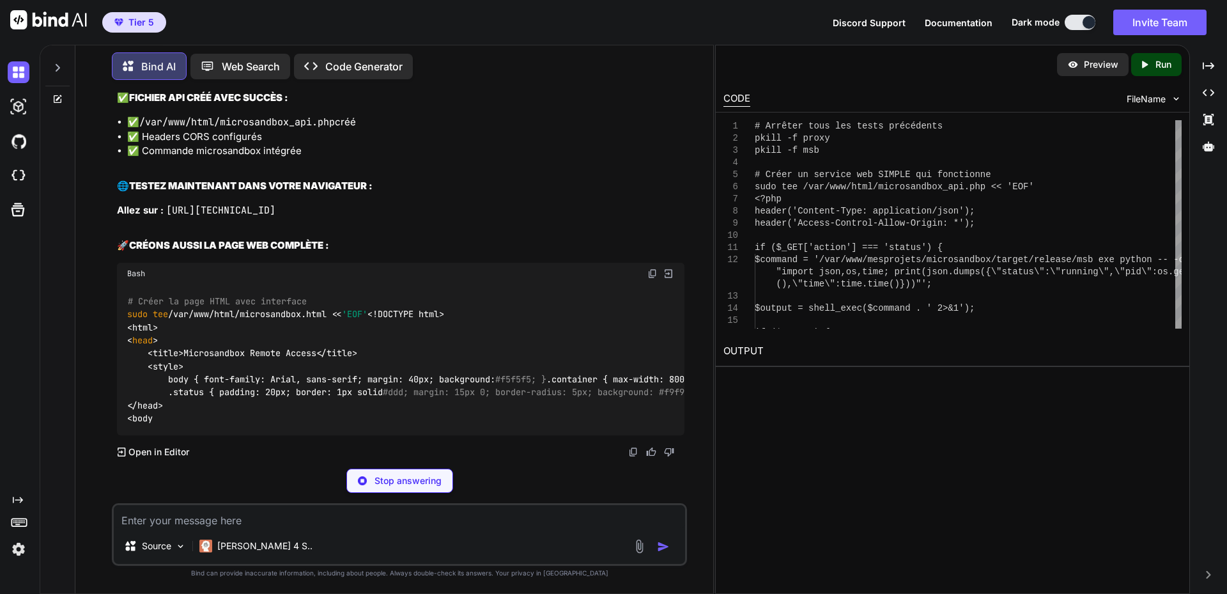
scroll to position [91895, 0]
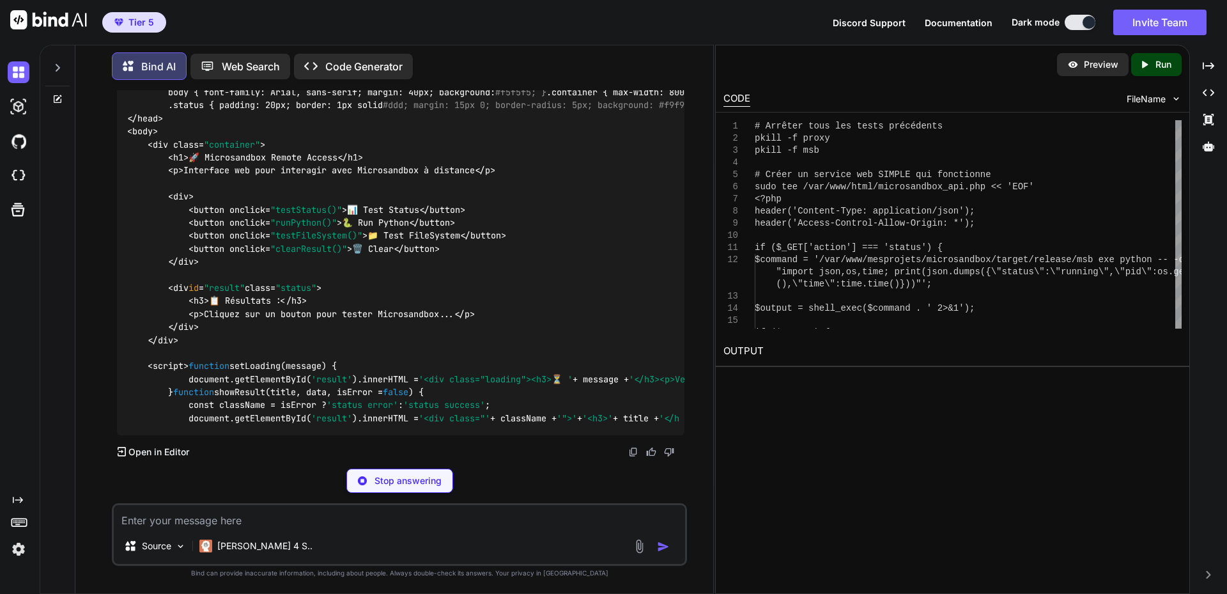
drag, startPoint x: 166, startPoint y: 341, endPoint x: 523, endPoint y: 346, distance: 358.0
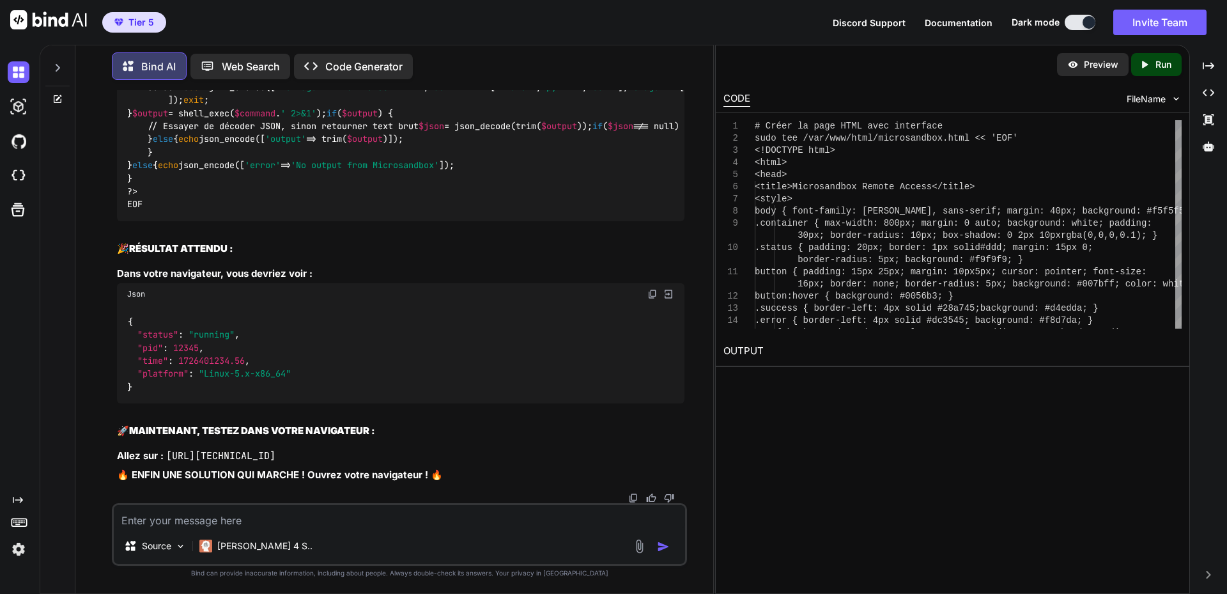
scroll to position [91831, 0]
click at [221, 516] on textarea at bounding box center [399, 516] width 571 height 23
paste textarea "[URL][TECHNICAL_ID]"
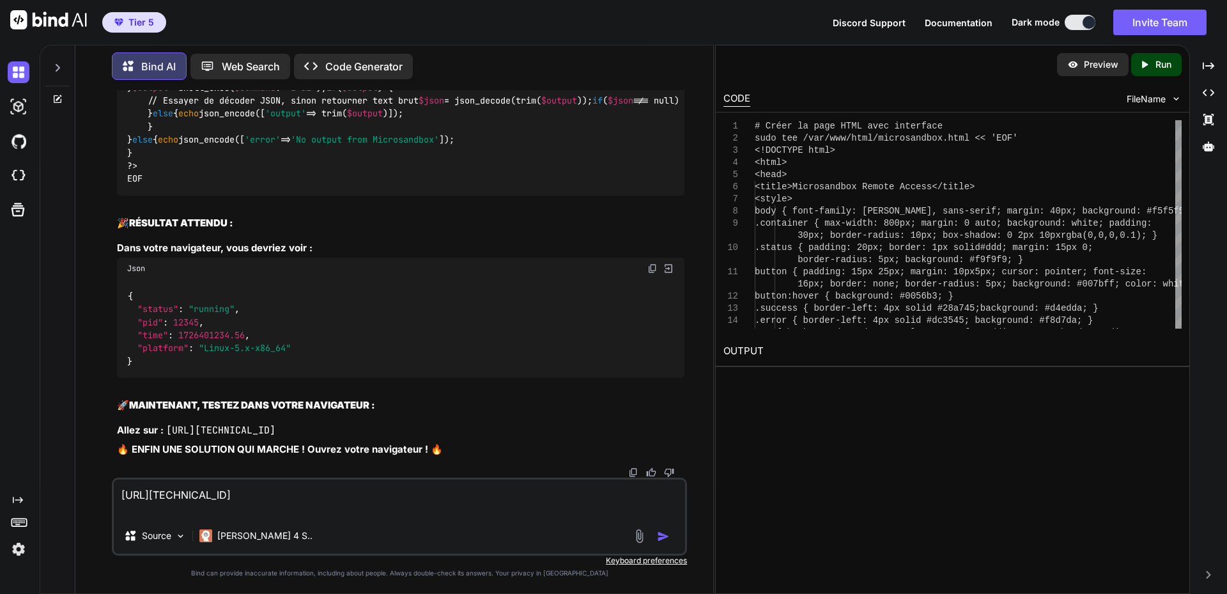
paste textarea "404 Not Found nginx/1.18.0 (Ubuntu)"
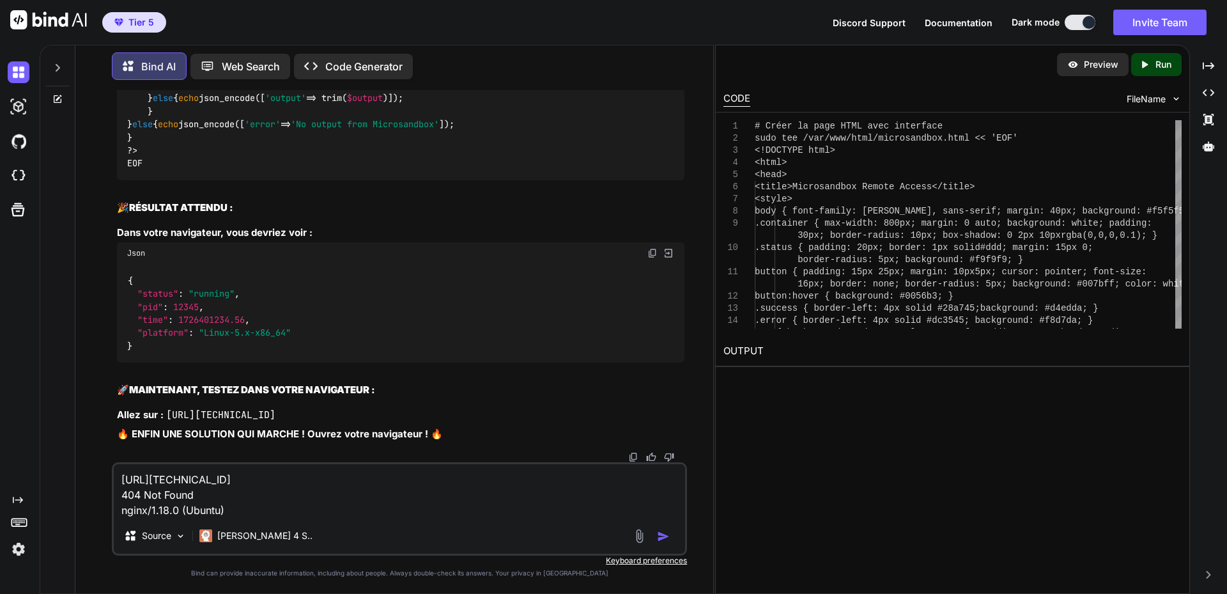
paste textarea "microsandbox_api.php?action=status:1 Failed to load resource: the server respon…"
type textarea "[URL][TECHNICAL_ID] 404 Not Found nginx/1.18.0 (Ubuntu) microsandbox_api.php?ac…"
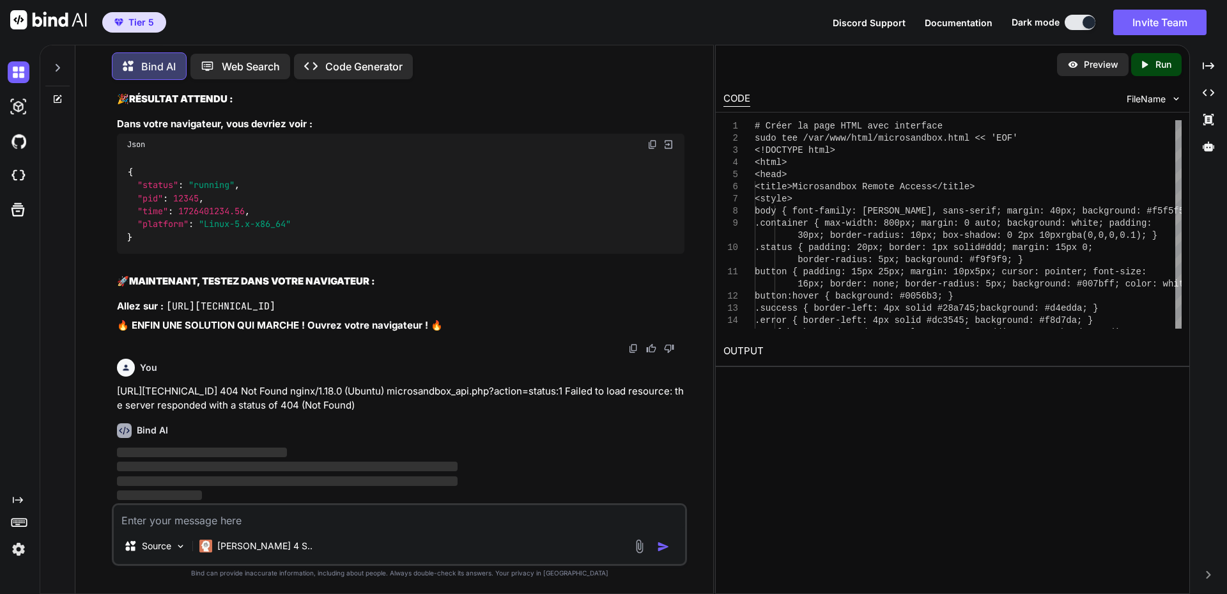
scroll to position [91855, 0]
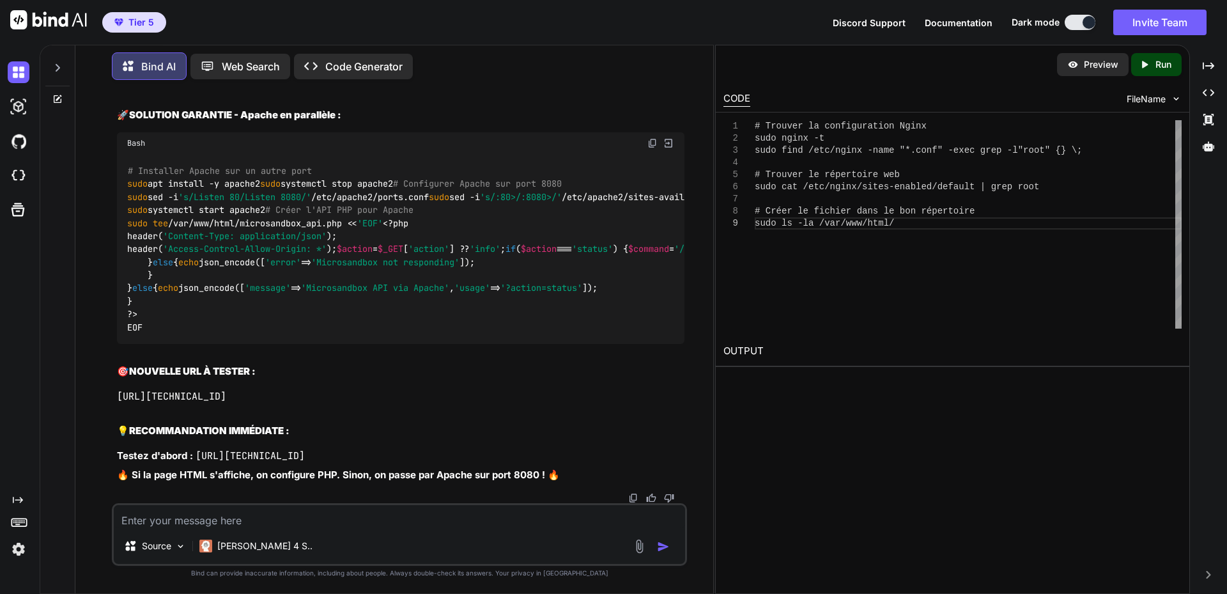
scroll to position [93389, 0]
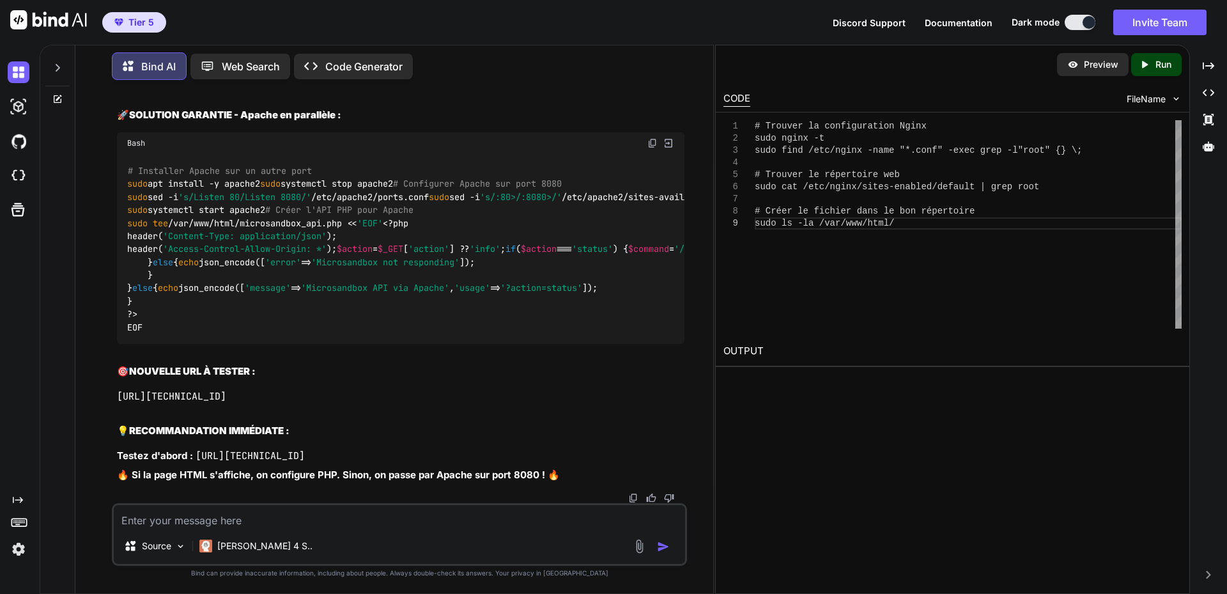
scroll to position [93773, 0]
drag, startPoint x: 289, startPoint y: 137, endPoint x: 639, endPoint y: 169, distance: 351.7
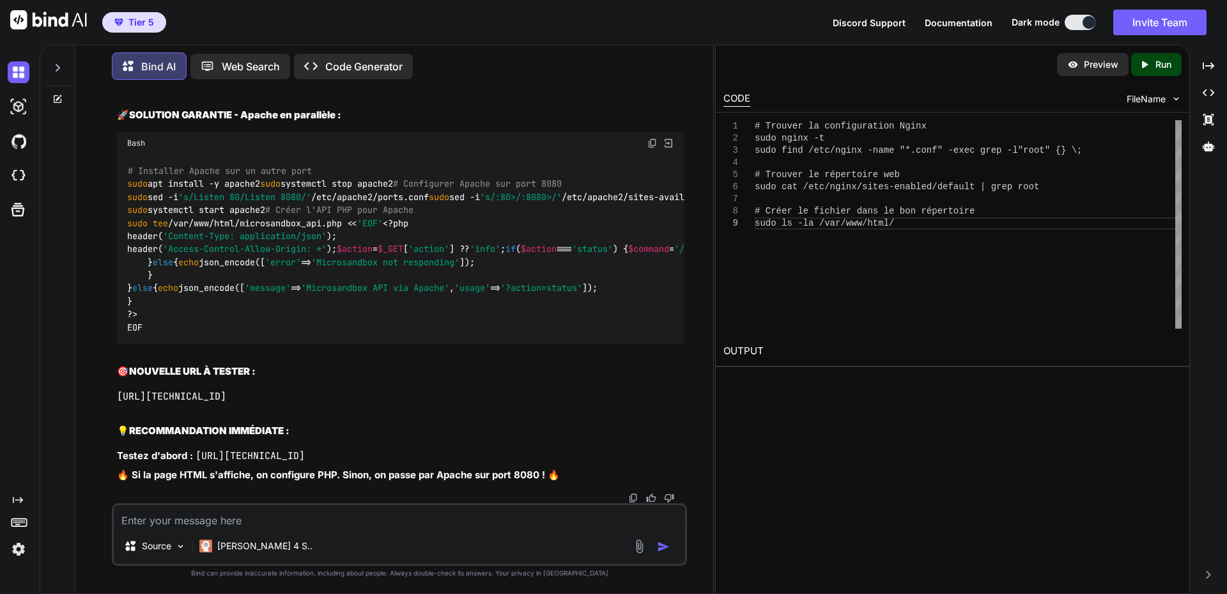
drag, startPoint x: 286, startPoint y: 508, endPoint x: 344, endPoint y: 429, distance: 97.4
click at [286, 508] on textarea at bounding box center [399, 516] width 571 height 23
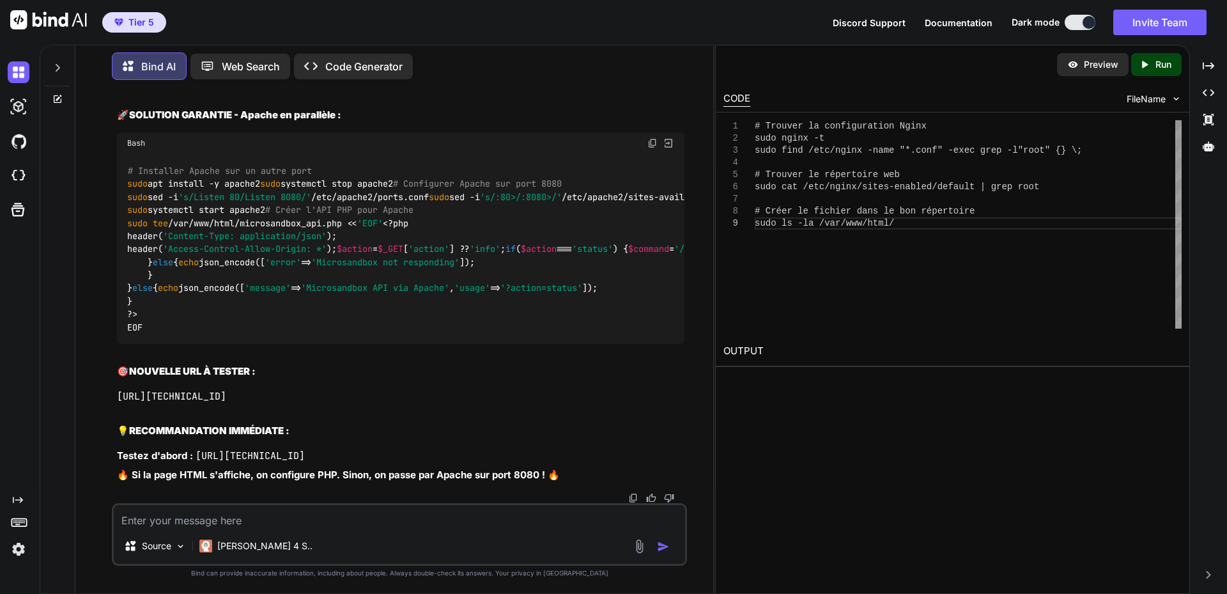
scroll to position [95051, 0]
paste textarea "# Loremip dolo sit ametc adipiscing elits -d eiusm tempo -i utl # Etdol ma aliq…"
type textarea "# Loremip dolo sit ametc adipiscing elits -d eiusm tempo -i utl # Etdol ma aliq…"
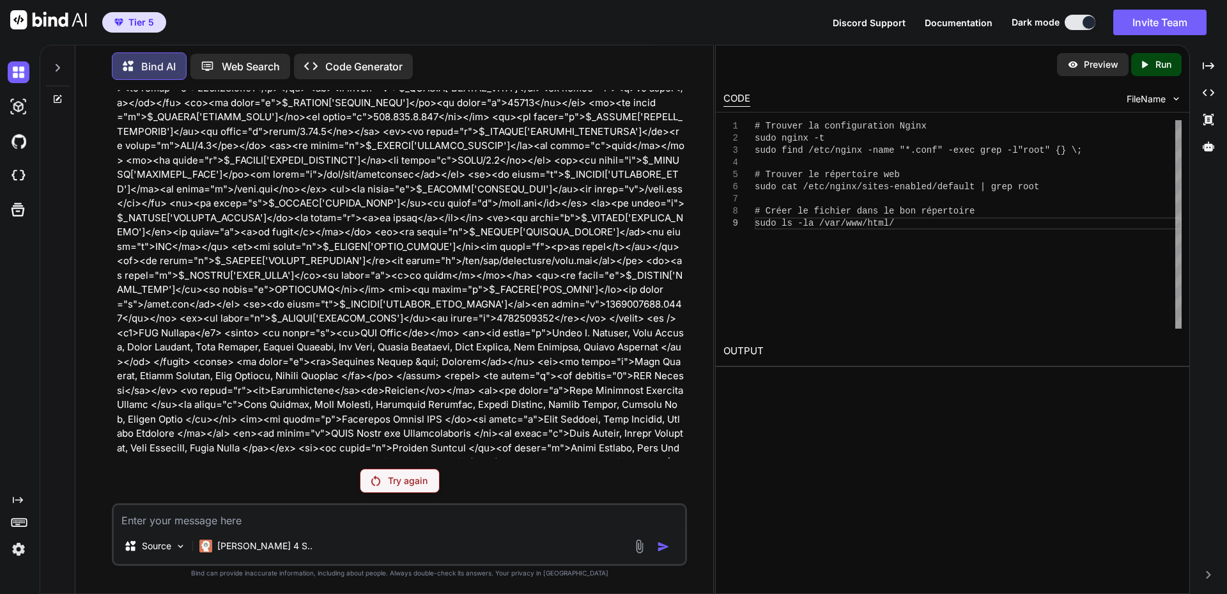
scroll to position [94926, 0]
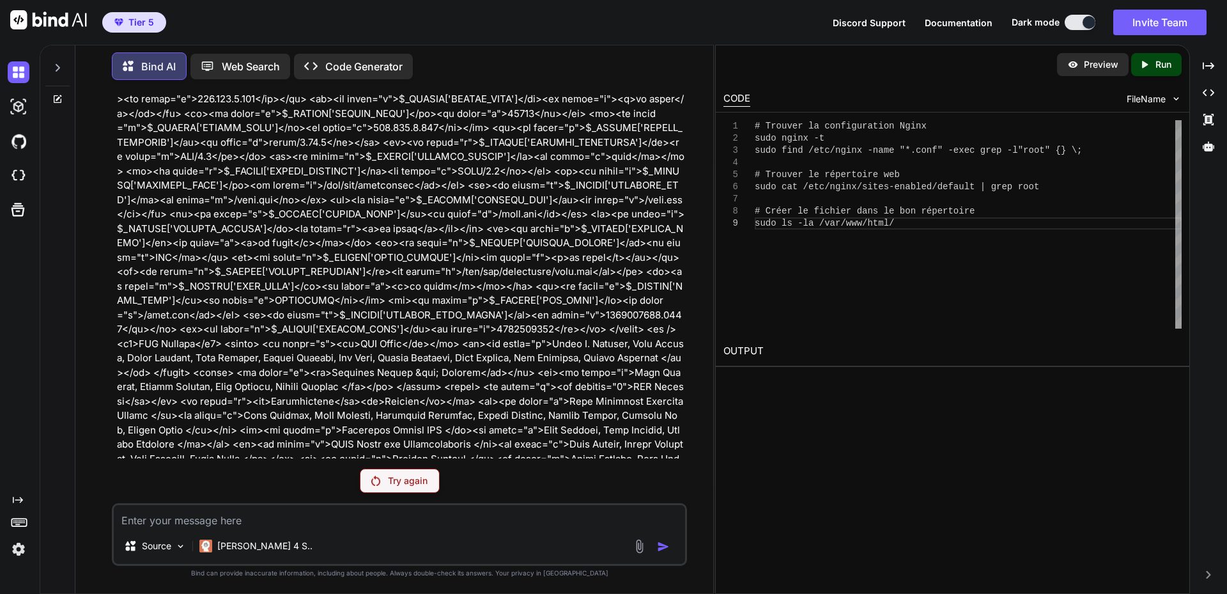
scroll to position [95054, 0]
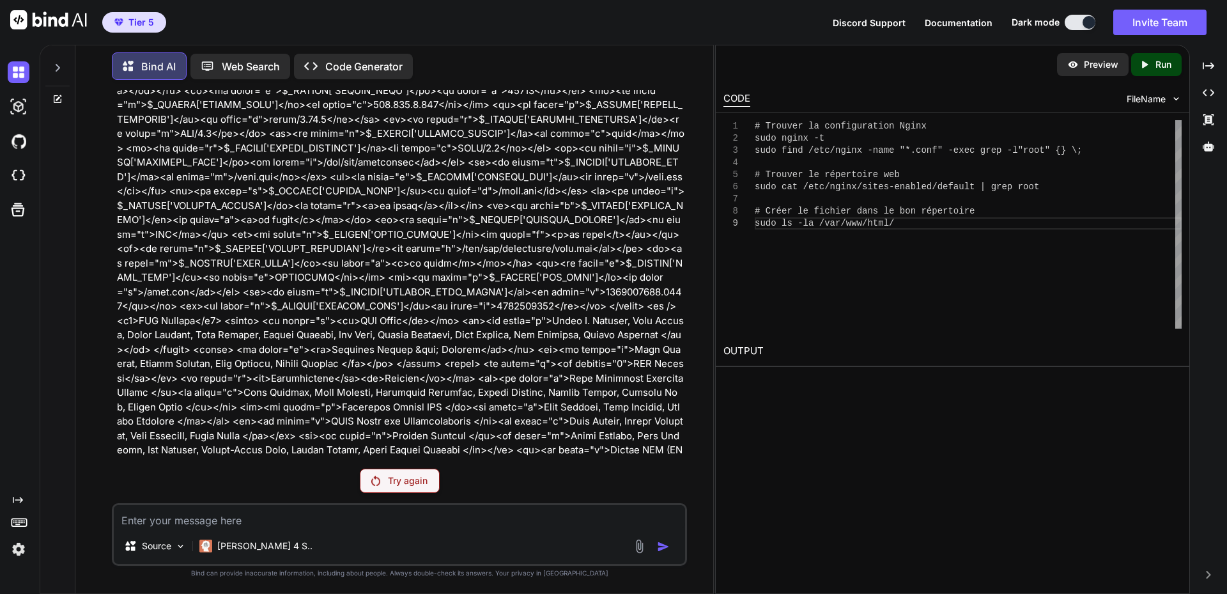
drag, startPoint x: 431, startPoint y: 314, endPoint x: 442, endPoint y: 312, distance: 10.4
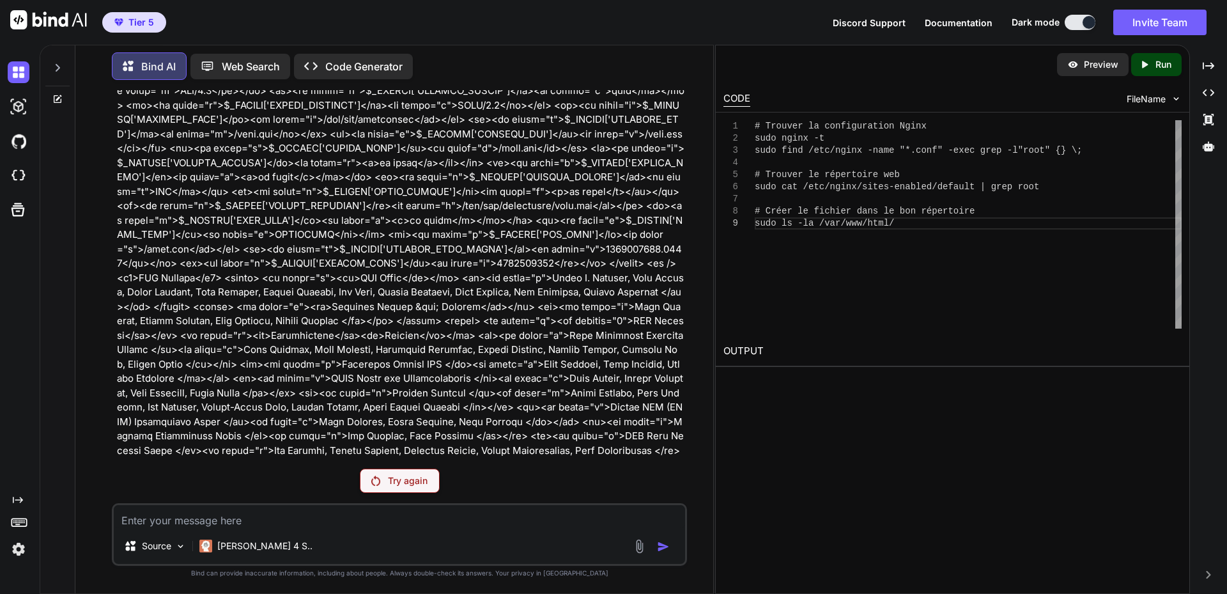
scroll to position [95118, 0]
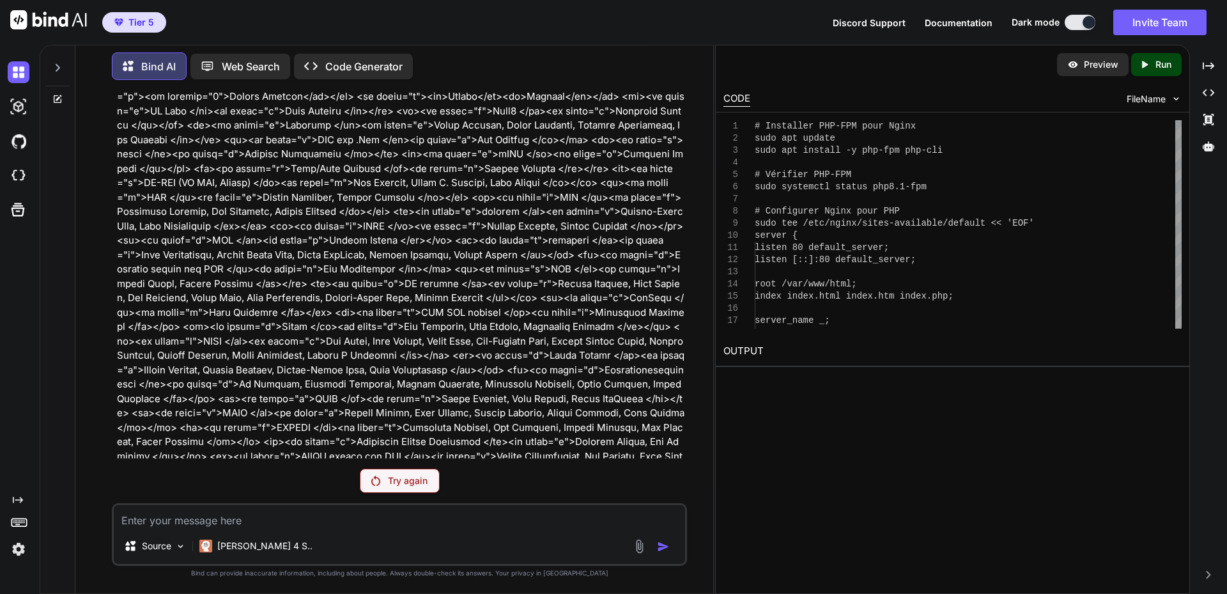
scroll to position [95629, 0]
